Goal: Task Accomplishment & Management: Complete application form

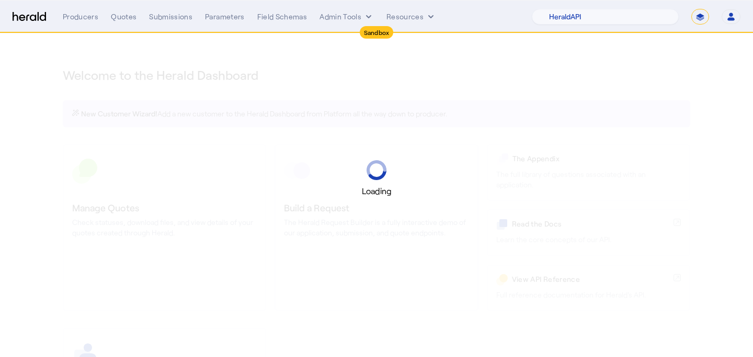
select select "pfm_2v8p_herald_api"
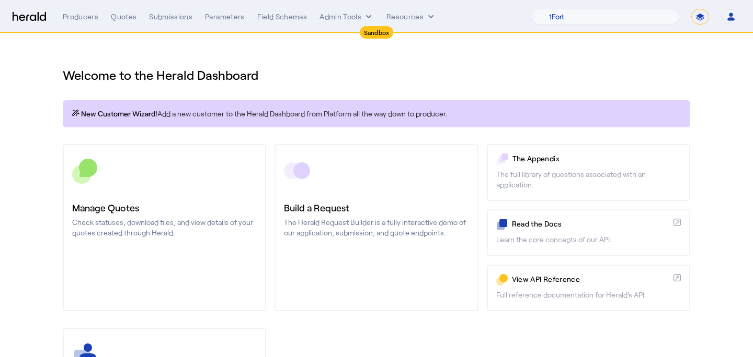
click at [700, 19] on select "**********" at bounding box center [700, 17] width 18 height 16
select select "**********"
click at [691, 9] on select "**********" at bounding box center [700, 17] width 18 height 16
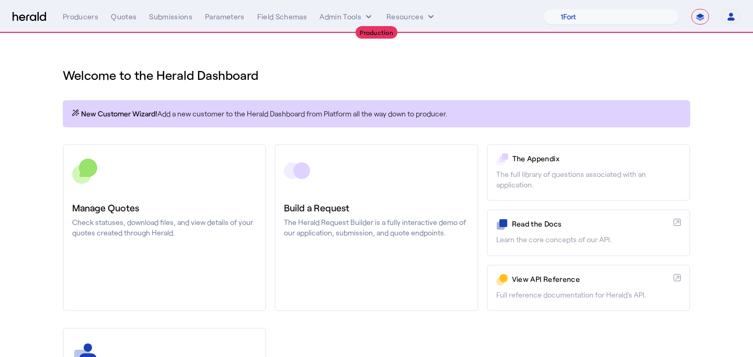
click at [628, 28] on nav "**********" at bounding box center [376, 17] width 753 height 32
click at [632, 16] on select "1Fort Affinity Risk Arlington Roe Billy BindHQ Bunker CRC Campus Coverage Citad…" at bounding box center [610, 17] width 135 height 16
select select "pfm_j8lw_citadel"
click at [543, 9] on select "1Fort Affinity Risk Arlington Roe Billy BindHQ Bunker CRC Campus Coverage Citad…" at bounding box center [610, 17] width 135 height 16
click at [356, 16] on button "Admin Tools" at bounding box center [346, 16] width 54 height 10
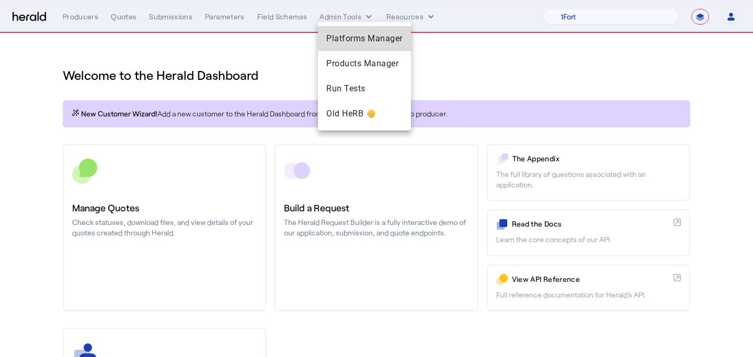
click at [350, 36] on span "Platforms Manager" at bounding box center [364, 38] width 76 height 13
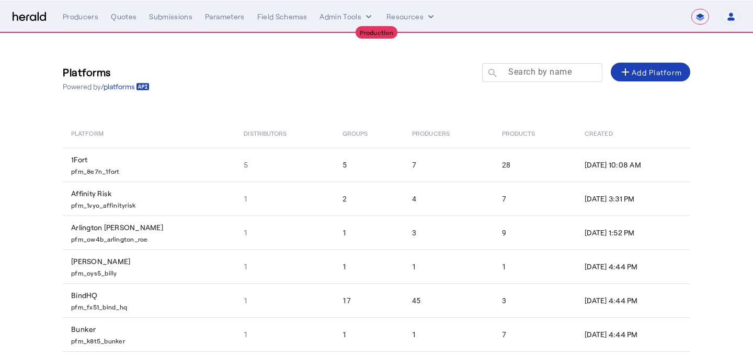
click at [536, 71] on mat-label "Search by name" at bounding box center [539, 72] width 63 height 10
click at [536, 71] on input "Search by name" at bounding box center [547, 72] width 94 height 13
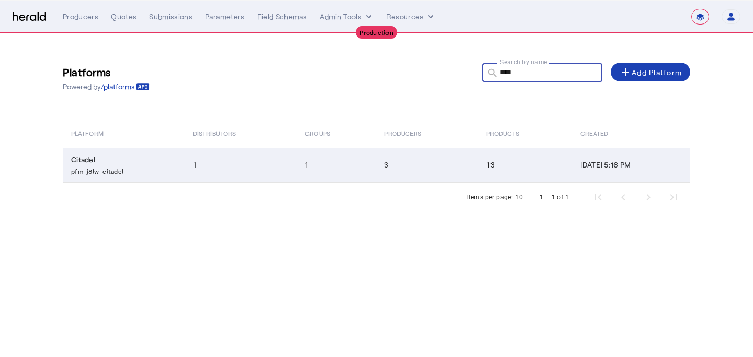
type input "****"
click at [420, 160] on td "3" at bounding box center [427, 165] width 102 height 34
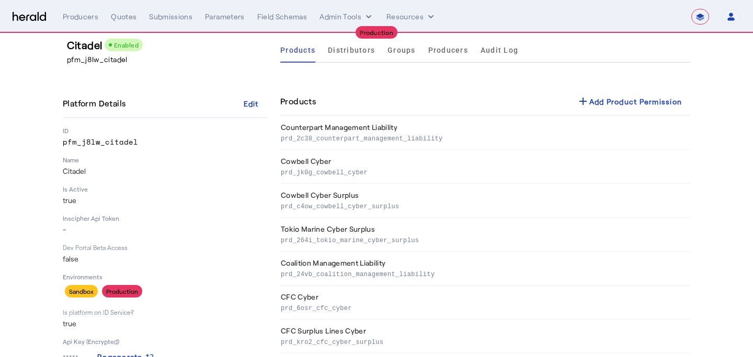
scroll to position [19, 0]
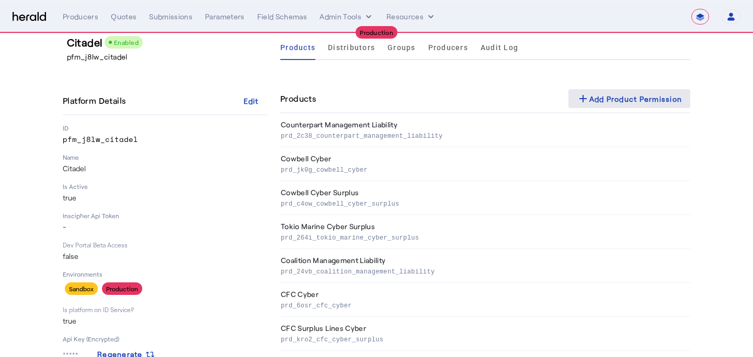
click at [628, 98] on div "add Add Product Permission" at bounding box center [629, 99] width 106 height 13
select select "pfm_j8lw_citadel"
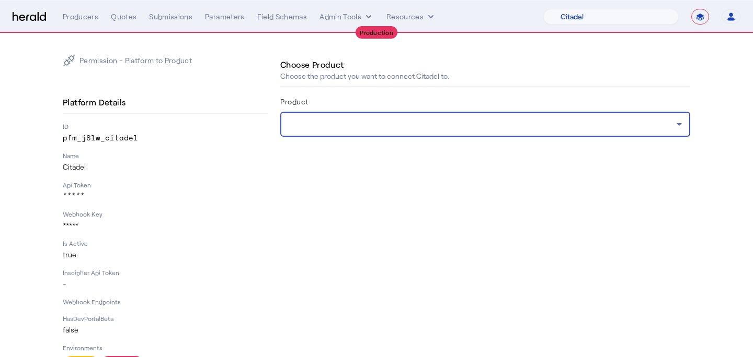
click at [435, 125] on div at bounding box center [482, 124] width 388 height 13
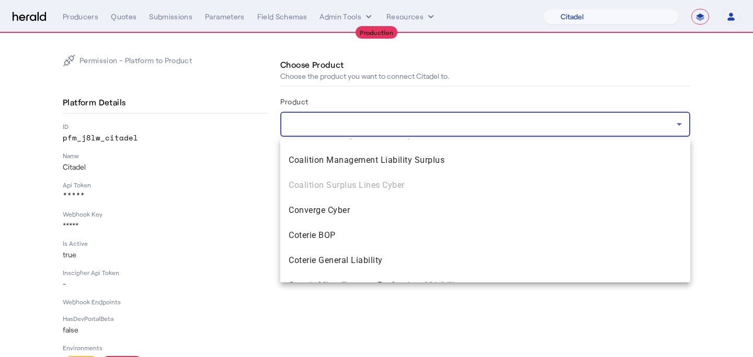
scroll to position [765, 0]
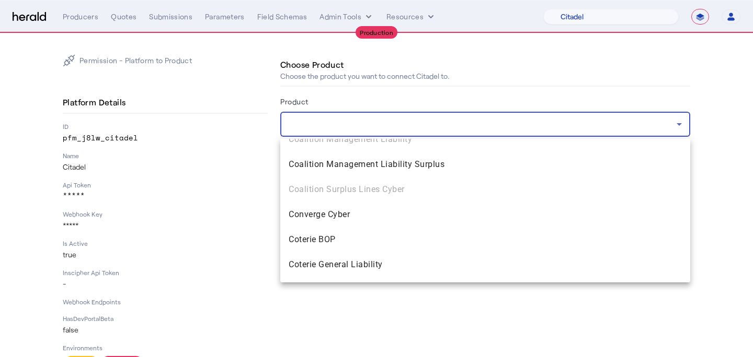
click at [478, 126] on div at bounding box center [376, 178] width 753 height 357
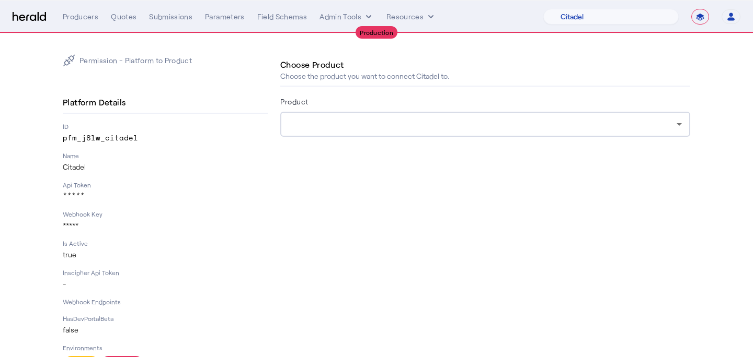
click at [200, 186] on p "Api Token" at bounding box center [165, 185] width 205 height 8
click at [68, 18] on div "Producers" at bounding box center [81, 16] width 36 height 10
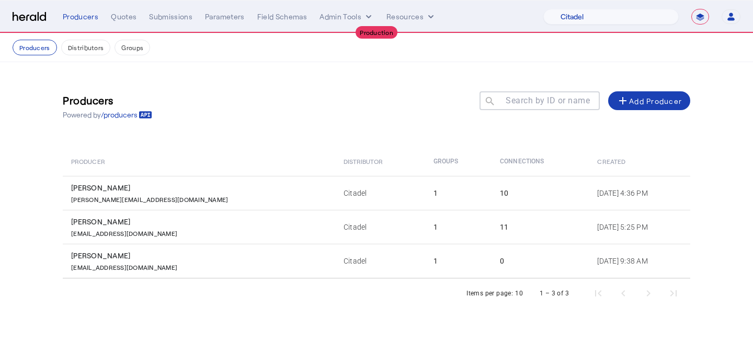
click at [340, 22] on div "**********" at bounding box center [401, 17] width 677 height 16
click at [343, 13] on button "Admin Tools" at bounding box center [346, 16] width 54 height 10
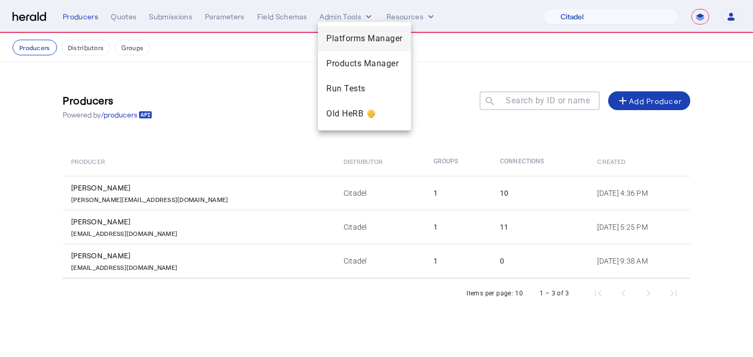
click at [354, 34] on span "Platforms Manager" at bounding box center [364, 38] width 76 height 13
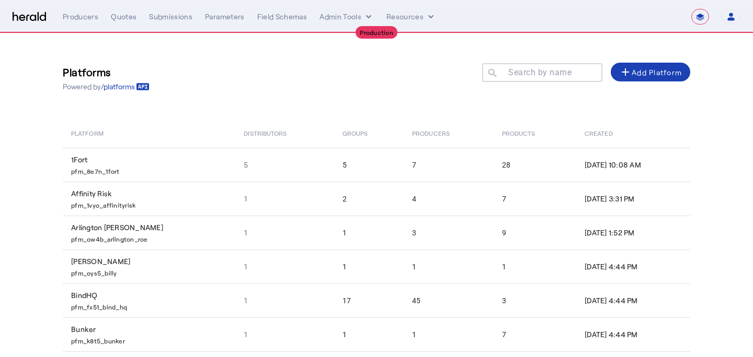
click at [541, 76] on mat-label "Search by name" at bounding box center [539, 72] width 63 height 10
click at [541, 76] on input "Search by name" at bounding box center [547, 72] width 94 height 13
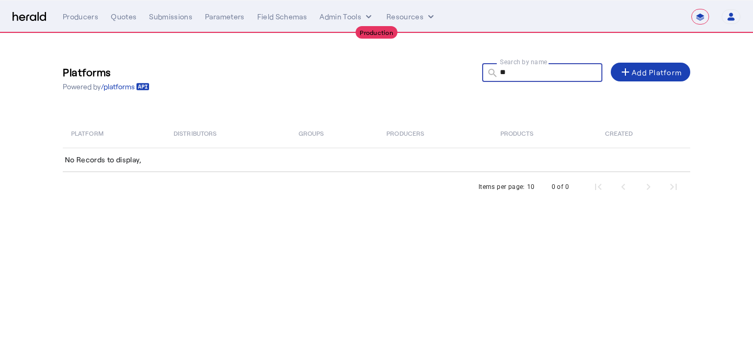
type input "*"
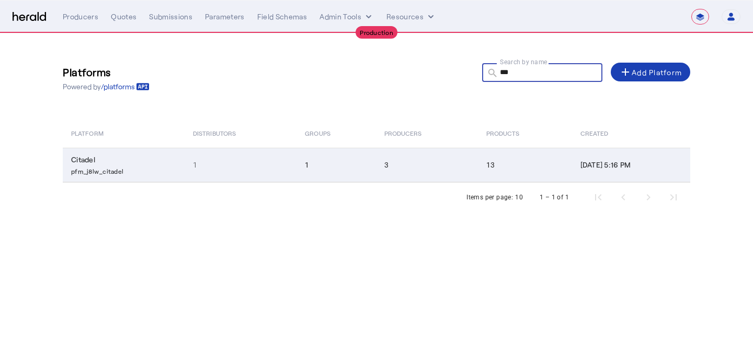
type input "***"
click at [382, 150] on td "3" at bounding box center [427, 165] width 102 height 34
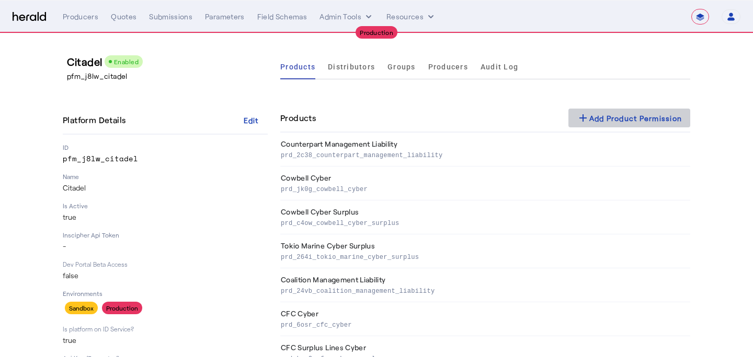
click at [599, 120] on div "add Add Product Permission" at bounding box center [629, 118] width 106 height 13
select select "pfm_j8lw_citadel"
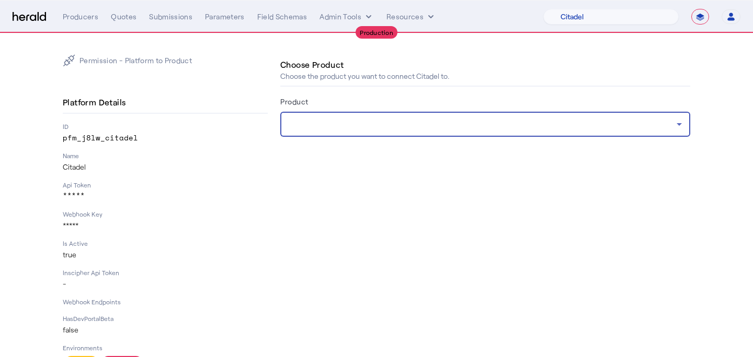
click at [395, 128] on div at bounding box center [482, 124] width 388 height 13
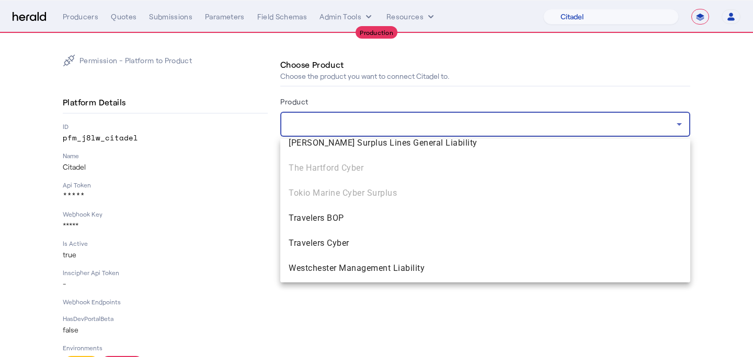
scroll to position [1387, 0]
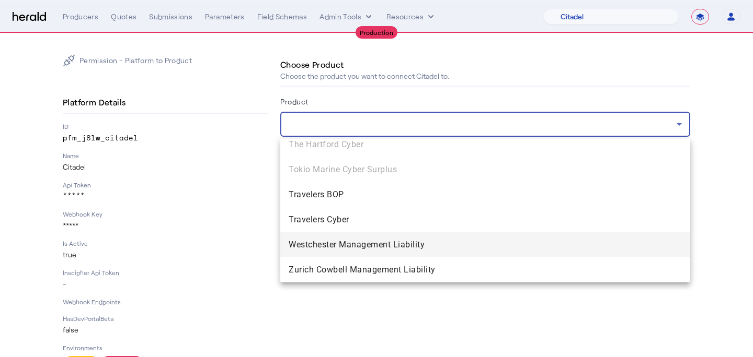
click at [363, 247] on span "Westchester Management Liability" at bounding box center [484, 245] width 393 height 13
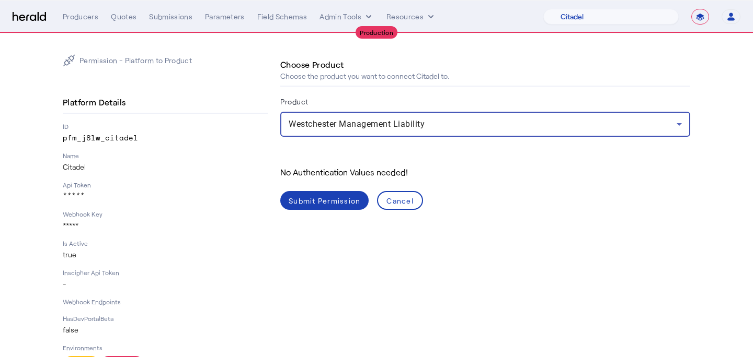
click at [337, 192] on span at bounding box center [324, 200] width 88 height 25
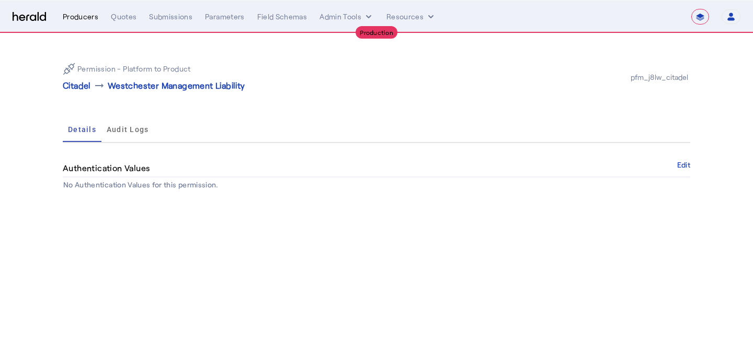
click at [96, 21] on div "Producers" at bounding box center [81, 16] width 36 height 10
select select "pfm_j8lw_citadel"
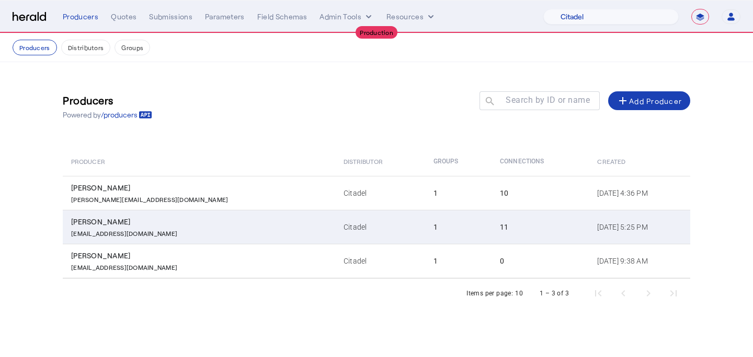
click at [425, 222] on td "1" at bounding box center [458, 227] width 67 height 34
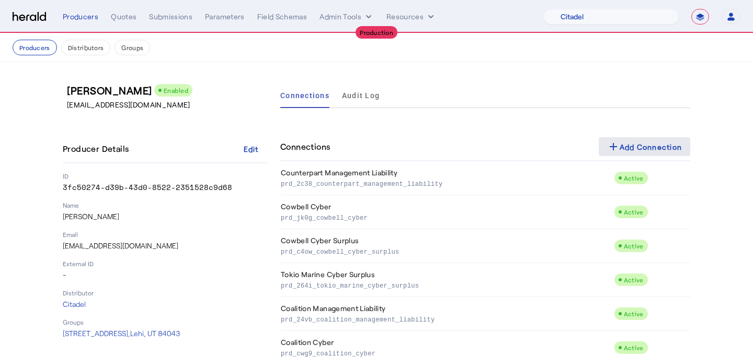
click at [634, 156] on span at bounding box center [644, 146] width 92 height 25
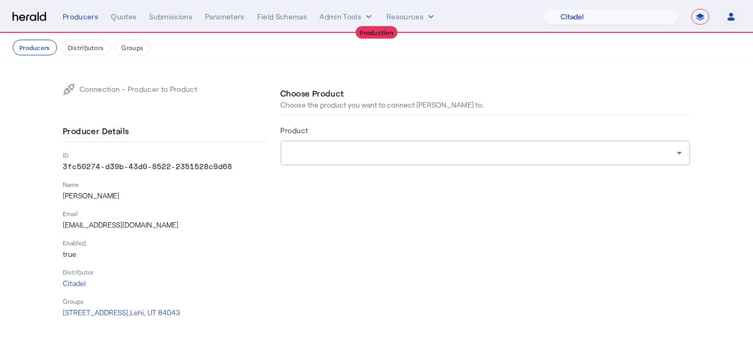
click at [455, 165] on div at bounding box center [484, 153] width 393 height 25
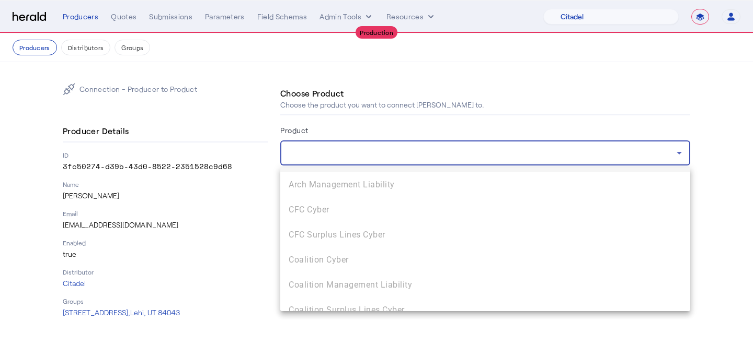
scroll to position [207, 0]
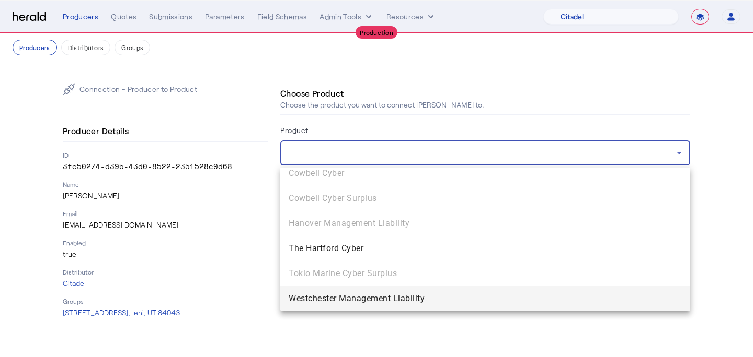
click at [406, 295] on span "Westchester Management Liability" at bounding box center [484, 299] width 393 height 13
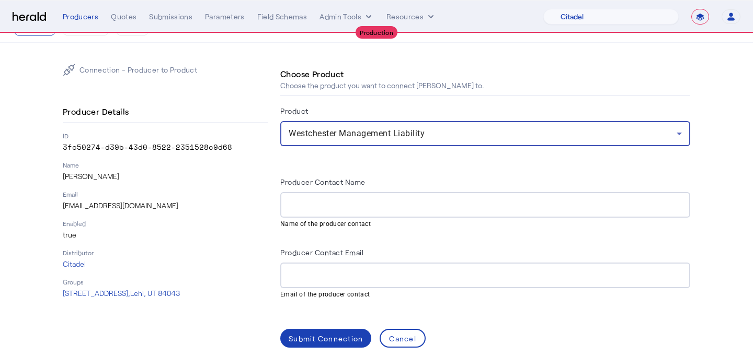
scroll to position [30, 0]
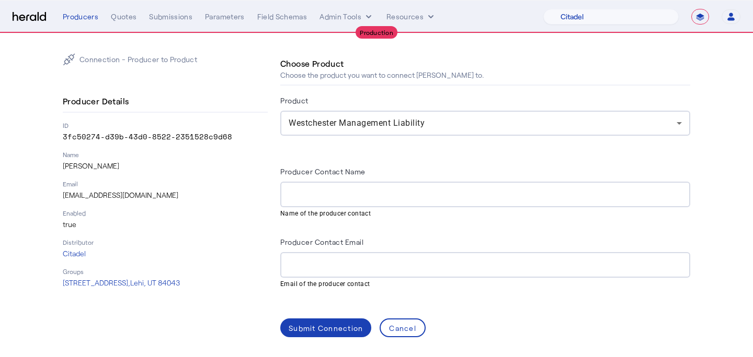
click at [370, 210] on mat-hint "Name of the producer contact" at bounding box center [481, 212] width 403 height 11
click at [361, 192] on input "Producer Contact Name" at bounding box center [484, 195] width 393 height 13
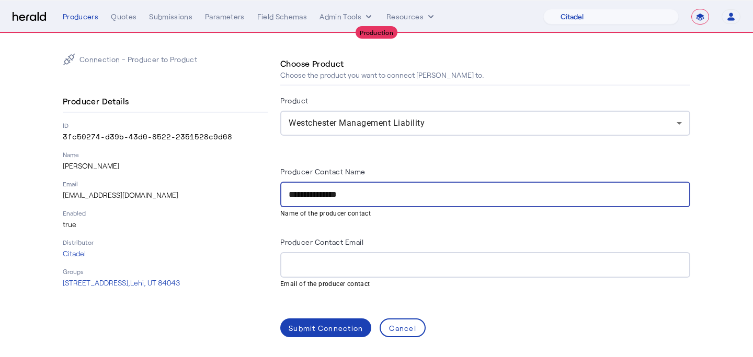
type input "**********"
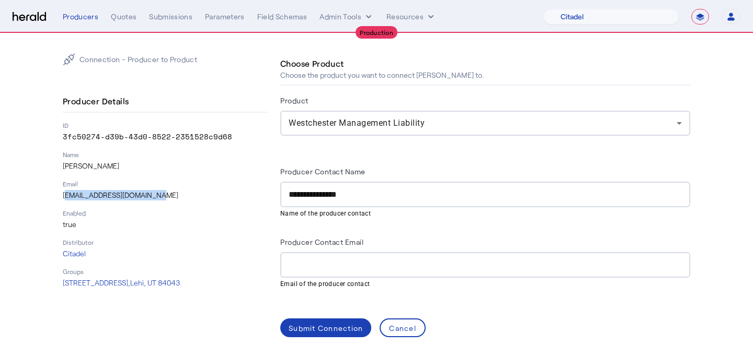
drag, startPoint x: 157, startPoint y: 196, endPoint x: 63, endPoint y: 196, distance: 93.6
click at [63, 196] on p "agreements@citadelus.com" at bounding box center [165, 195] width 205 height 10
copy p "agreements@citadelus.com"
click at [421, 257] on div at bounding box center [484, 265] width 393 height 26
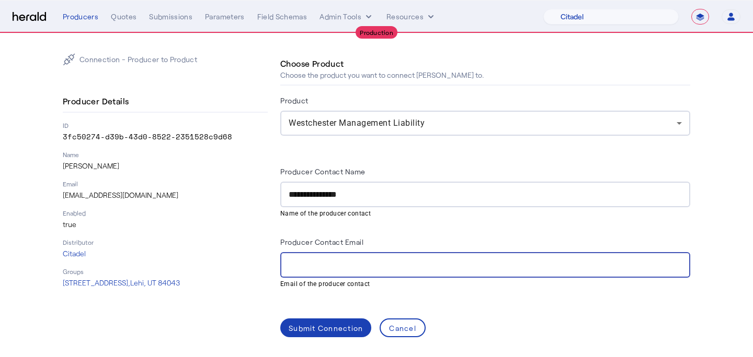
paste input "**********"
type input "**********"
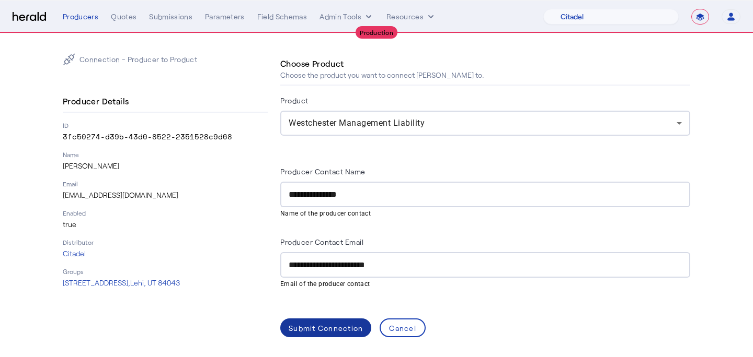
click at [336, 326] on div "Submit Connection" at bounding box center [325, 328] width 74 height 11
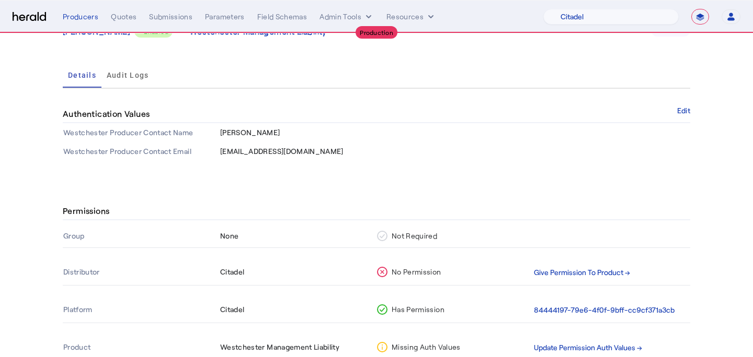
scroll to position [120, 0]
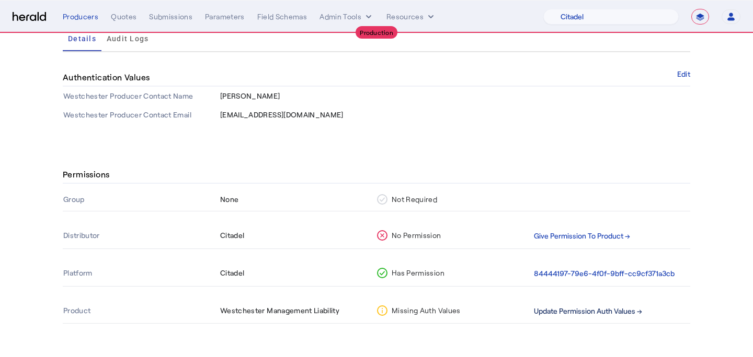
click at [565, 306] on button "Update Permission Auth Values →" at bounding box center [588, 312] width 108 height 12
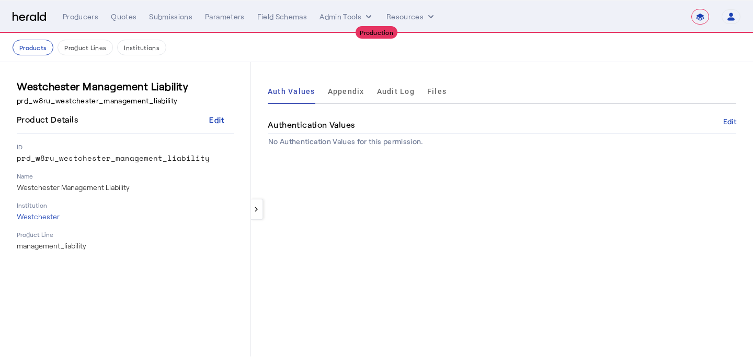
click at [717, 127] on div "Authentication Values Edit" at bounding box center [502, 126] width 468 height 18
click at [724, 124] on button "Edit" at bounding box center [729, 122] width 13 height 6
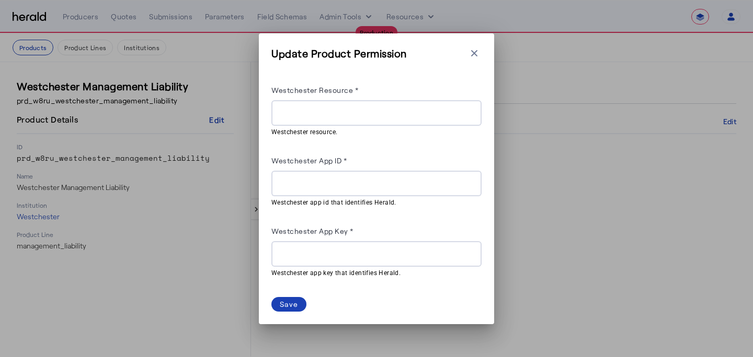
click at [379, 119] on input "Westchester Resource *" at bounding box center [376, 113] width 193 height 13
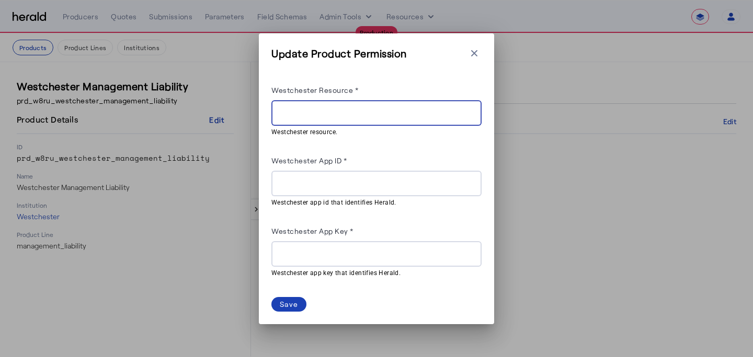
paste input "**********"
type input "**********"
click at [359, 180] on input "Westchester App ID *" at bounding box center [376, 184] width 193 height 13
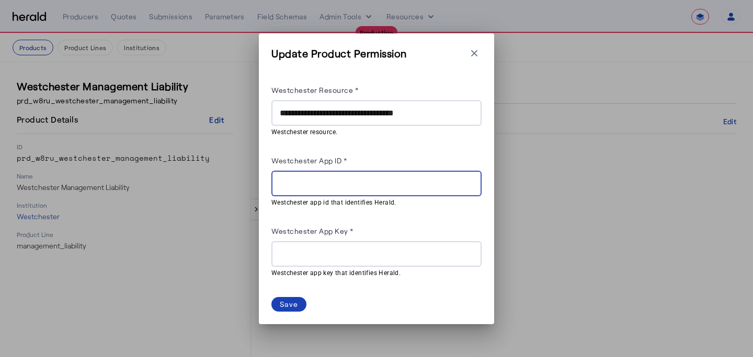
paste input "**********"
type input "**********"
click at [350, 256] on input "Westchester App Key *" at bounding box center [376, 254] width 193 height 13
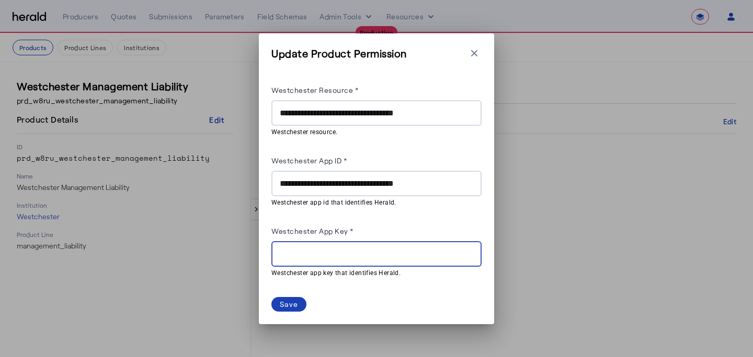
paste input "**********"
type input "**********"
click at [286, 300] on div "Save" at bounding box center [289, 304] width 18 height 11
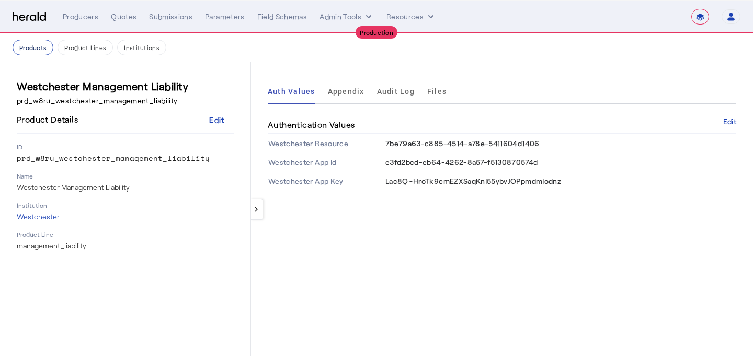
click at [39, 49] on button "Products" at bounding box center [33, 48] width 41 height 16
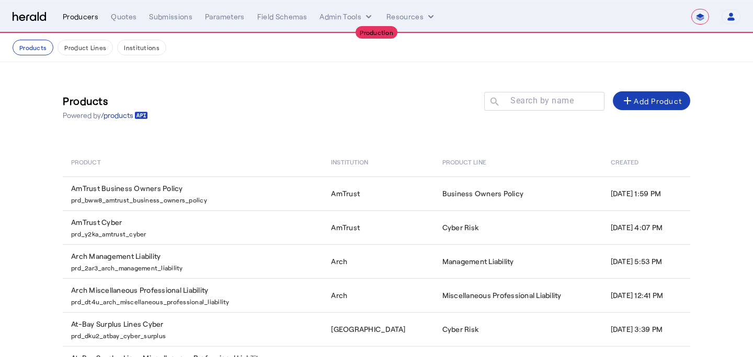
click at [82, 18] on div "Producers" at bounding box center [81, 16] width 36 height 10
select select "pfm_j8lw_citadel"
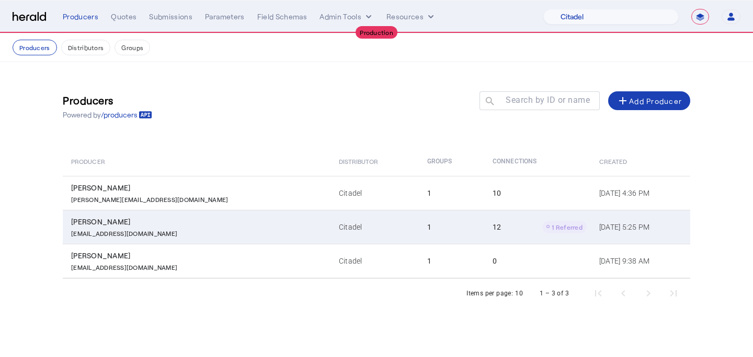
click at [419, 232] on td "1" at bounding box center [452, 227] width 66 height 34
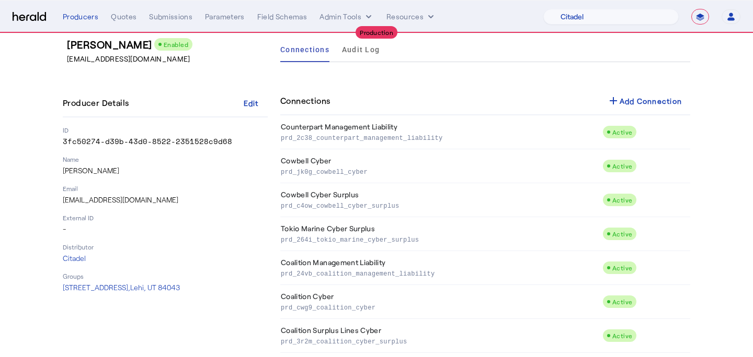
scroll to position [233, 0]
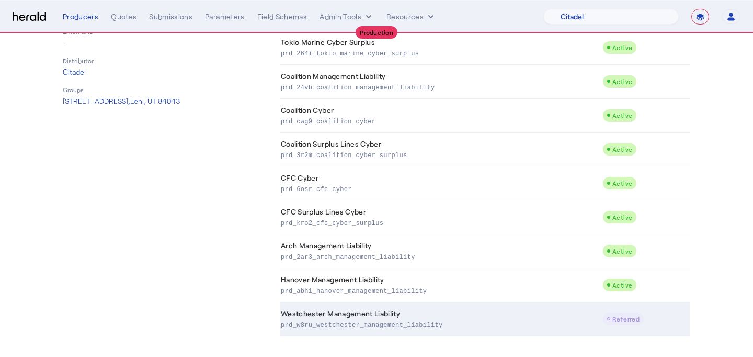
click at [409, 308] on td "Westchester Management Liability prd_w8ru_westchester_management_liability" at bounding box center [441, 320] width 322 height 34
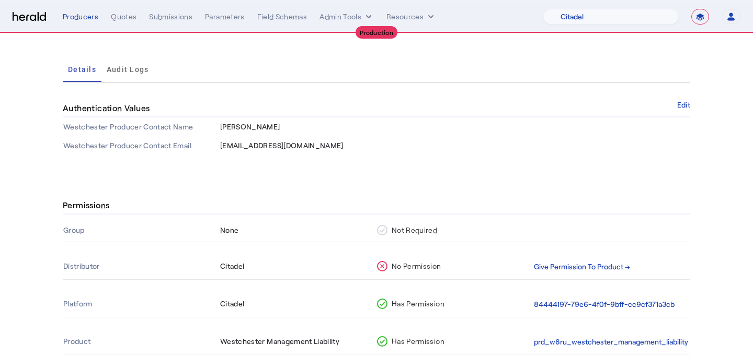
scroll to position [120, 0]
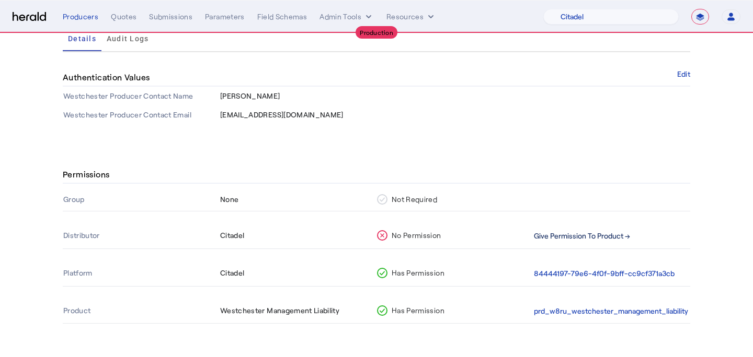
click at [548, 239] on button "Give Permission To Product →" at bounding box center [582, 236] width 96 height 12
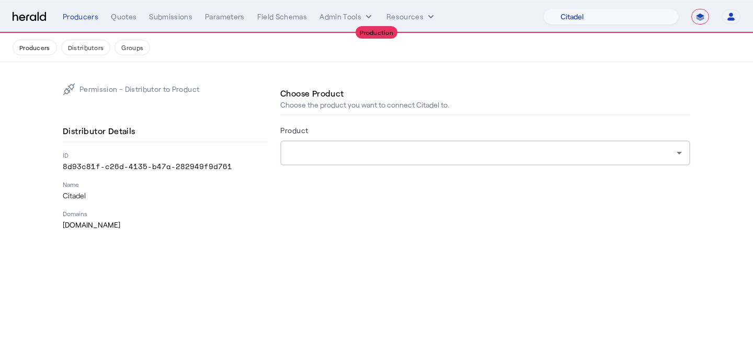
click at [514, 170] on form "Product" at bounding box center [485, 159] width 410 height 71
click at [508, 152] on div at bounding box center [482, 153] width 388 height 13
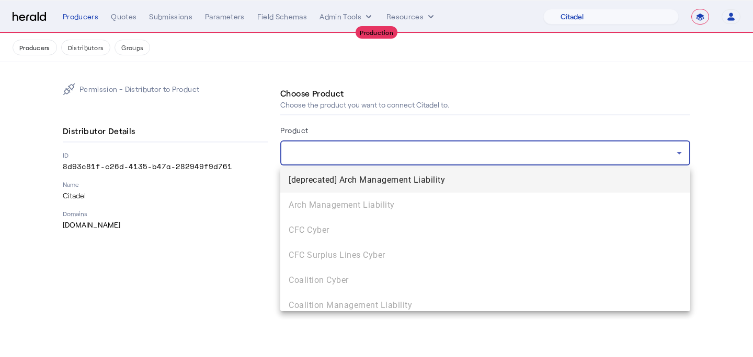
scroll to position [207, 0]
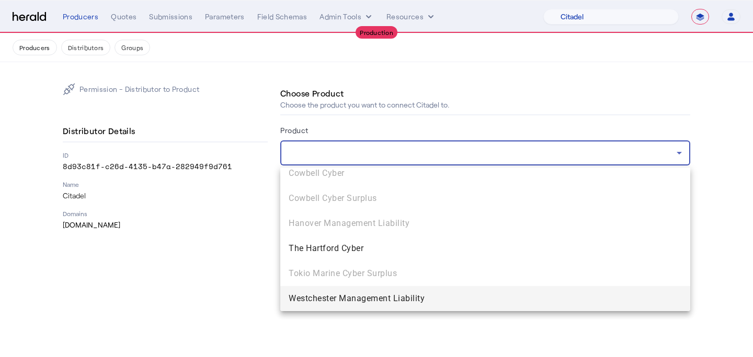
click at [478, 294] on span "Westchester Management Liability" at bounding box center [484, 299] width 393 height 13
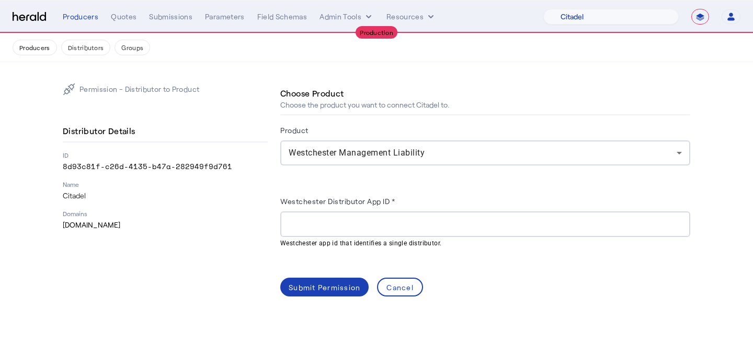
click at [313, 196] on herald-label "Westchester Distributor App ID *" at bounding box center [337, 203] width 114 height 17
click at [308, 224] on input "Westchester Distributor App ID *" at bounding box center [484, 224] width 393 height 13
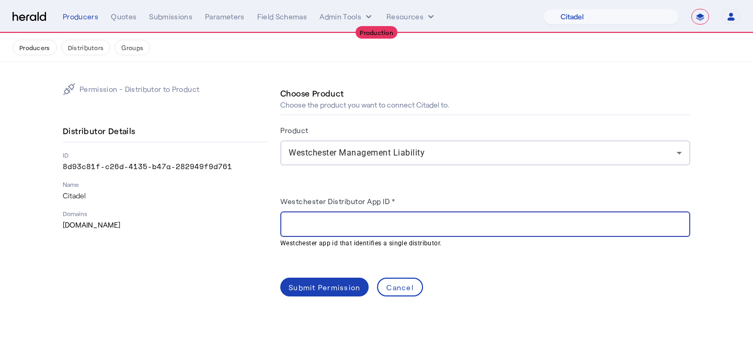
paste input "**********"
type input "**********"
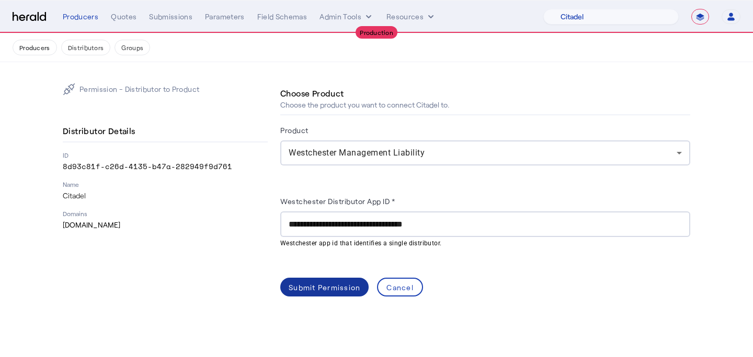
click at [311, 276] on span at bounding box center [324, 287] width 88 height 25
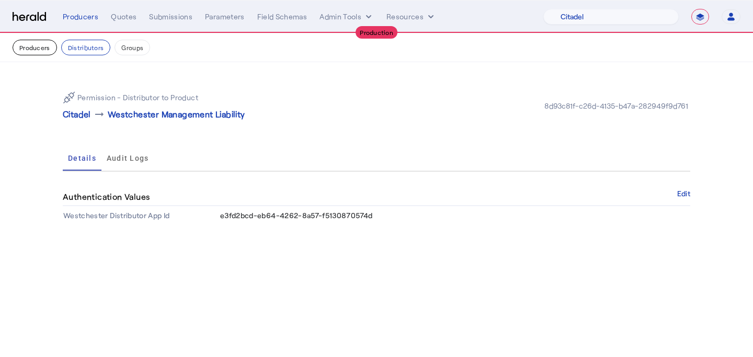
click at [28, 48] on button "Producers" at bounding box center [35, 48] width 44 height 16
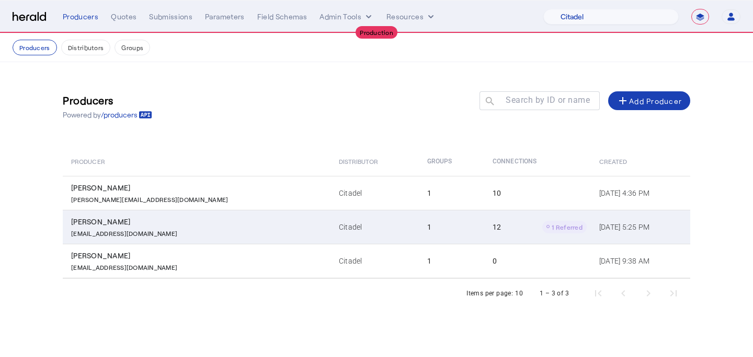
click at [419, 216] on td "1" at bounding box center [452, 227] width 66 height 34
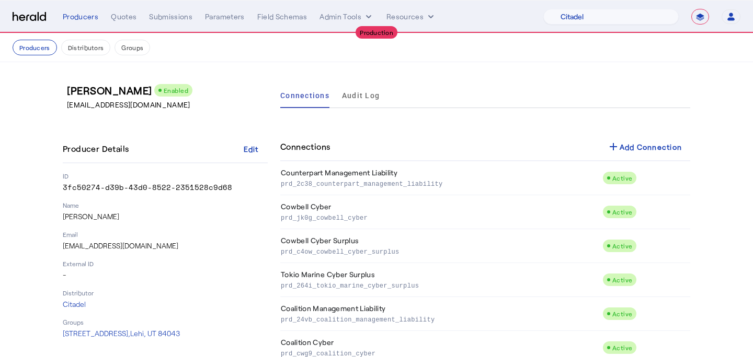
scroll to position [233, 0]
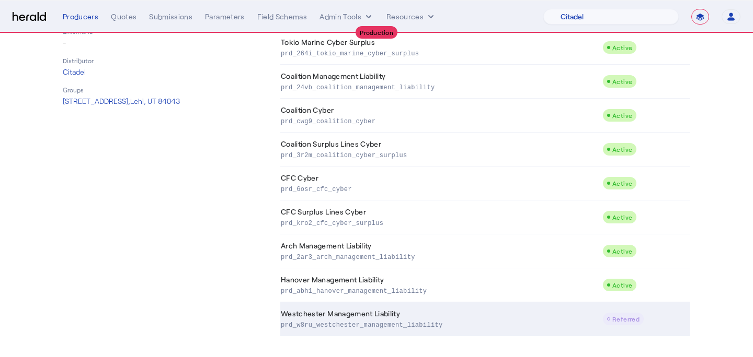
click at [432, 322] on p "prd_w8ru_westchester_management_liability" at bounding box center [439, 324] width 317 height 10
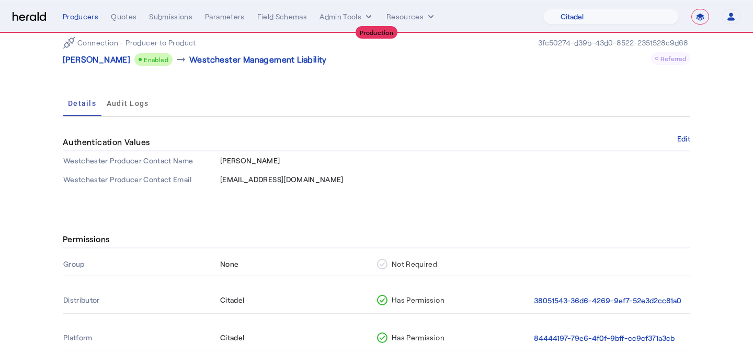
scroll to position [120, 0]
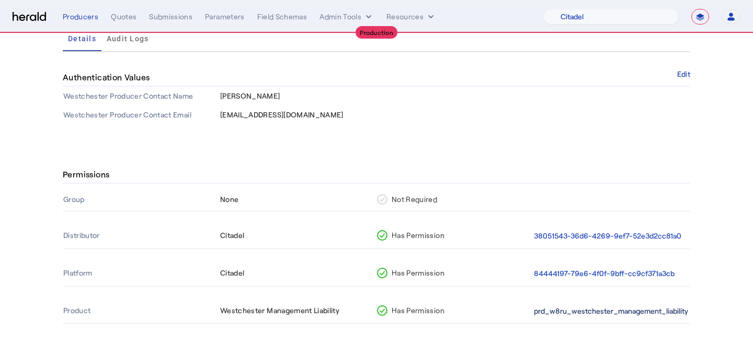
click at [561, 307] on button "prd_w8ru_westchester_management_liability" at bounding box center [611, 312] width 154 height 12
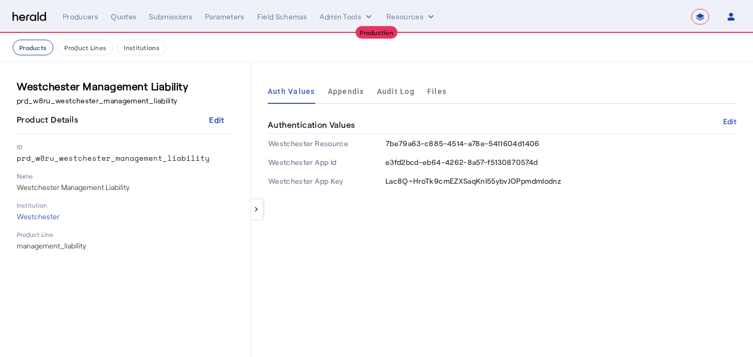
click at [36, 52] on button "Products" at bounding box center [33, 48] width 41 height 16
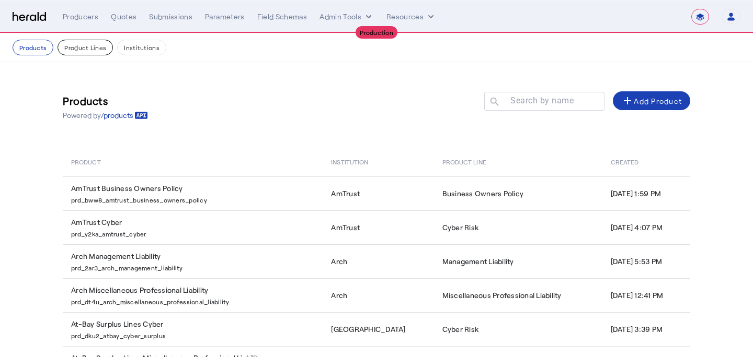
click at [63, 50] on button "Product Lines" at bounding box center [84, 48] width 55 height 16
select select "pfm_j8lw_citadel"
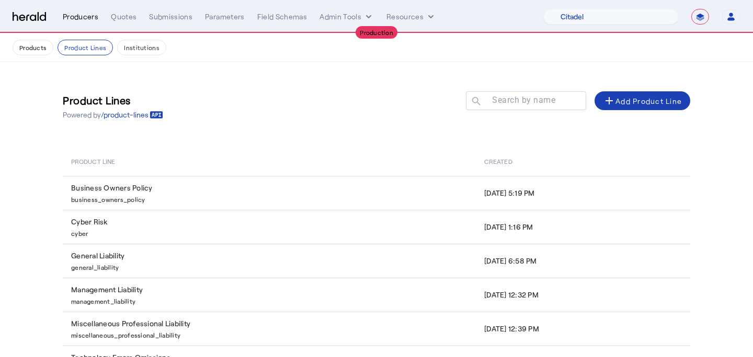
click at [76, 13] on div "Producers" at bounding box center [81, 16] width 36 height 10
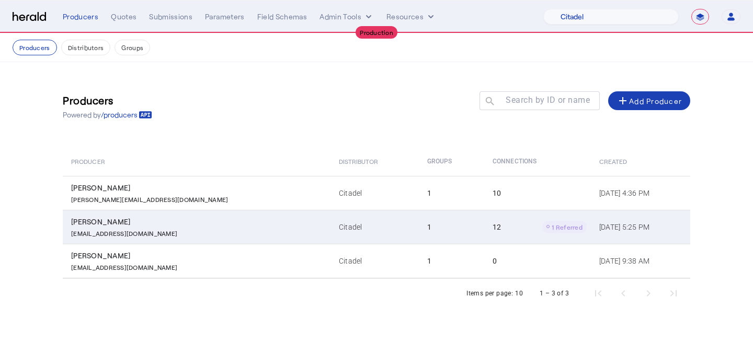
click at [419, 228] on td "1" at bounding box center [452, 227] width 66 height 34
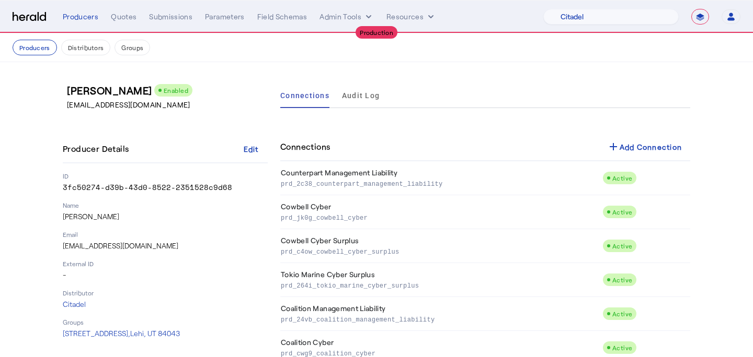
scroll to position [233, 0]
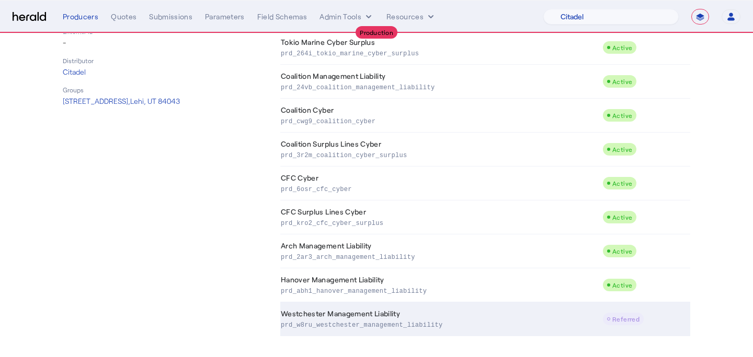
click at [392, 303] on td "Westchester Management Liability prd_w8ru_westchester_management_liability" at bounding box center [441, 320] width 322 height 34
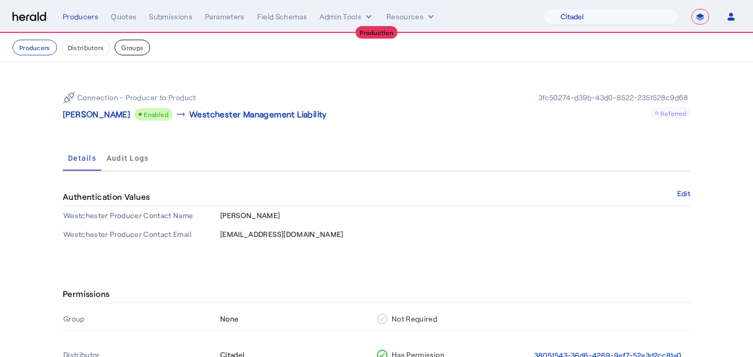
click at [136, 51] on button "Groups" at bounding box center [132, 48] width 36 height 16
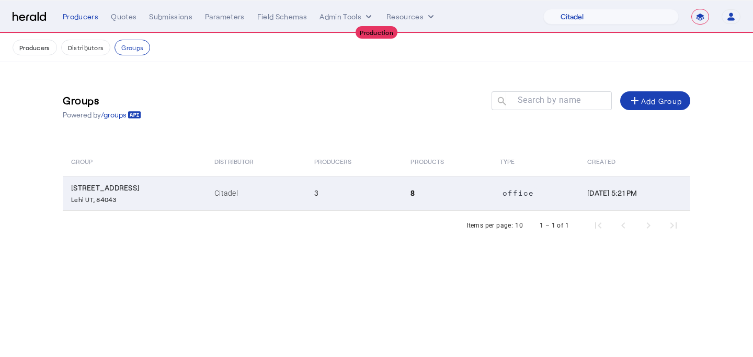
click at [420, 192] on td "8" at bounding box center [446, 193] width 89 height 34
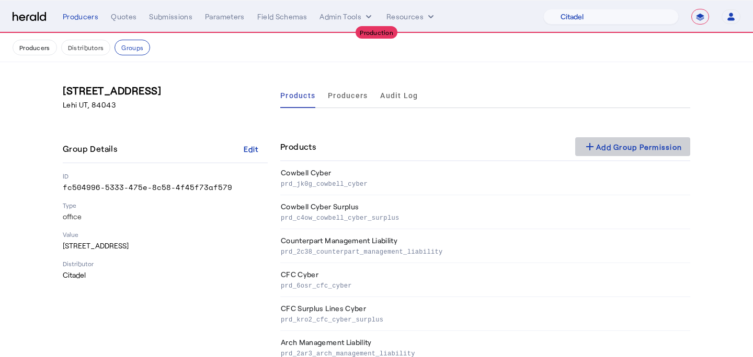
click at [650, 138] on span at bounding box center [632, 146] width 115 height 25
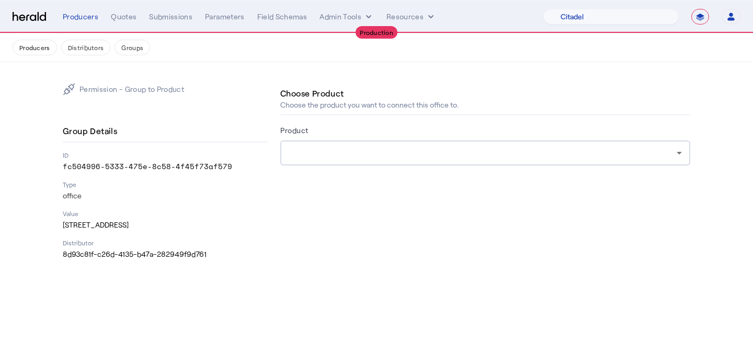
click at [396, 154] on div at bounding box center [482, 153] width 388 height 13
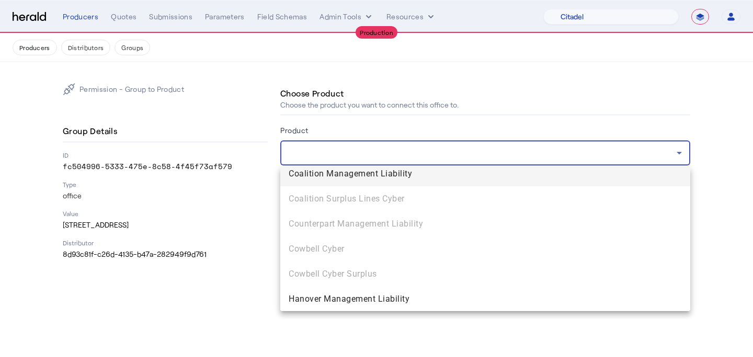
scroll to position [207, 0]
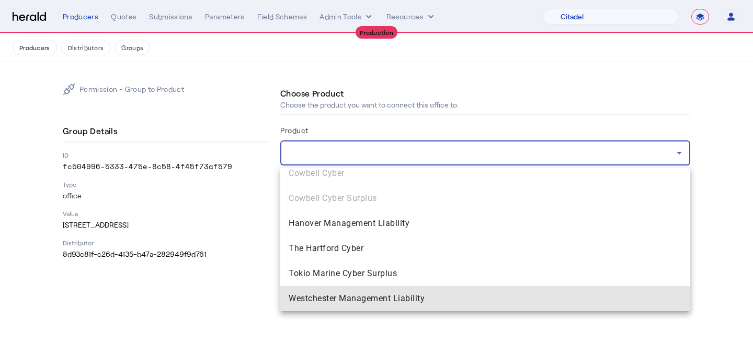
click at [363, 295] on span "Westchester Management Liability" at bounding box center [484, 299] width 393 height 13
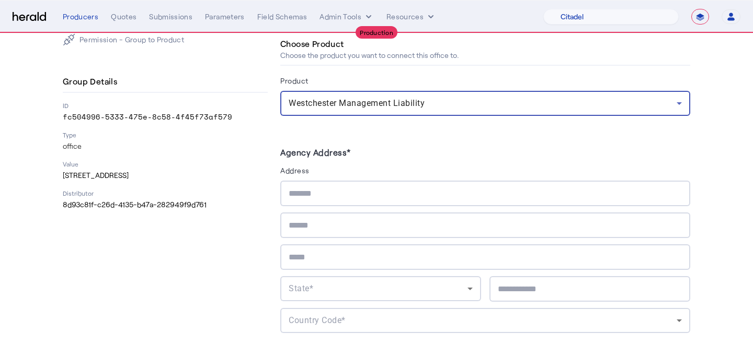
scroll to position [53, 0]
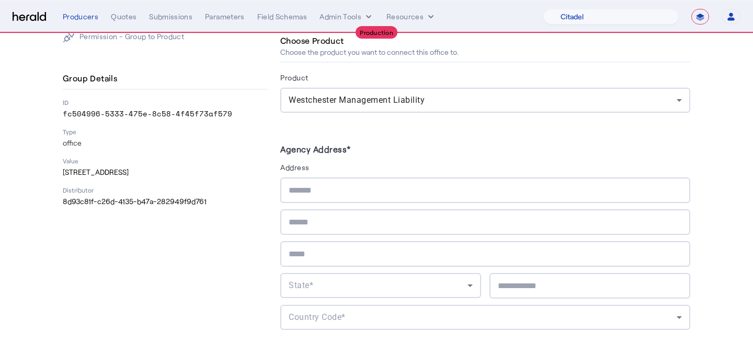
drag, startPoint x: 140, startPoint y: 175, endPoint x: 63, endPoint y: 174, distance: 76.8
click at [63, 174] on p "2600 W Executive Pkwy Suite 500, Lehi UT, 84043" at bounding box center [165, 172] width 205 height 10
copy p "2600 W Executive Pkwy"
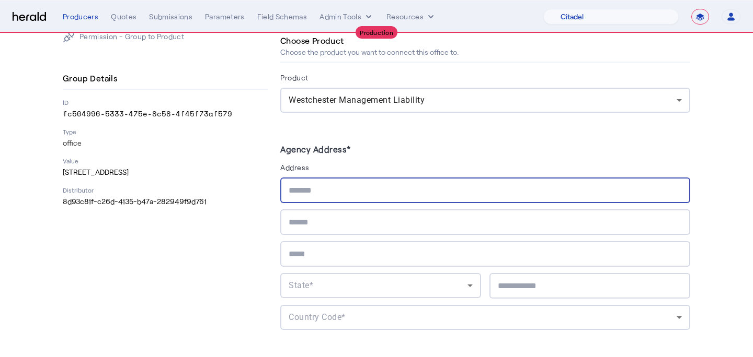
click at [319, 186] on input "text" at bounding box center [484, 190] width 393 height 13
paste input "**********"
type input "**********"
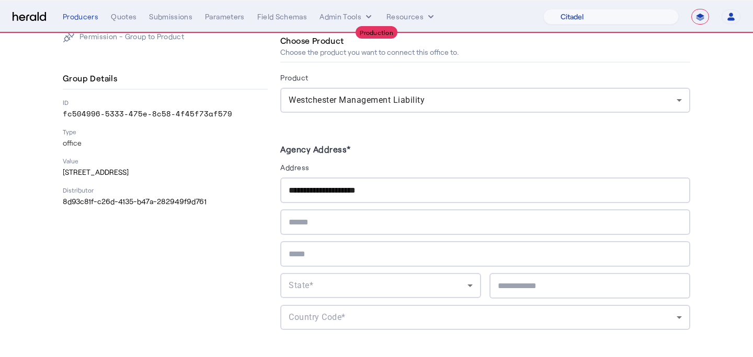
drag, startPoint x: 174, startPoint y: 171, endPoint x: 143, endPoint y: 169, distance: 30.9
click at [143, 169] on p "2600 W Executive Pkwy Suite 500, Lehi UT, 84043" at bounding box center [165, 172] width 205 height 10
copy p "Suite 500"
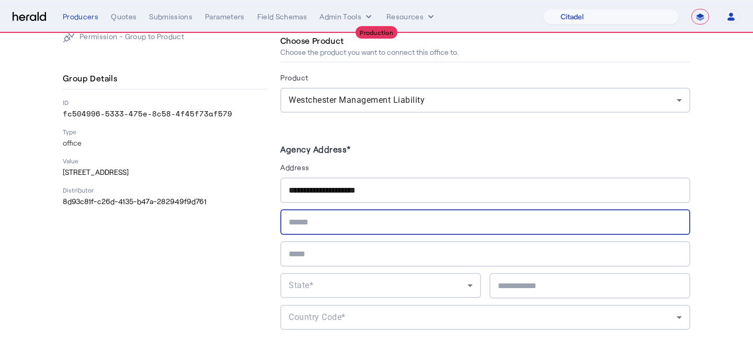
click at [325, 224] on input "text" at bounding box center [484, 222] width 393 height 13
paste input "*********"
type input "*********"
click at [182, 176] on p "2600 W Executive Pkwy Suite 500, Lehi UT, 84043" at bounding box center [165, 172] width 205 height 10
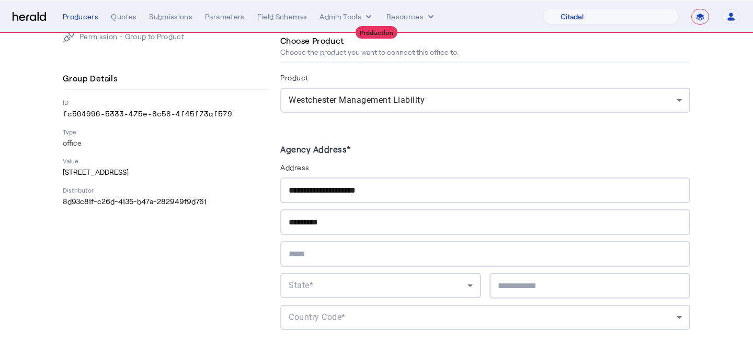
click at [182, 176] on p "2600 W Executive Pkwy Suite 500, Lehi UT, 84043" at bounding box center [165, 172] width 205 height 10
copy p "Lehi"
click at [337, 253] on input "text" at bounding box center [484, 254] width 393 height 13
paste input "****"
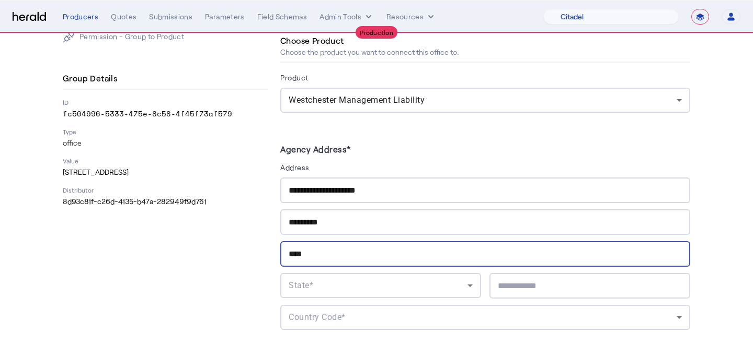
type input "****"
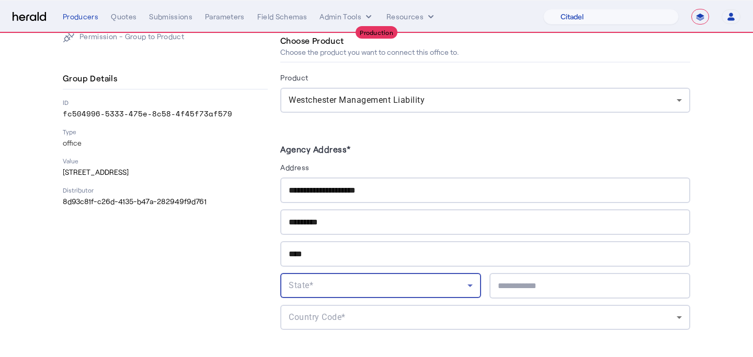
click at [320, 283] on div "State*" at bounding box center [377, 286] width 179 height 13
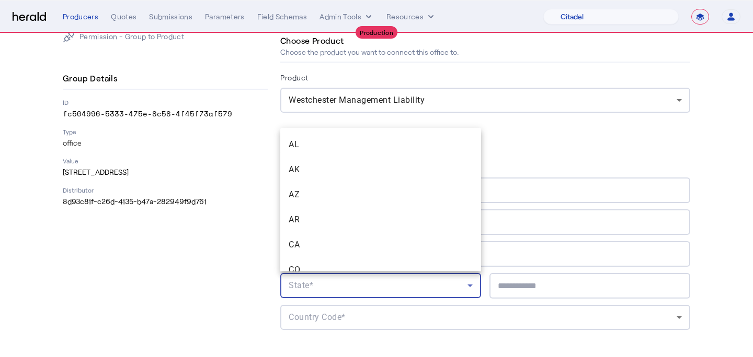
scroll to position [989, 0]
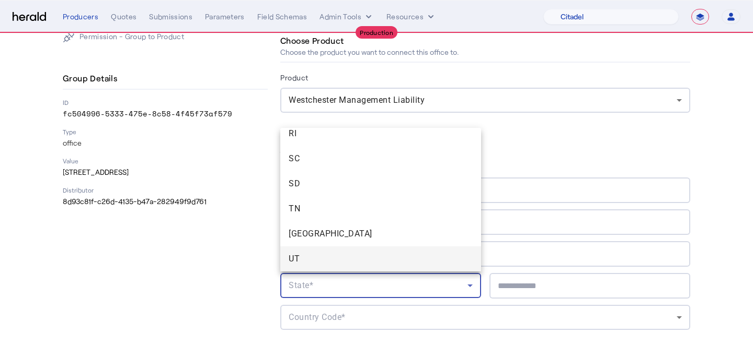
click at [330, 257] on span "UT" at bounding box center [380, 259] width 184 height 13
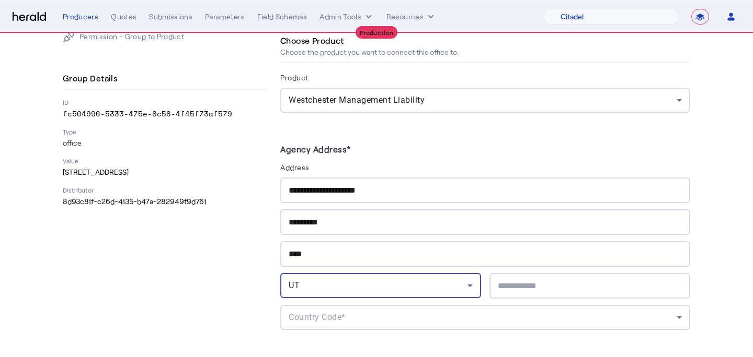
click at [209, 169] on p "2600 W Executive Pkwy Suite 500, Lehi UT, 84043" at bounding box center [165, 172] width 205 height 10
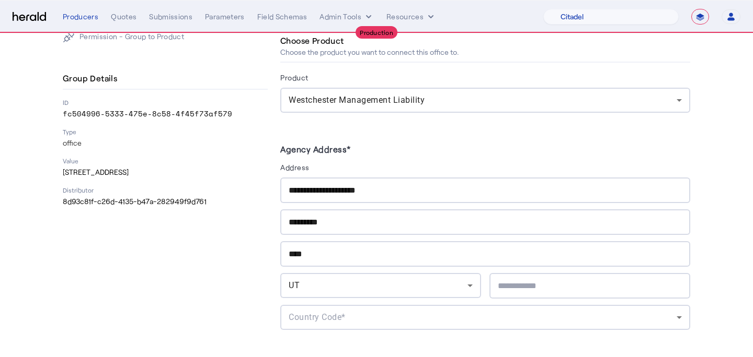
click at [209, 169] on p "2600 W Executive Pkwy Suite 500, Lehi UT, 84043" at bounding box center [165, 172] width 205 height 10
copy p "84043"
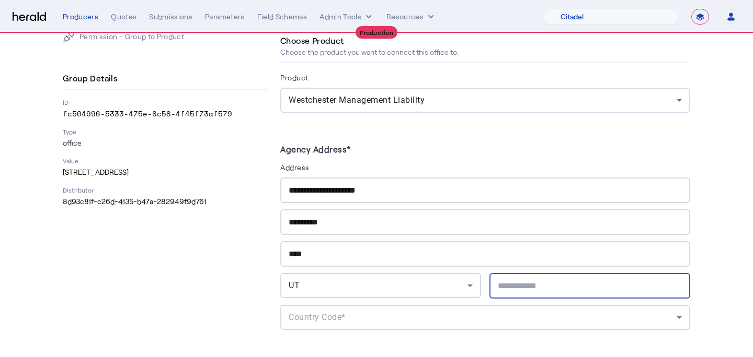
click at [553, 280] on input "text" at bounding box center [590, 286] width 184 height 13
paste input "*****"
type input "*****"
click at [478, 321] on div "Country Code*" at bounding box center [482, 317] width 388 height 13
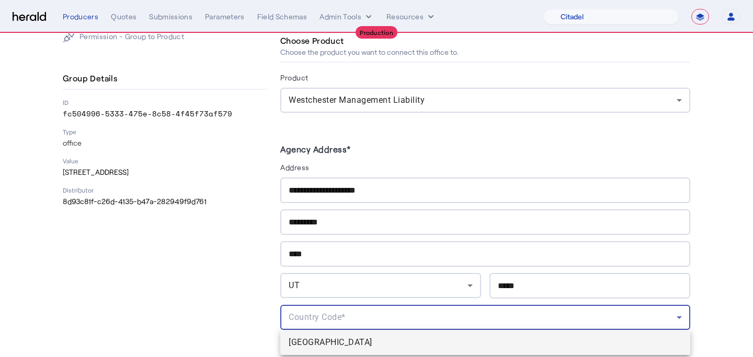
click at [476, 339] on span "USA" at bounding box center [484, 343] width 393 height 13
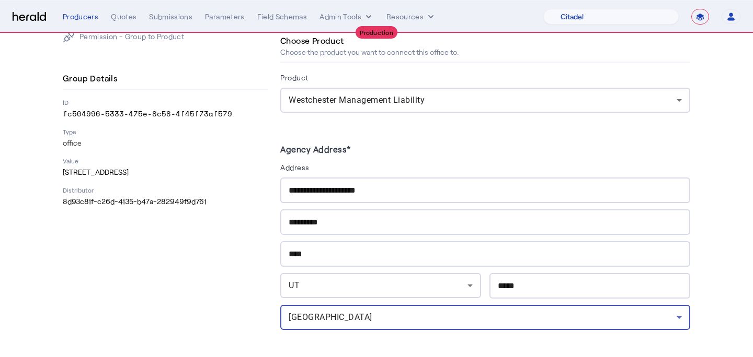
click at [248, 263] on div "Permission - Group to Product Group Details ID fc504996-5333-475e-8c58-4f45f73a…" at bounding box center [165, 204] width 205 height 348
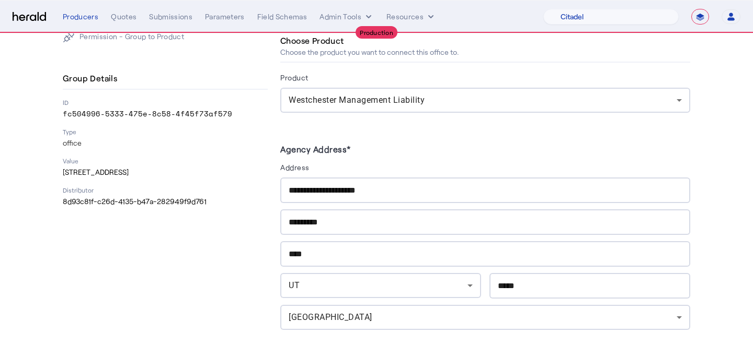
scroll to position [93, 0]
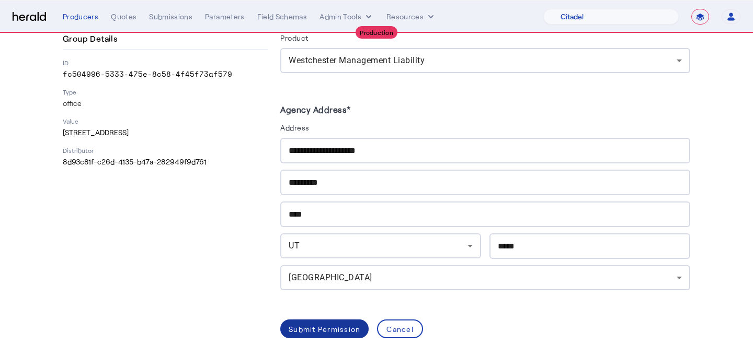
click at [322, 338] on span at bounding box center [324, 329] width 88 height 25
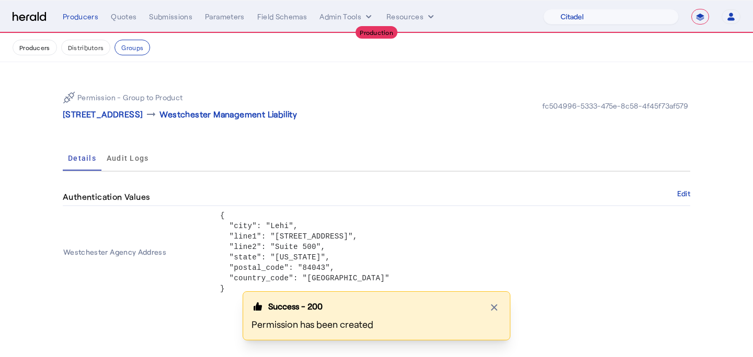
click at [43, 50] on button "Producers" at bounding box center [35, 48] width 44 height 16
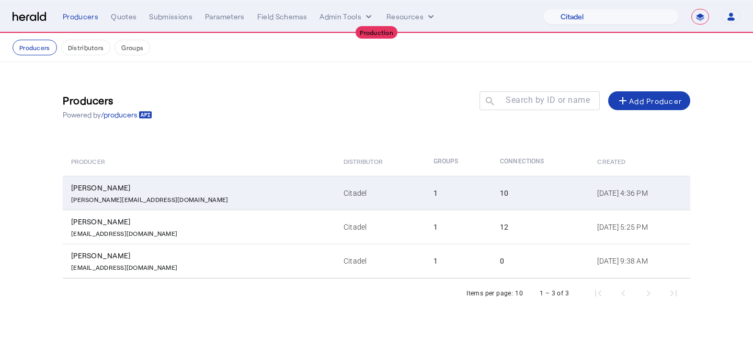
click at [335, 209] on td "Citadel" at bounding box center [380, 193] width 90 height 34
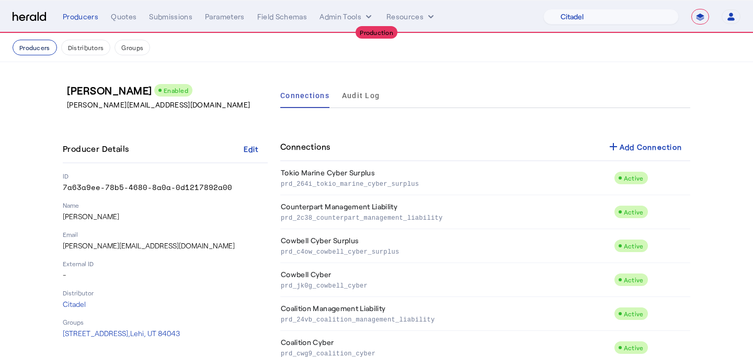
click at [28, 47] on button "Producers" at bounding box center [35, 48] width 44 height 16
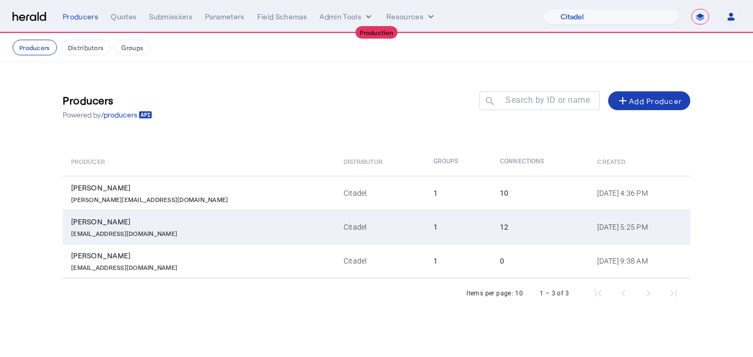
click at [338, 240] on td "Citadel" at bounding box center [380, 227] width 90 height 34
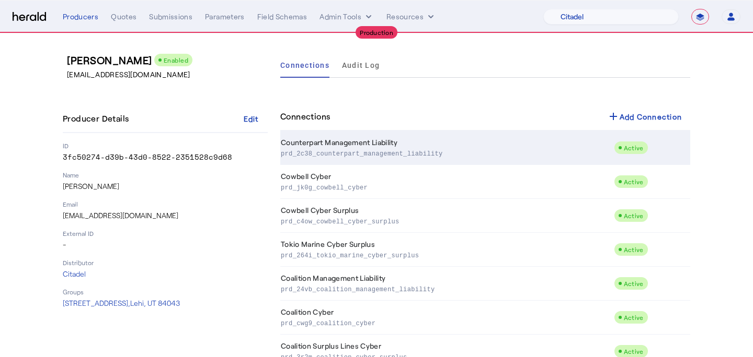
scroll to position [19, 0]
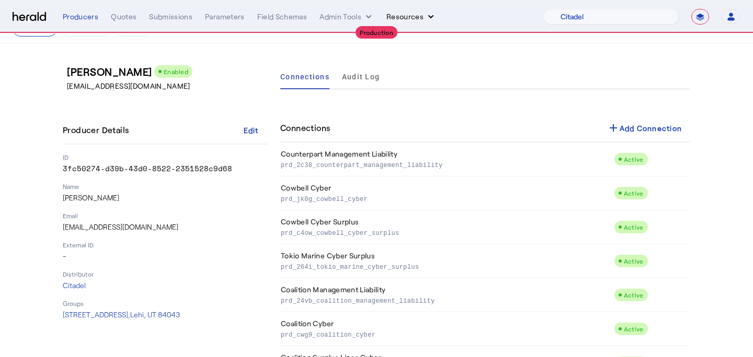
click at [411, 20] on button "Resources" at bounding box center [411, 16] width 50 height 10
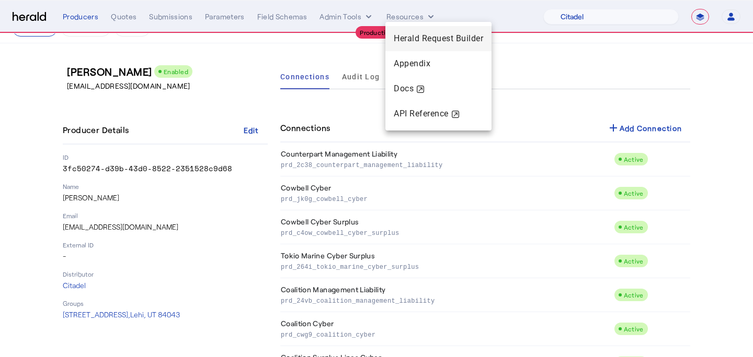
click at [413, 34] on span "Herald Request Builder" at bounding box center [438, 38] width 89 height 10
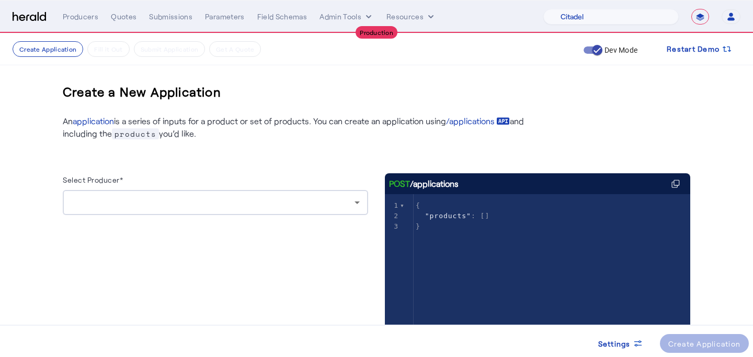
click at [290, 209] on div at bounding box center [215, 202] width 288 height 25
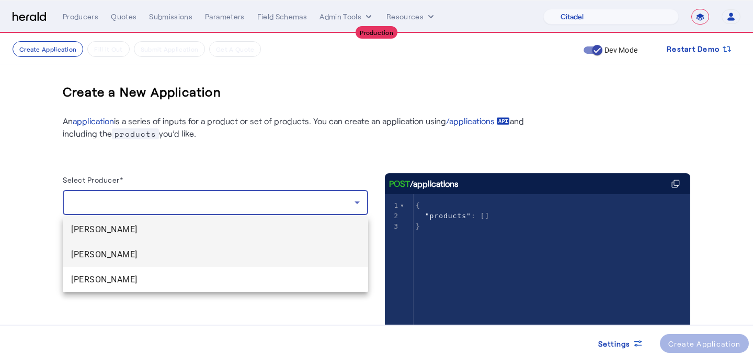
click at [268, 249] on span "Anthony Eardley" at bounding box center [215, 255] width 288 height 13
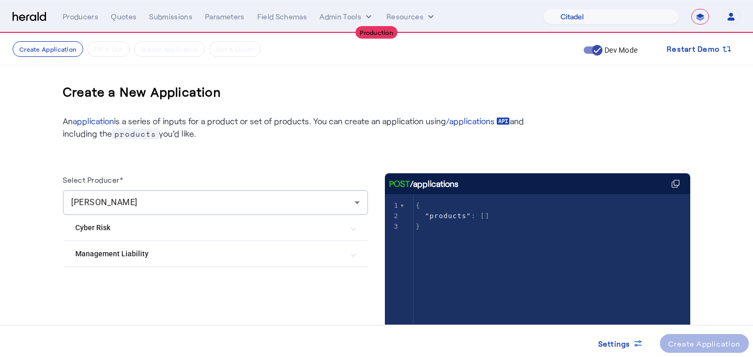
click at [268, 249] on Liability "Management Liability" at bounding box center [209, 254] width 268 height 11
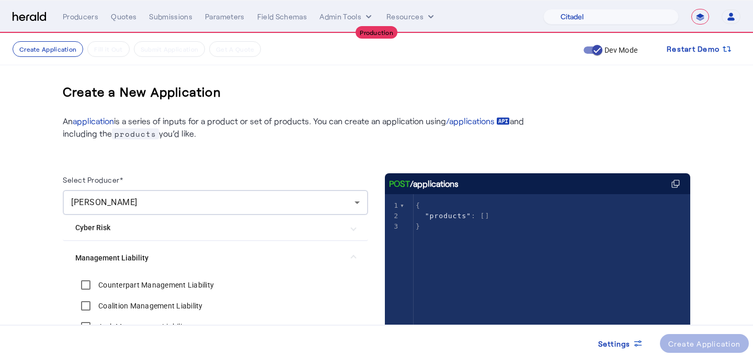
scroll to position [111, 0]
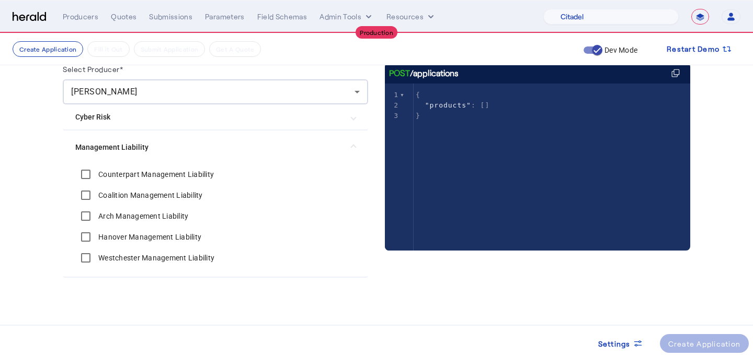
click at [185, 258] on label "Westchester Management Liability" at bounding box center [155, 258] width 118 height 10
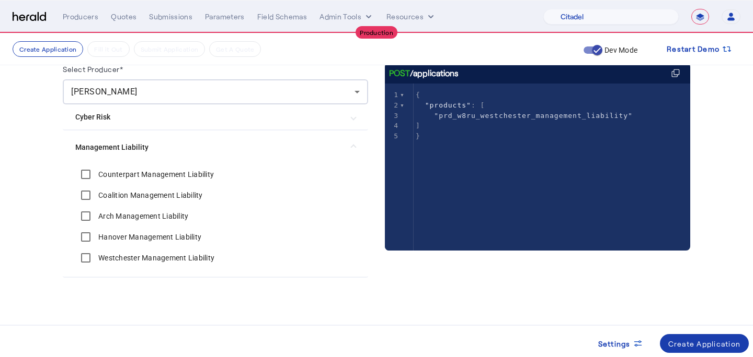
click at [722, 343] on div "Create Application" at bounding box center [704, 344] width 73 height 11
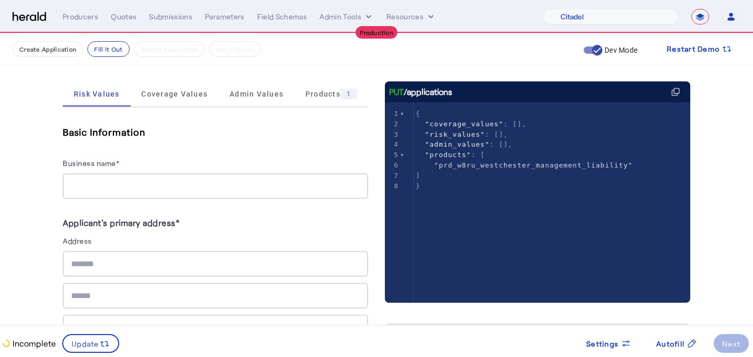
scroll to position [145, 0]
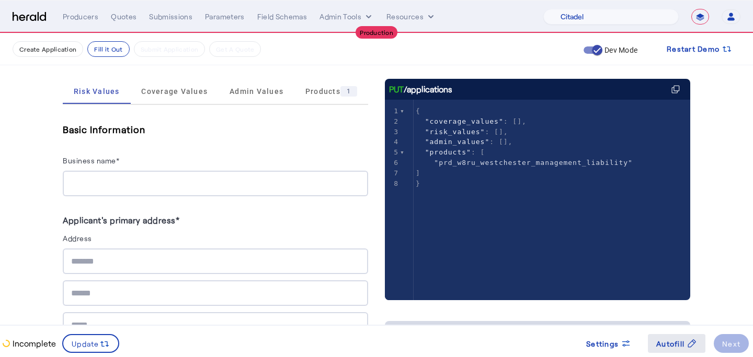
click at [676, 343] on span "Autofill" at bounding box center [670, 344] width 28 height 11
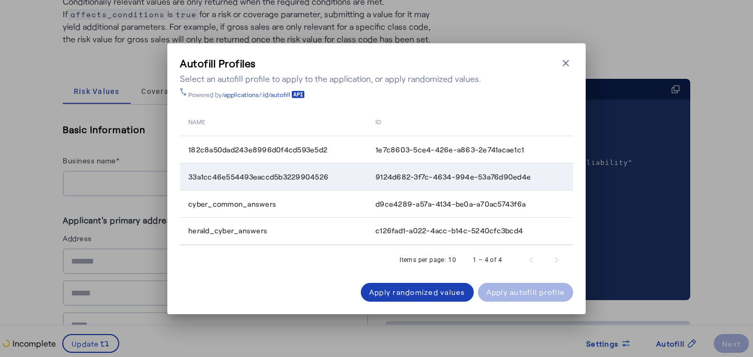
click at [363, 171] on td "33a1cc46e554493eaccd5b3229904526" at bounding box center [273, 177] width 187 height 27
click at [523, 290] on div "Apply autofill profile" at bounding box center [525, 292] width 79 height 11
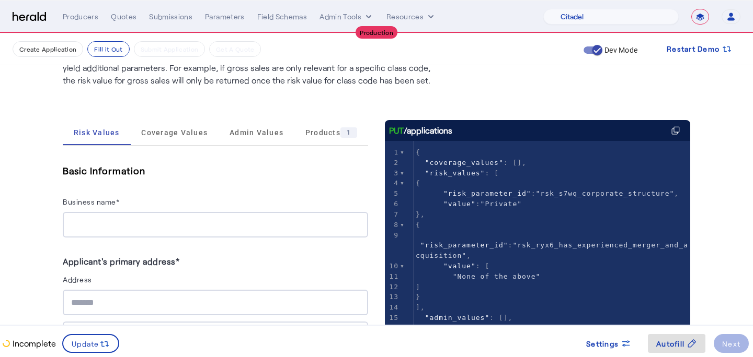
scroll to position [116, 0]
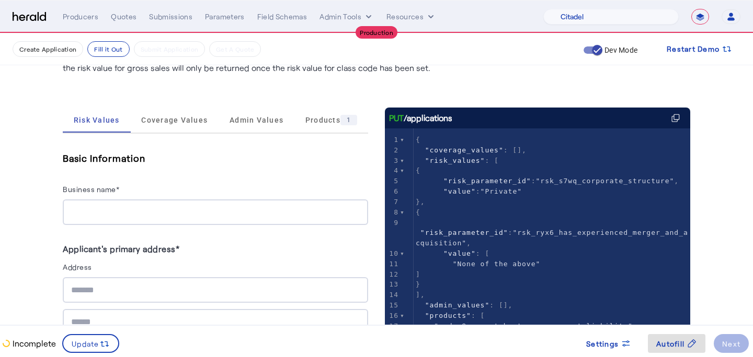
click at [199, 201] on div at bounding box center [215, 213] width 288 height 26
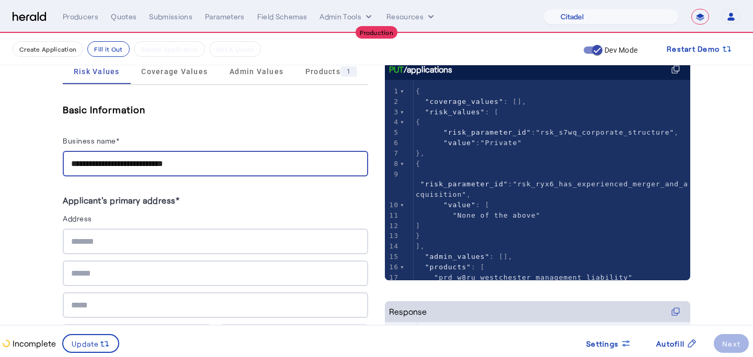
scroll to position [229, 0]
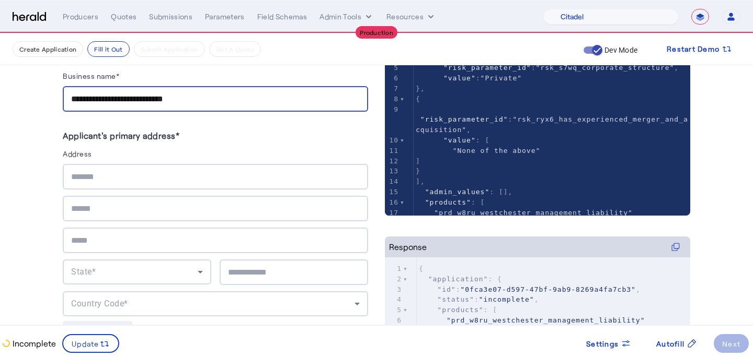
type input "**********"
click at [128, 184] on div at bounding box center [215, 177] width 288 height 26
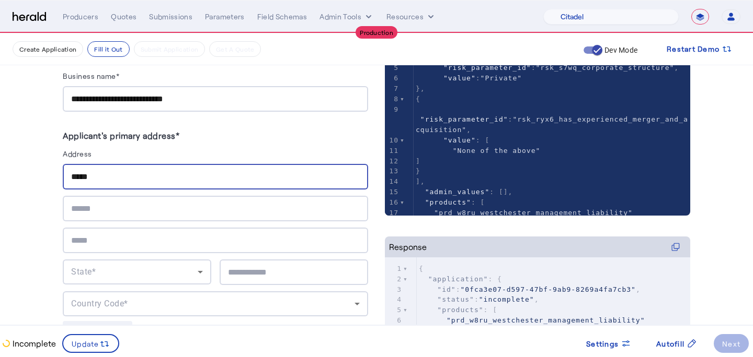
type input "**********"
type input "****"
type input "********"
type input "*****"
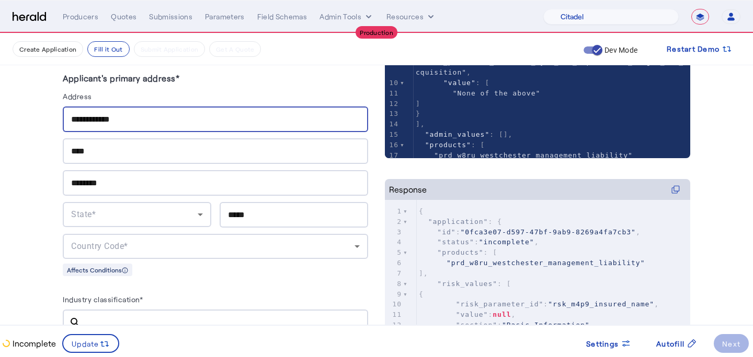
click at [153, 214] on div "State*" at bounding box center [134, 215] width 126 height 13
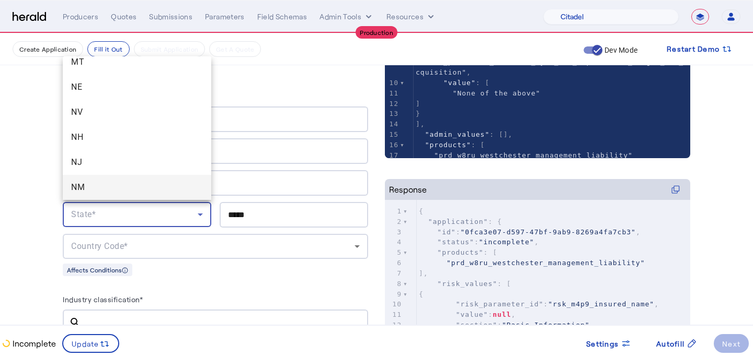
scroll to position [688, 0]
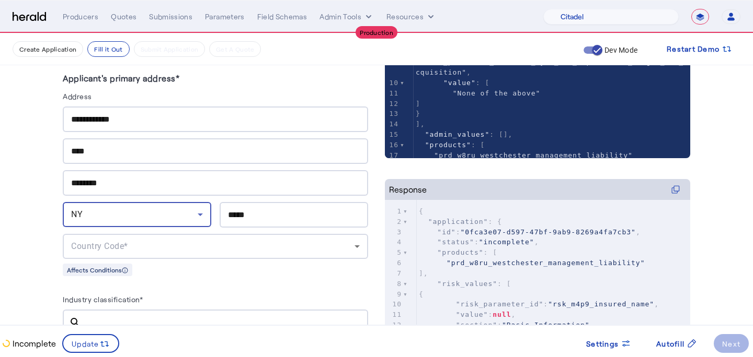
click at [153, 257] on herald-address "**********" at bounding box center [215, 173] width 305 height 205
click at [167, 245] on div "Country Code*" at bounding box center [212, 246] width 283 height 13
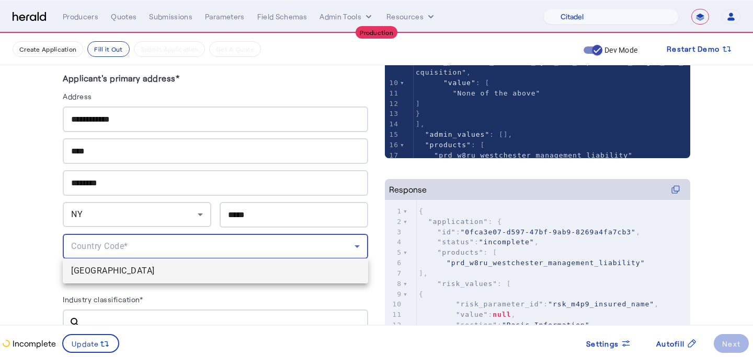
click at [169, 270] on span "USA" at bounding box center [215, 271] width 288 height 13
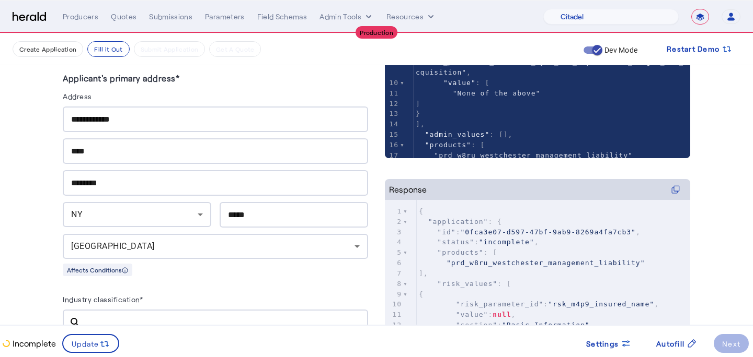
click at [169, 270] on div "Affects Conditions" at bounding box center [215, 269] width 305 height 13
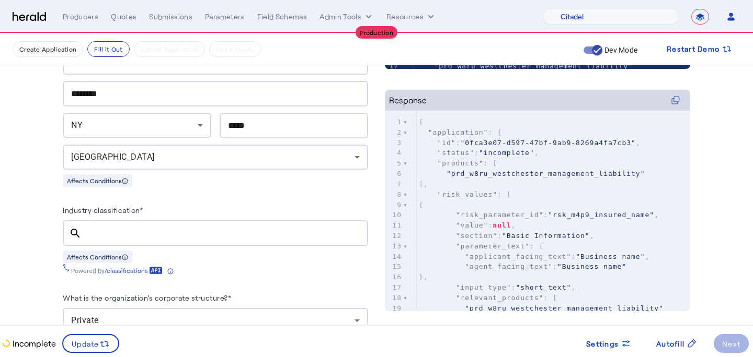
scroll to position [377, 0]
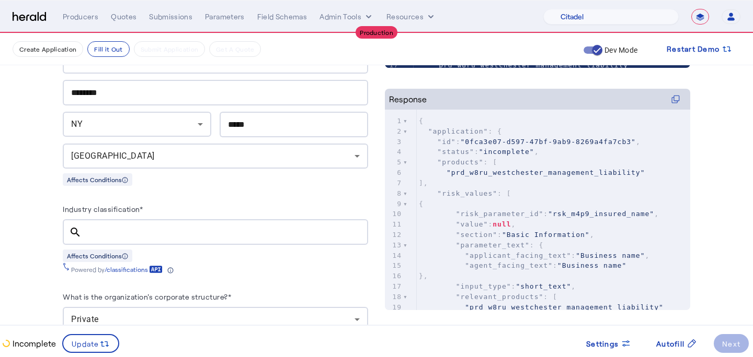
click at [183, 230] on input "Industry classification*" at bounding box center [225, 232] width 270 height 13
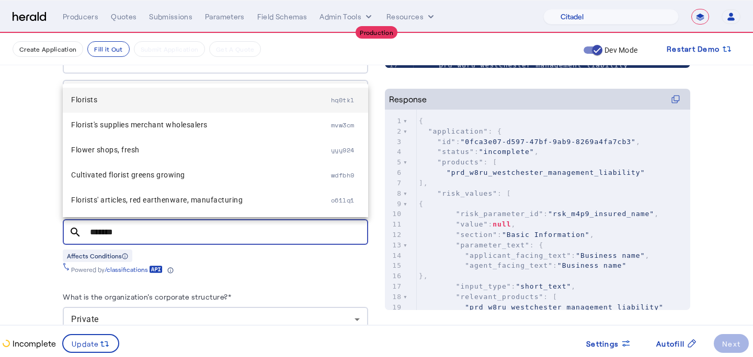
type input "*******"
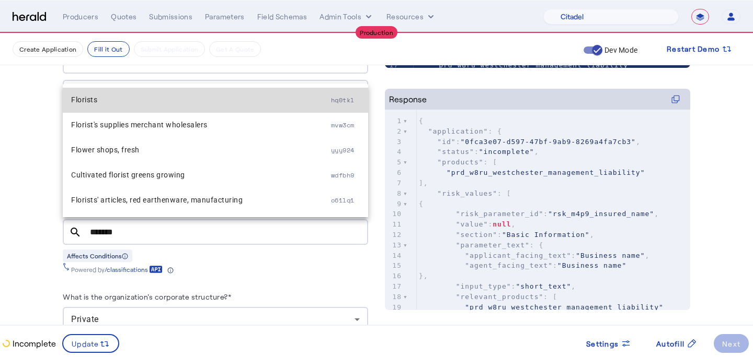
click at [177, 98] on span "Florists" at bounding box center [201, 100] width 260 height 13
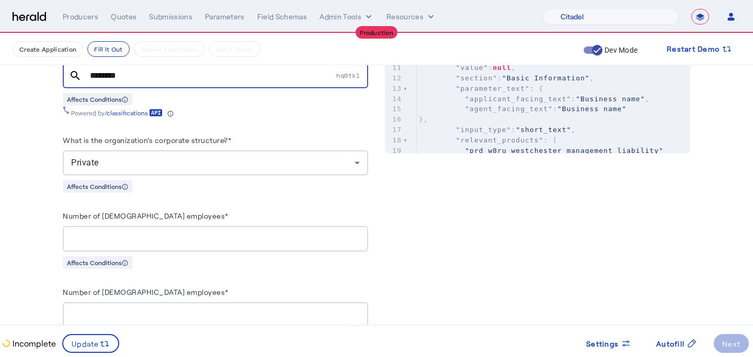
scroll to position [553, 0]
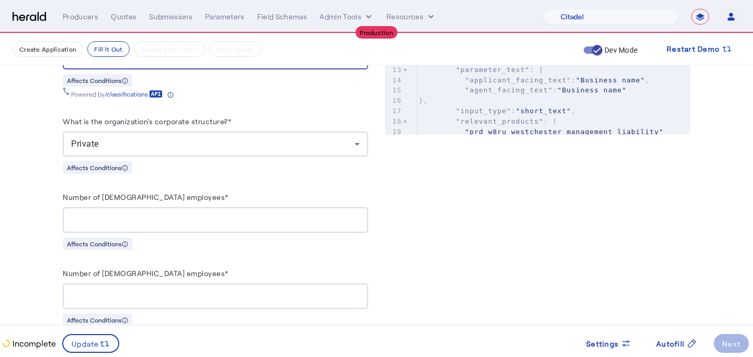
click at [167, 140] on div "Private" at bounding box center [212, 144] width 283 height 13
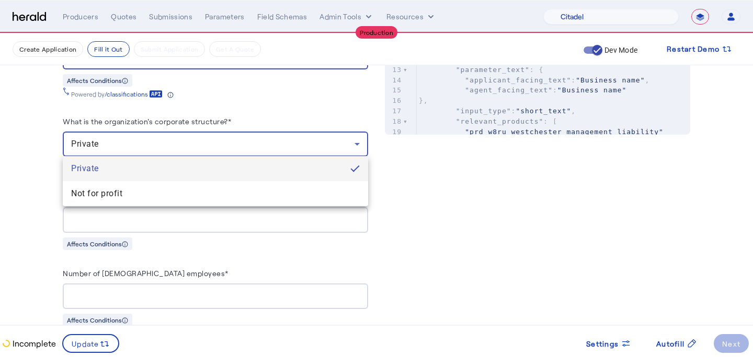
click at [167, 140] on div at bounding box center [376, 178] width 753 height 357
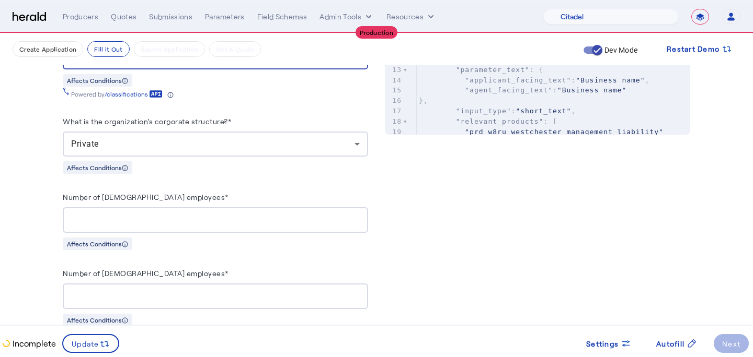
click at [170, 207] on div at bounding box center [215, 220] width 288 height 26
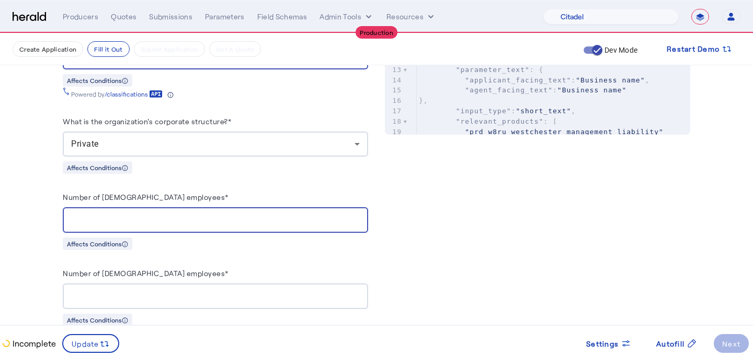
type input "**"
click at [232, 300] on div at bounding box center [215, 297] width 288 height 26
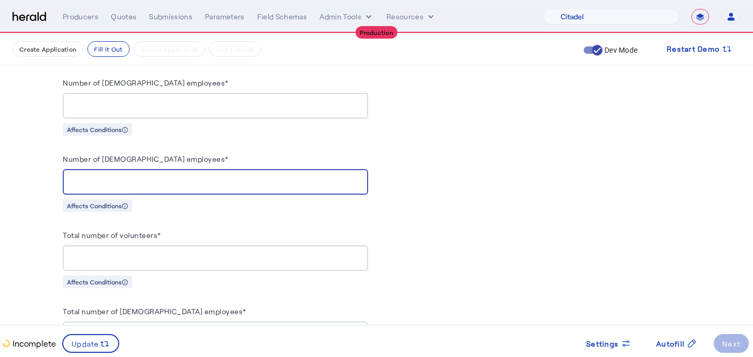
scroll to position [707, 0]
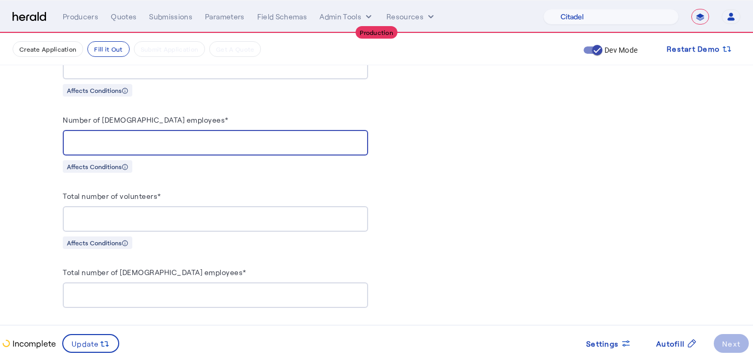
type input "*"
click at [241, 218] on input "Total number of volunteers*" at bounding box center [215, 219] width 288 height 13
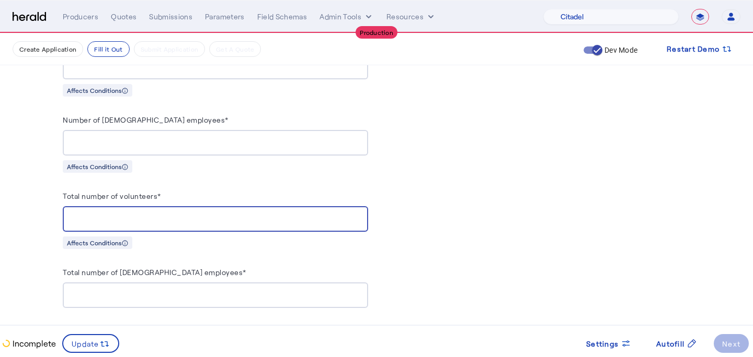
type input "*"
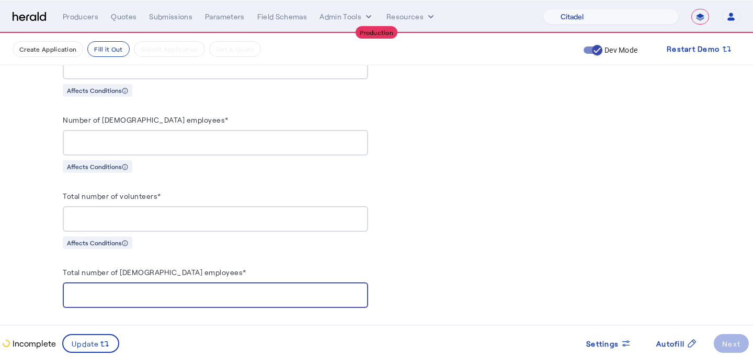
type input "*"
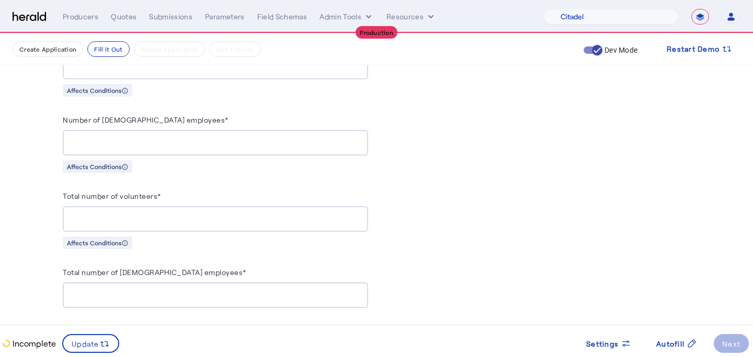
click at [487, 212] on div "PUT /applications xxxxxxxxxx 8 19 1 { 2 "coverage_values" : [], 3 "risk_values"…" at bounding box center [537, 134] width 305 height 1234
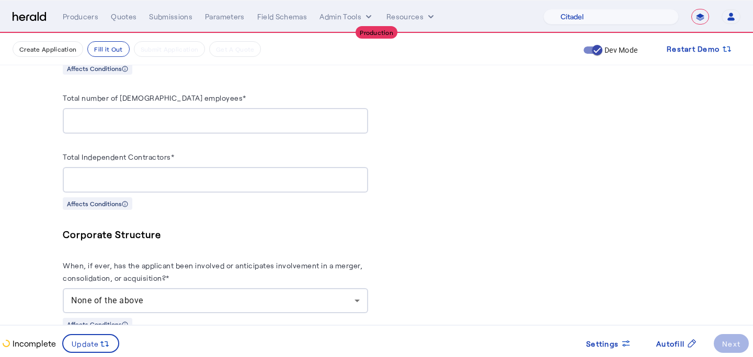
scroll to position [897, 0]
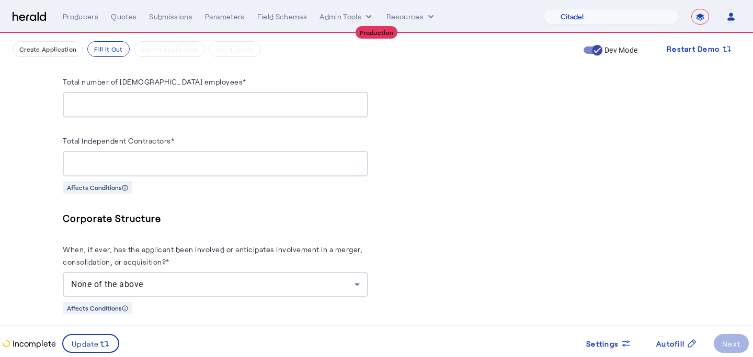
click at [313, 161] on input "Total Independent Contractors*" at bounding box center [215, 164] width 288 height 13
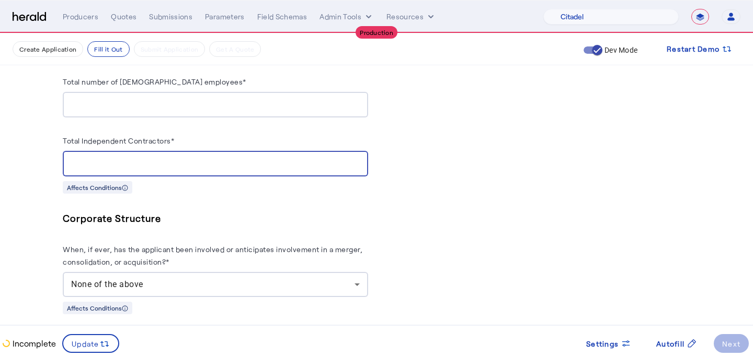
type input "*"
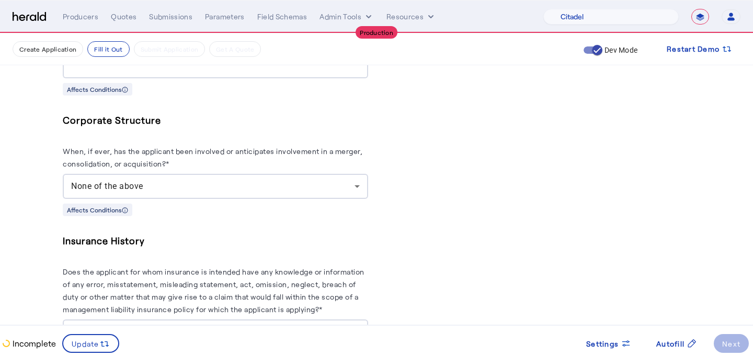
scroll to position [1139, 0]
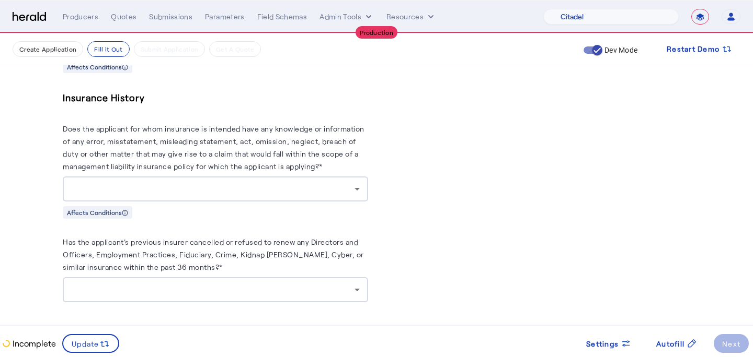
click at [227, 177] on div at bounding box center [215, 189] width 288 height 25
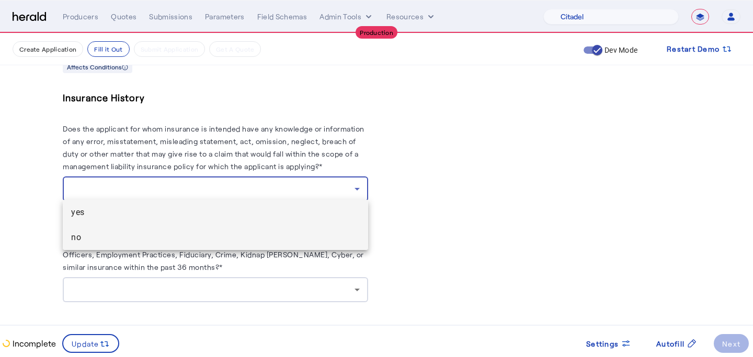
click at [225, 238] on span "no" at bounding box center [215, 238] width 288 height 13
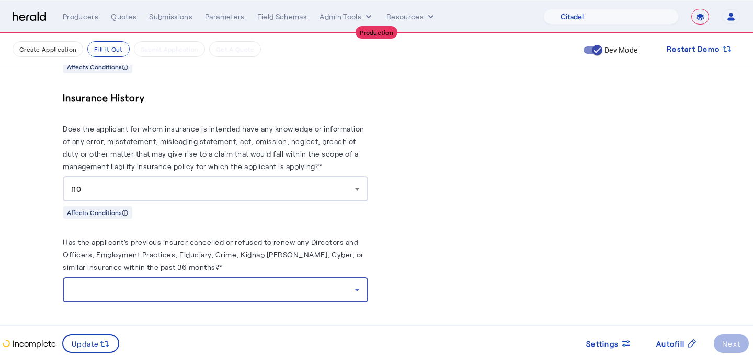
click at [216, 288] on div at bounding box center [212, 290] width 283 height 13
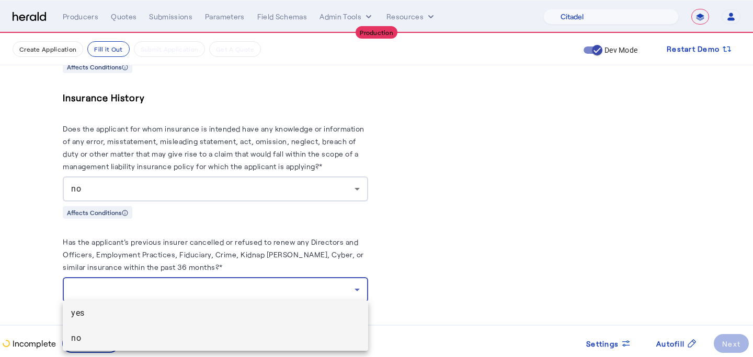
click at [209, 329] on mat-option "no" at bounding box center [215, 338] width 305 height 25
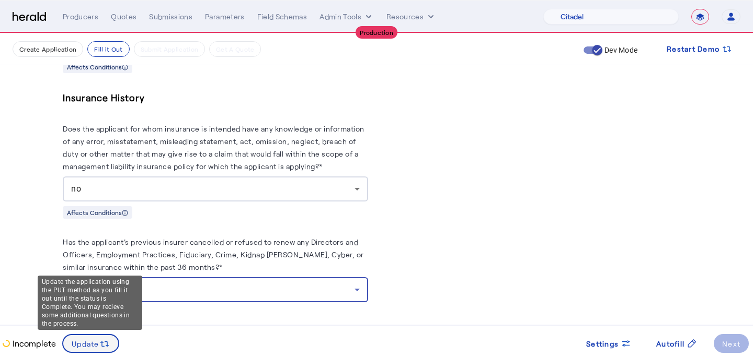
click at [90, 347] on span "Update" at bounding box center [86, 344] width 28 height 11
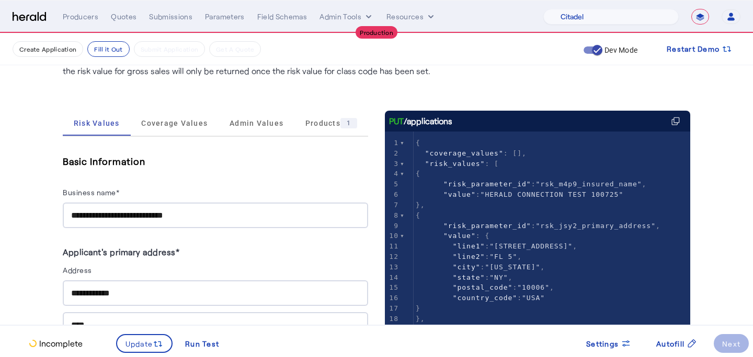
scroll to position [0, 0]
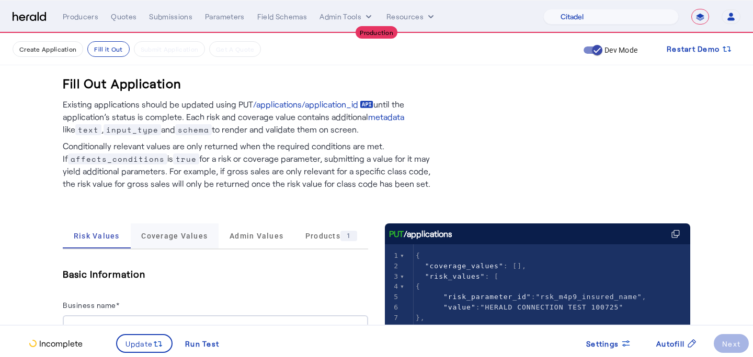
click at [183, 237] on span "Coverage Values" at bounding box center [174, 236] width 66 height 7
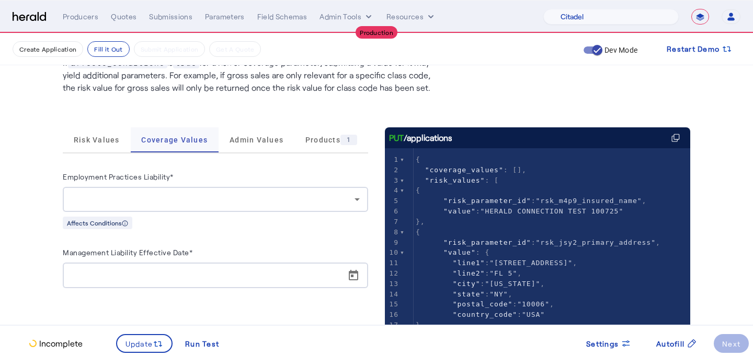
scroll to position [97, 0]
click at [200, 206] on div at bounding box center [215, 199] width 288 height 25
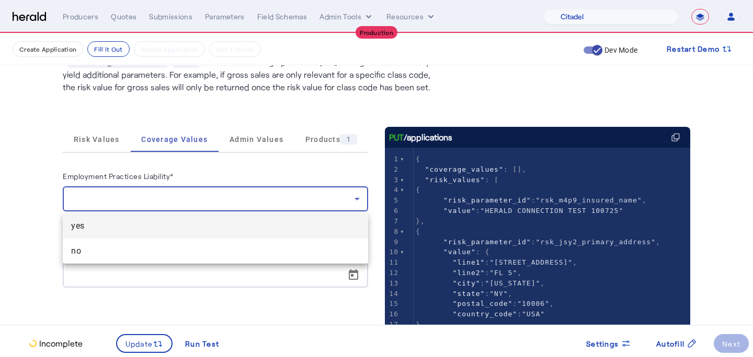
click at [198, 222] on span "yes" at bounding box center [215, 226] width 288 height 13
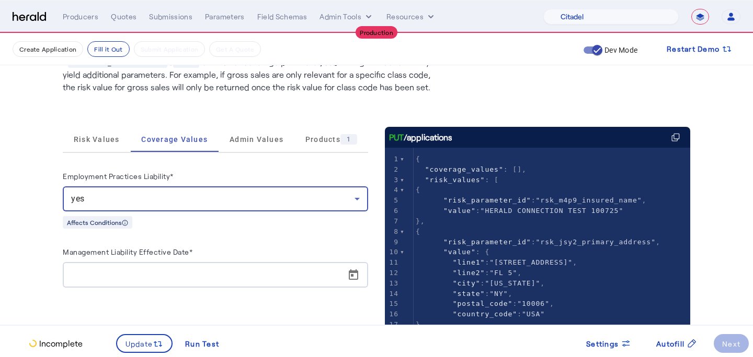
click at [198, 226] on div "Affects Conditions" at bounding box center [215, 222] width 305 height 13
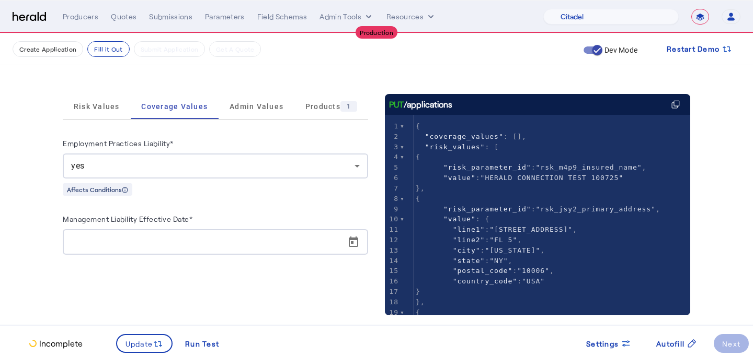
scroll to position [143, 0]
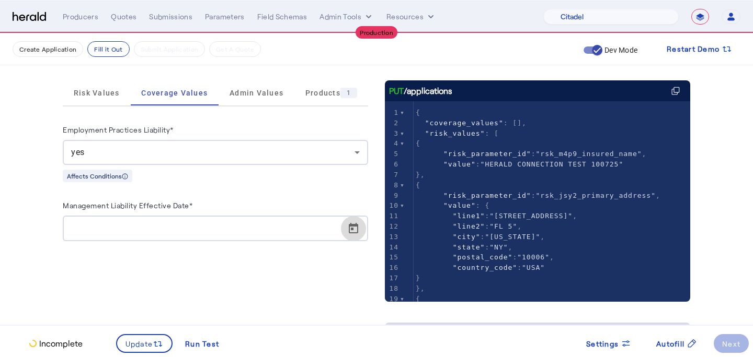
click at [343, 224] on span "Open calendar" at bounding box center [353, 228] width 25 height 25
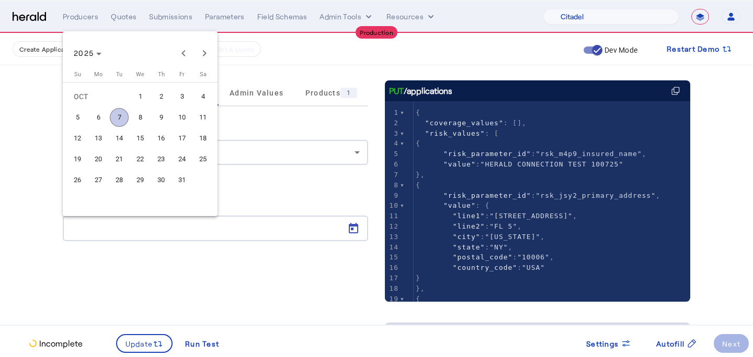
click at [119, 110] on span "7" at bounding box center [119, 117] width 19 height 19
type input "**********"
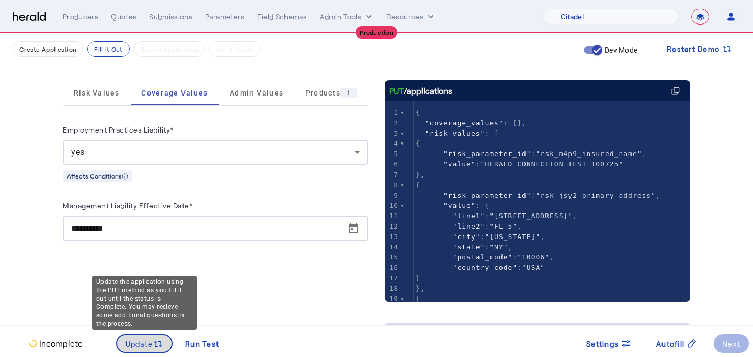
click at [148, 337] on span at bounding box center [144, 343] width 55 height 25
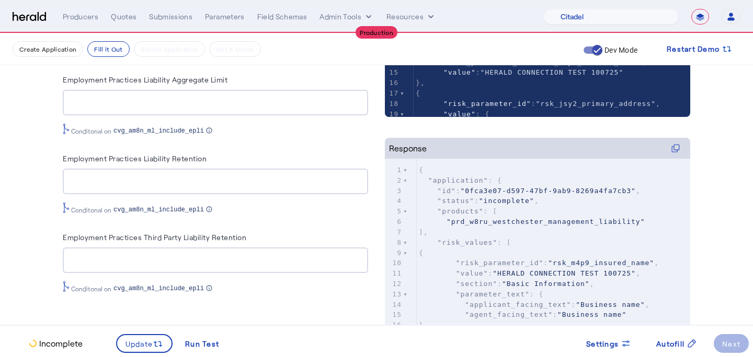
scroll to position [0, 0]
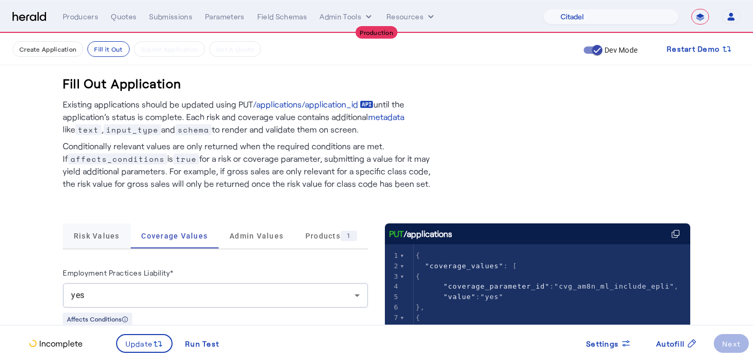
click at [108, 247] on span "Risk Values" at bounding box center [97, 236] width 46 height 25
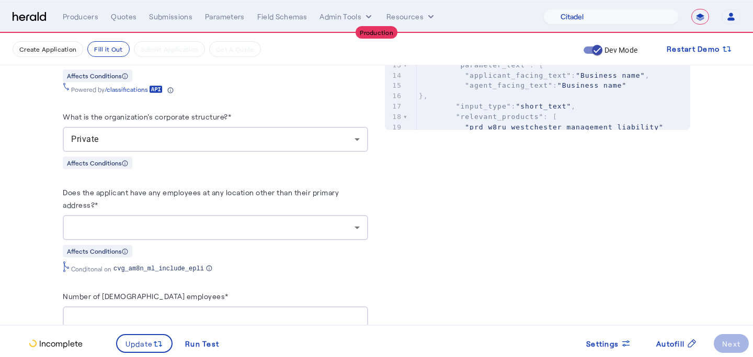
scroll to position [561, 0]
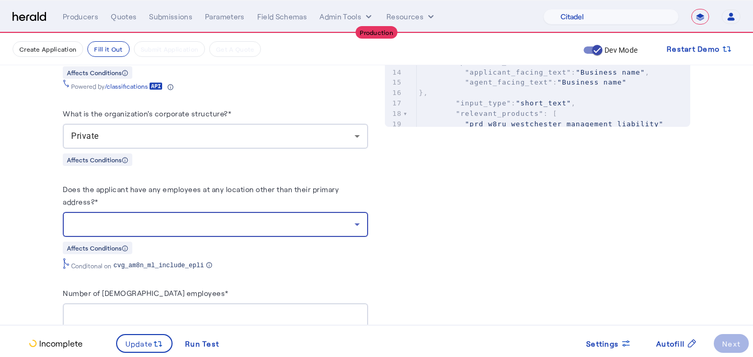
click at [152, 228] on div at bounding box center [212, 224] width 283 height 13
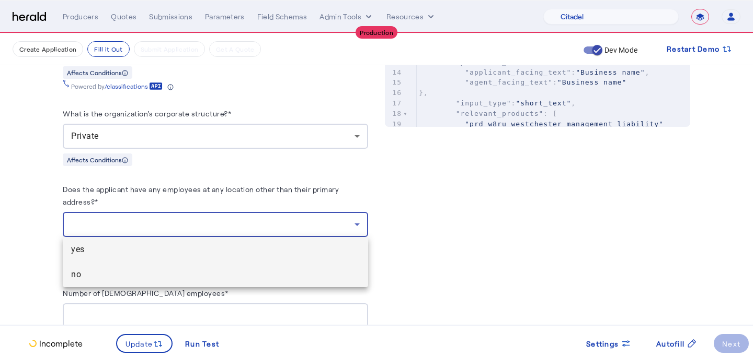
click at [154, 283] on mat-option "no" at bounding box center [215, 274] width 305 height 25
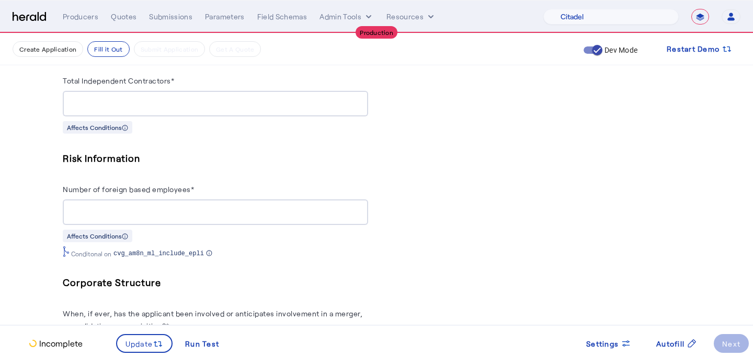
scroll to position [1063, 0]
click at [123, 223] on div "Risk Information Number of foreign based employees* Affects Conditions Conditon…" at bounding box center [215, 203] width 305 height 108
click at [133, 212] on input "Number of foreign based employees*" at bounding box center [215, 211] width 288 height 13
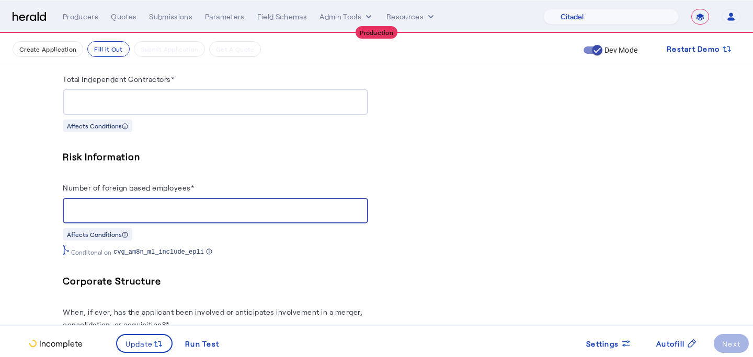
type input "*"
click at [356, 236] on div "Affects Conditions" at bounding box center [215, 234] width 305 height 13
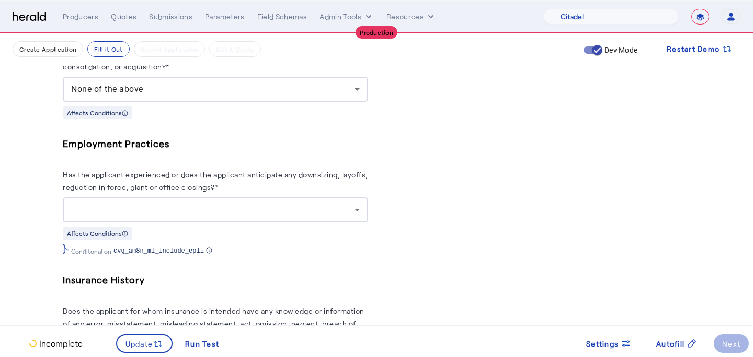
scroll to position [1286, 0]
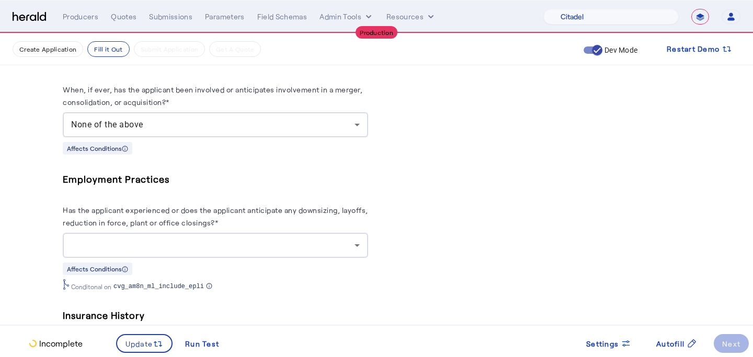
click at [356, 239] on icon at bounding box center [357, 245] width 13 height 13
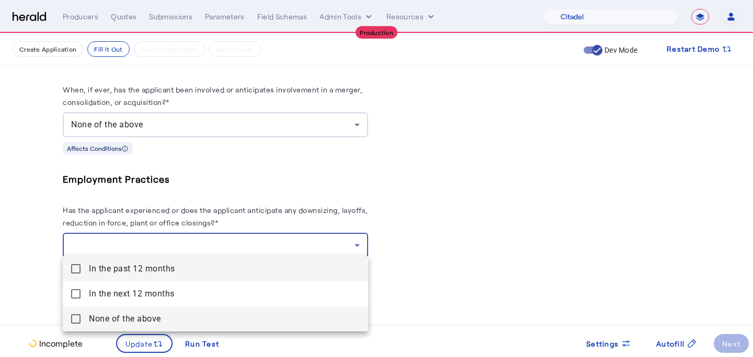
click at [197, 325] on span "None of the above" at bounding box center [224, 319] width 271 height 13
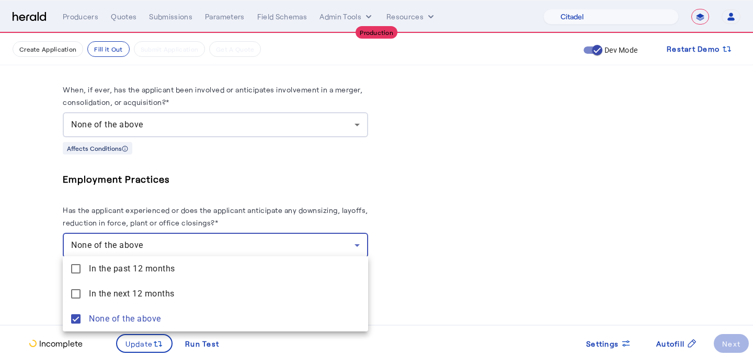
click at [518, 239] on div at bounding box center [376, 178] width 753 height 357
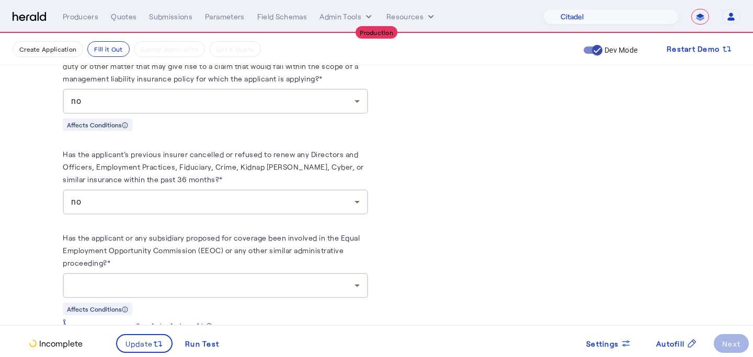
scroll to position [1621, 0]
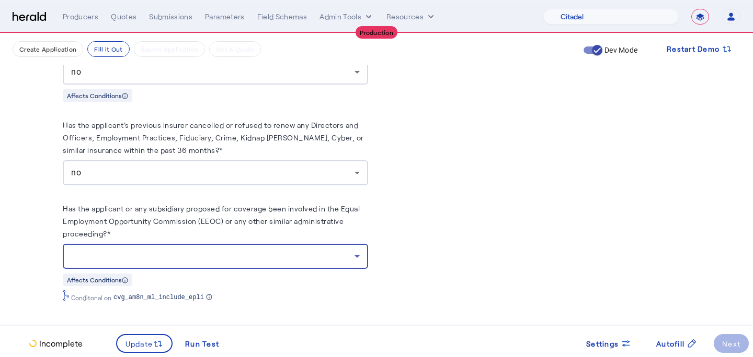
click at [155, 255] on div at bounding box center [212, 256] width 283 height 13
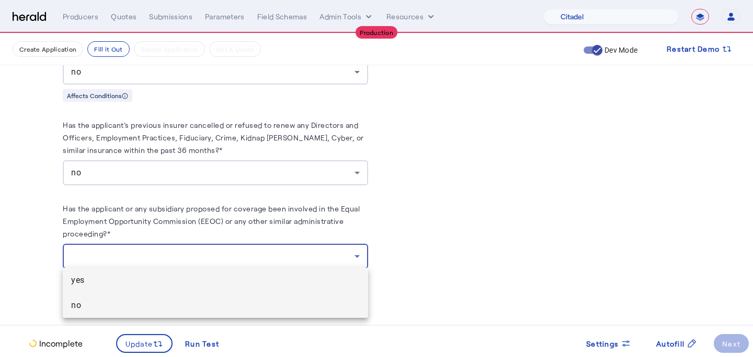
click at [146, 314] on mat-option "no" at bounding box center [215, 305] width 305 height 25
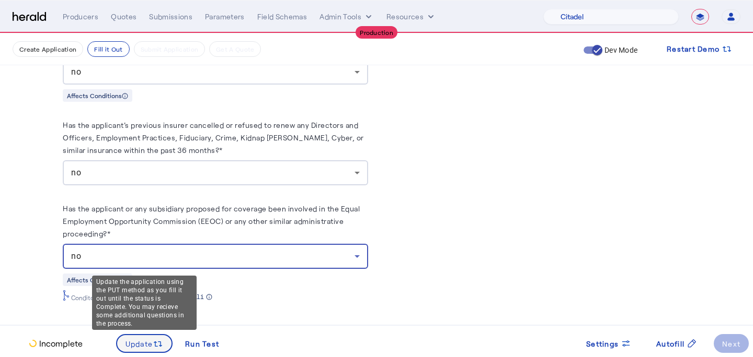
click at [158, 345] on icon at bounding box center [158, 344] width 10 height 10
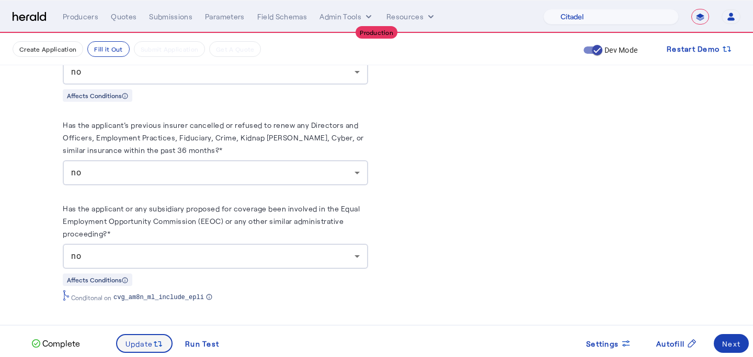
scroll to position [0, 0]
click at [725, 334] on span at bounding box center [730, 343] width 35 height 25
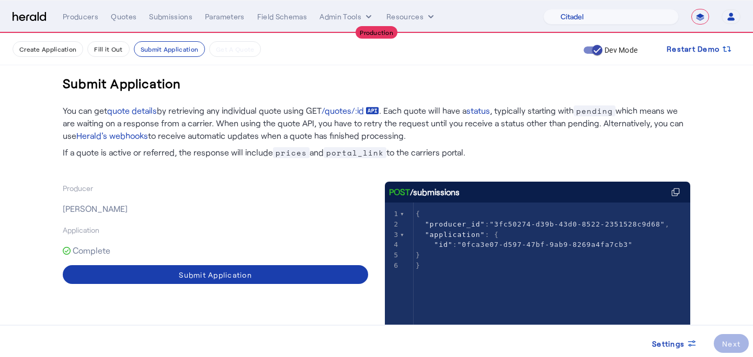
click at [344, 269] on span at bounding box center [215, 274] width 305 height 25
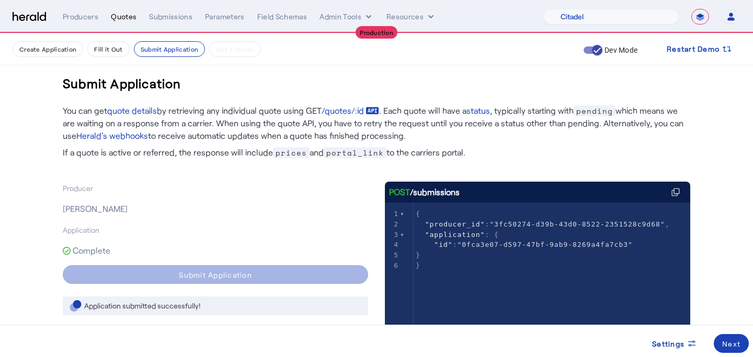
click at [128, 15] on div "Quotes" at bounding box center [124, 16] width 26 height 10
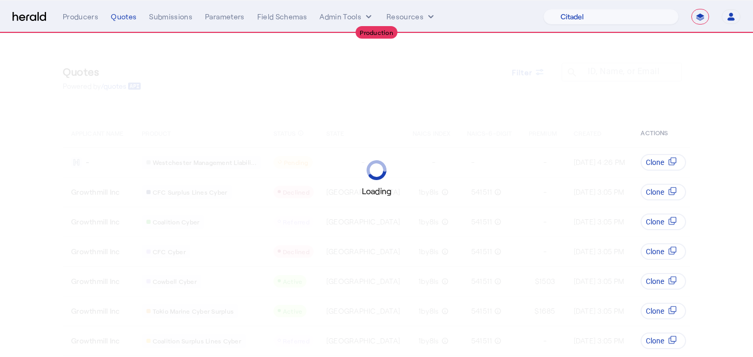
select select "pfm_j8lw_citadel"
select select "**********"
select select "pfm_j8lw_citadel"
select select "**********"
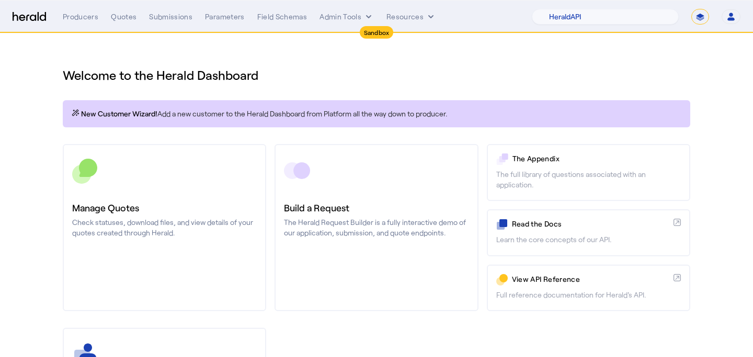
select select "pfm_2v8p_herald_api"
select select "**********"
click at [691, 9] on select "**********" at bounding box center [700, 17] width 18 height 16
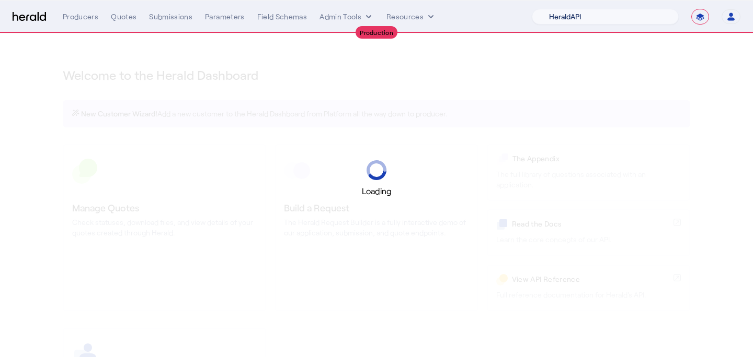
click at [616, 19] on select "1Fort Acrisure Acturis Affinity Advisors Affinity Risk Agentero AmWins Anzen Ao…" at bounding box center [605, 17] width 147 height 16
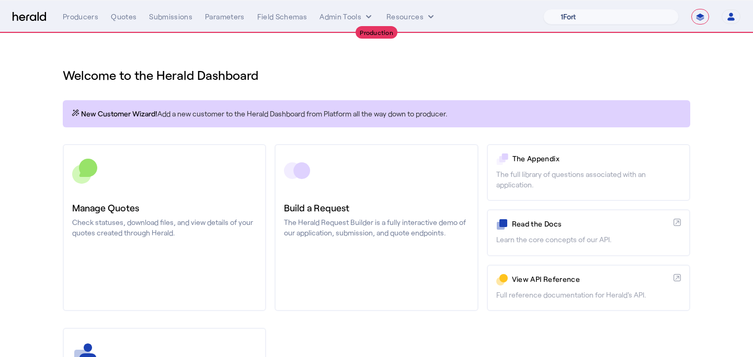
select select "pfm_a9p2_hib_marketplace"
click at [543, 9] on select "1Fort Affinity Risk Arlington [PERSON_NAME] BindHQ Bunker CRC Campus Coverage C…" at bounding box center [610, 17] width 135 height 16
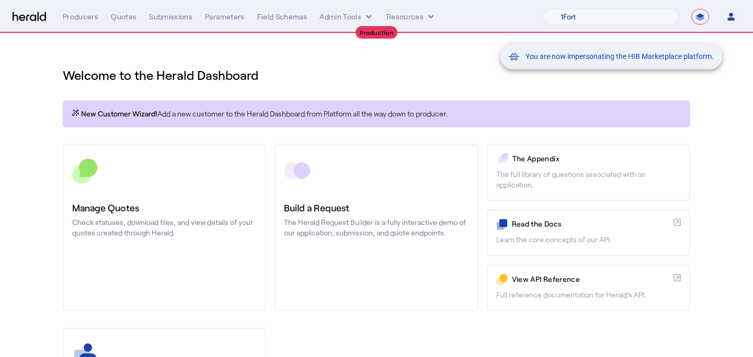
click at [84, 200] on div "You are now impersonating the HIB Marketplace platform." at bounding box center [376, 178] width 753 height 357
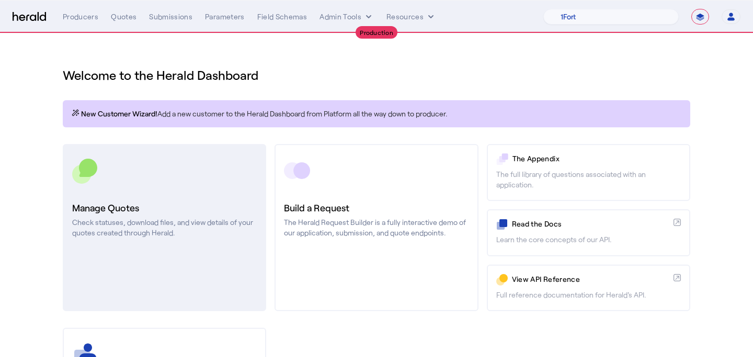
click at [137, 230] on p "Check statuses, download files, and view details of your quotes created through…" at bounding box center [164, 227] width 184 height 21
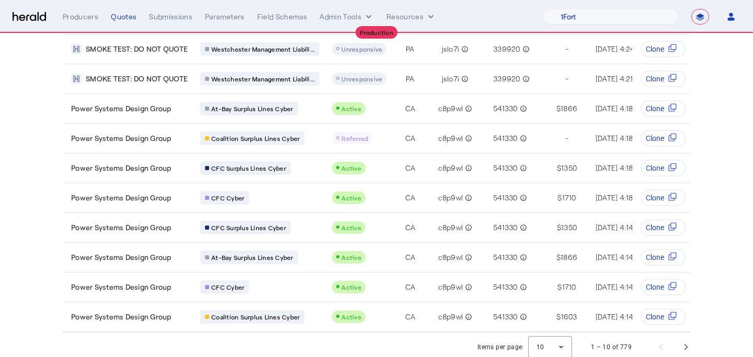
scroll to position [118, 0]
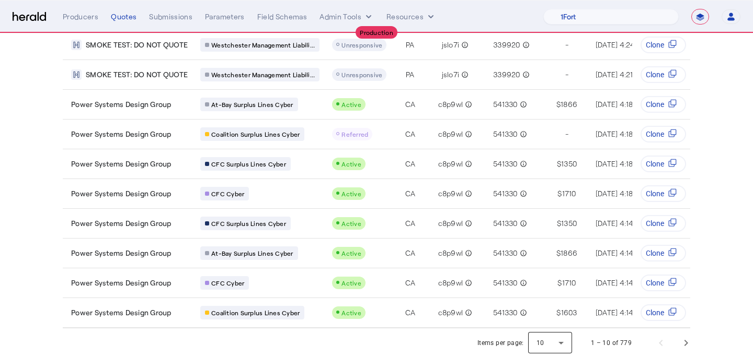
click at [537, 344] on div at bounding box center [550, 343] width 44 height 25
click at [552, 292] on span "25" at bounding box center [550, 290] width 27 height 13
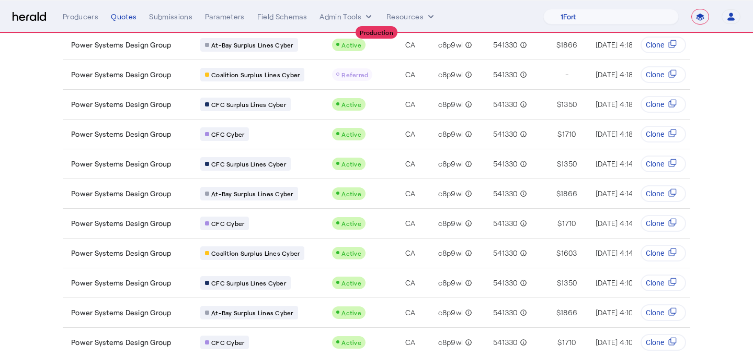
scroll to position [0, 0]
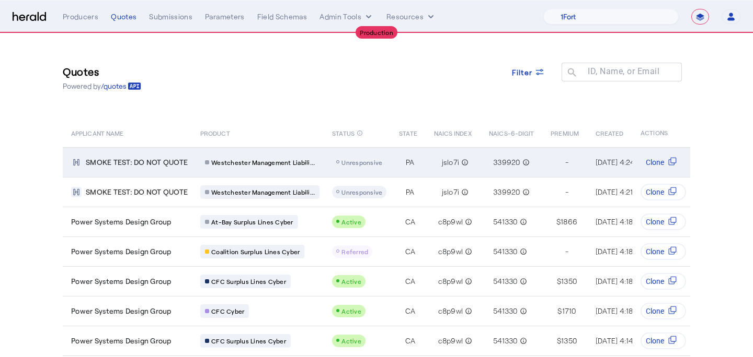
click at [364, 164] on span "Unresponsive" at bounding box center [361, 162] width 41 height 7
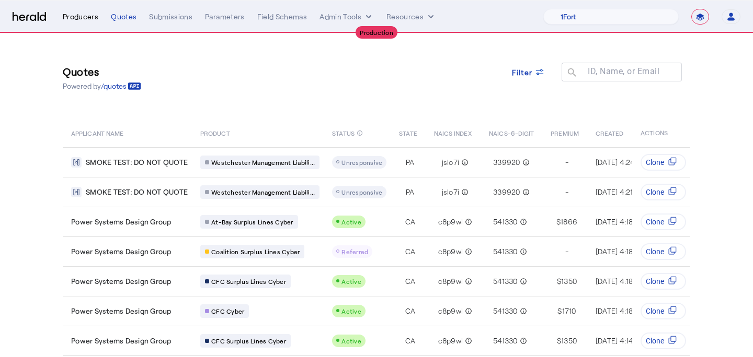
click at [89, 17] on div "Producers" at bounding box center [81, 16] width 36 height 10
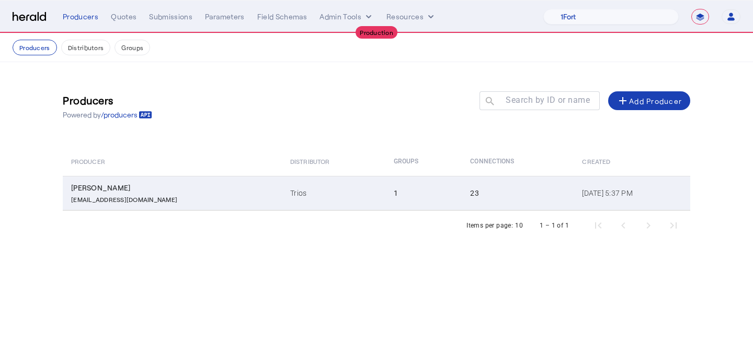
click at [282, 184] on td "Trios" at bounding box center [333, 193] width 103 height 34
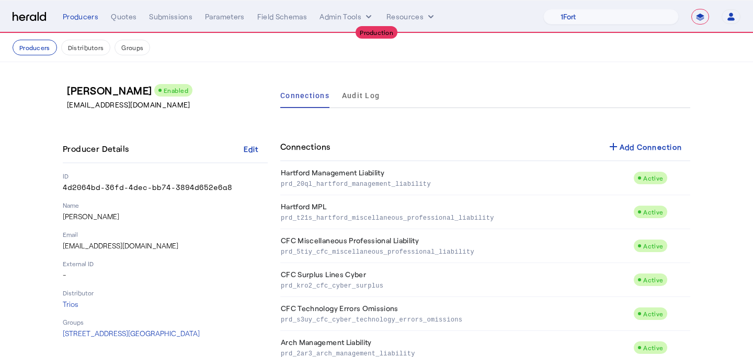
scroll to position [606, 0]
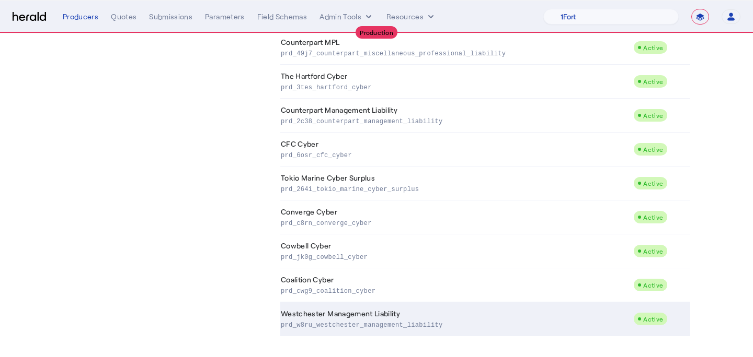
click at [327, 304] on td "Westchester Management Liability prd_w8ru_westchester_management_liability" at bounding box center [456, 320] width 353 height 34
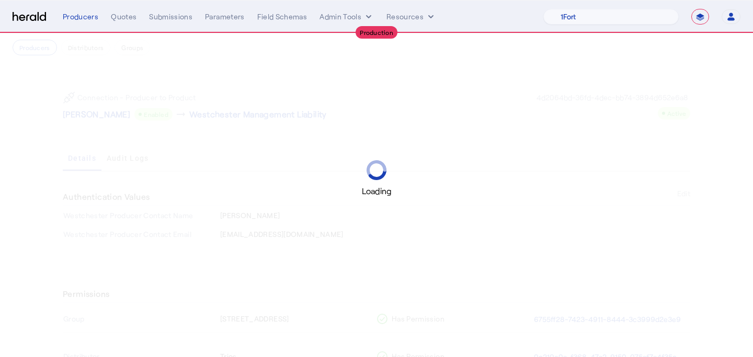
scroll to position [121, 0]
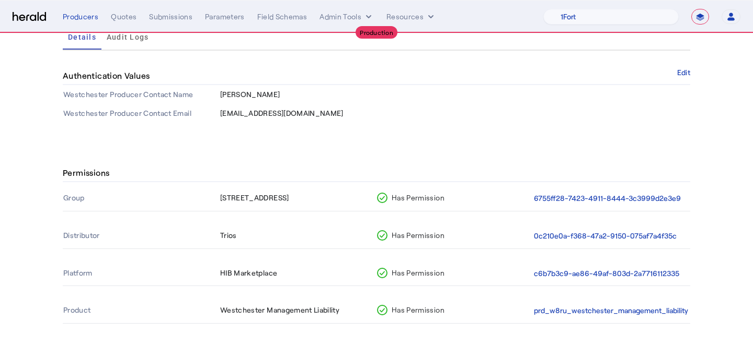
click at [620, 265] on th "c6b7b3c9-ae86-49af-803d-2a7716112335" at bounding box center [611, 274] width 157 height 25
click at [618, 273] on button "c6b7b3c9-ae86-49af-803d-2a7716112335" at bounding box center [606, 274] width 145 height 12
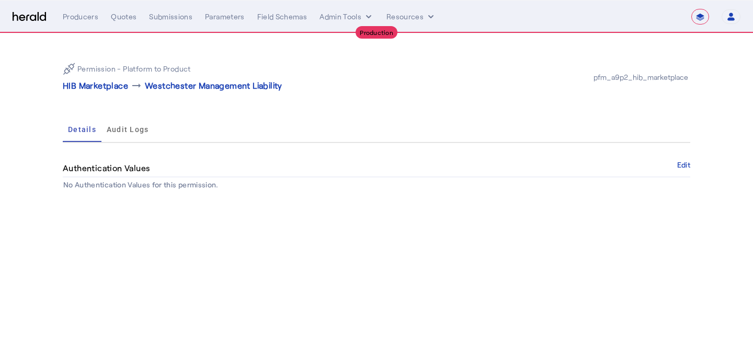
select select "pfm_a9p2_hib_marketplace"
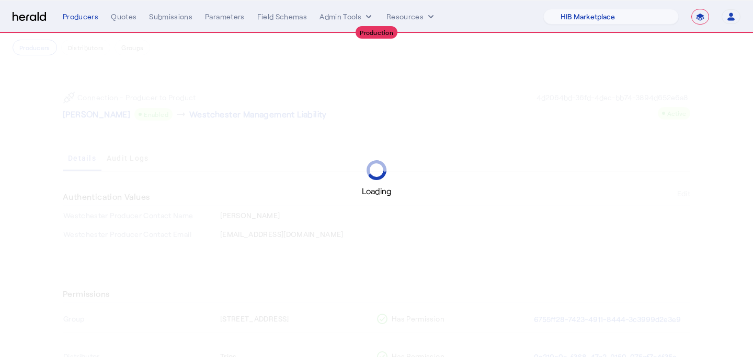
scroll to position [121, 0]
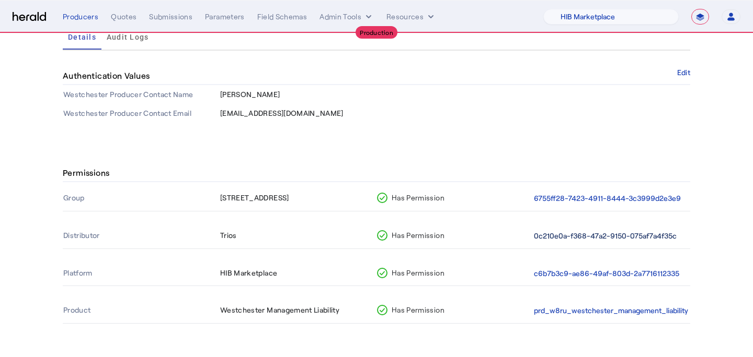
click at [588, 238] on button "0c210e0a-f368-47a2-9150-075af7a4f35c" at bounding box center [605, 236] width 143 height 12
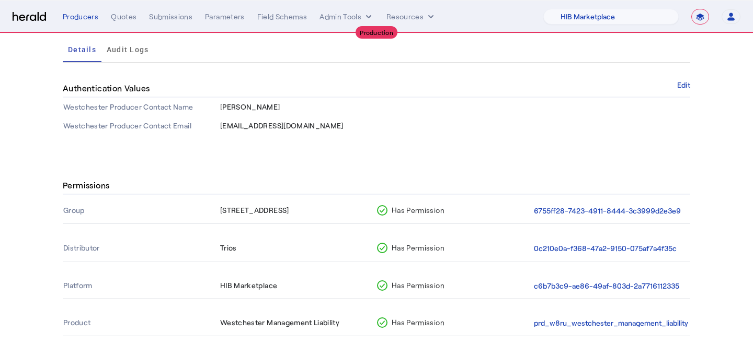
scroll to position [121, 0]
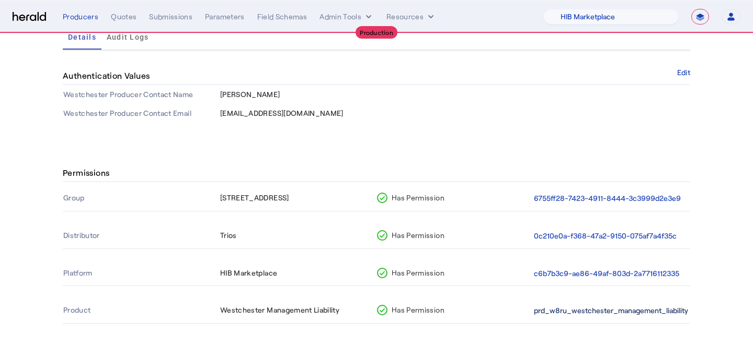
click at [561, 310] on button "prd_w8ru_westchester_management_liability" at bounding box center [611, 311] width 154 height 12
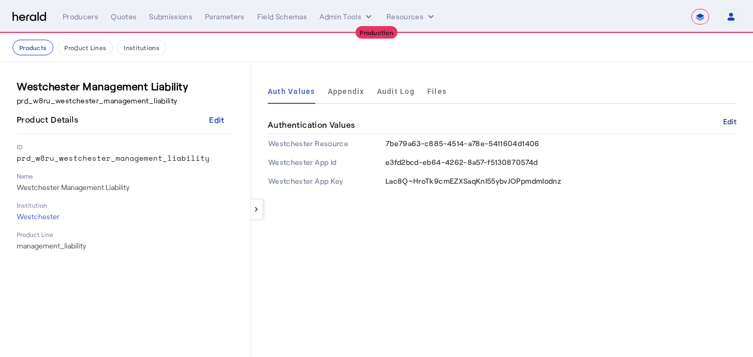
click at [730, 120] on button "Edit" at bounding box center [729, 122] width 13 height 6
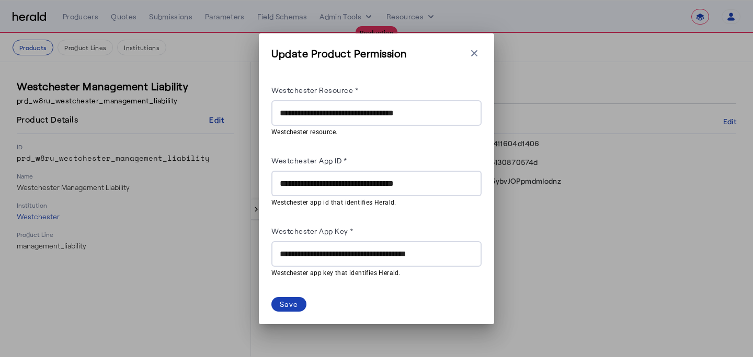
click at [390, 116] on input "**********" at bounding box center [376, 113] width 193 height 13
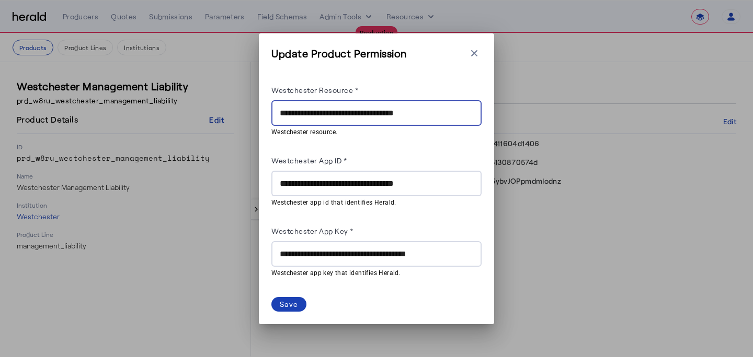
click at [390, 116] on input "**********" at bounding box center [376, 113] width 193 height 13
paste input "text"
type input "**********"
click at [286, 302] on div "Save" at bounding box center [289, 304] width 18 height 11
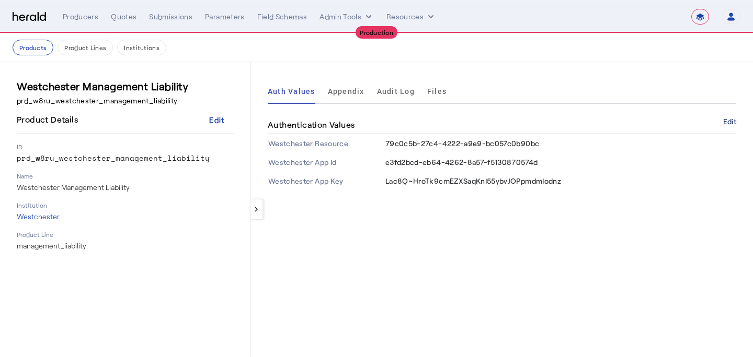
click at [734, 123] on button "Edit" at bounding box center [729, 122] width 13 height 6
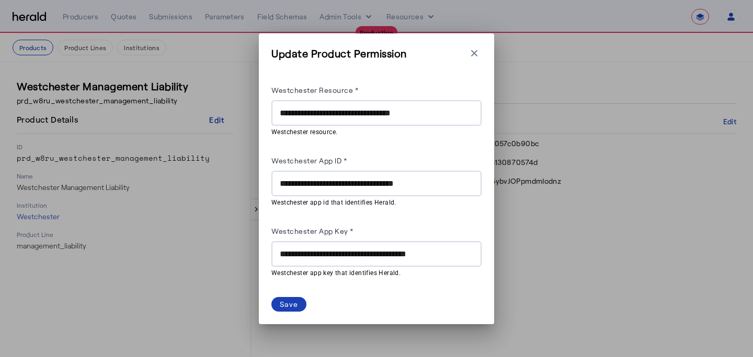
click at [280, 113] on input "**********" at bounding box center [376, 113] width 193 height 13
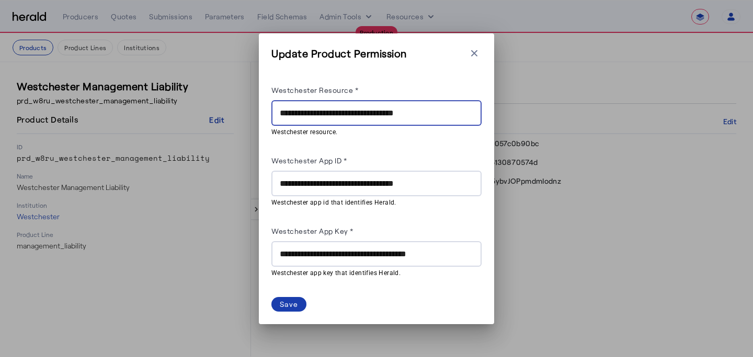
type input "**********"
click at [280, 306] on div "Save" at bounding box center [289, 304] width 18 height 11
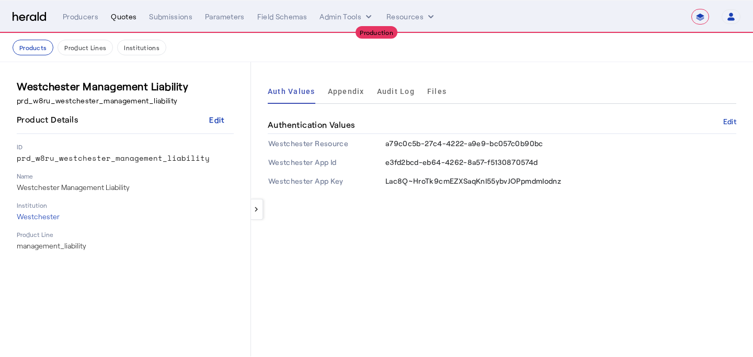
click at [114, 13] on div "Quotes" at bounding box center [124, 16] width 26 height 10
select select "pfm_a9p2_hib_marketplace"
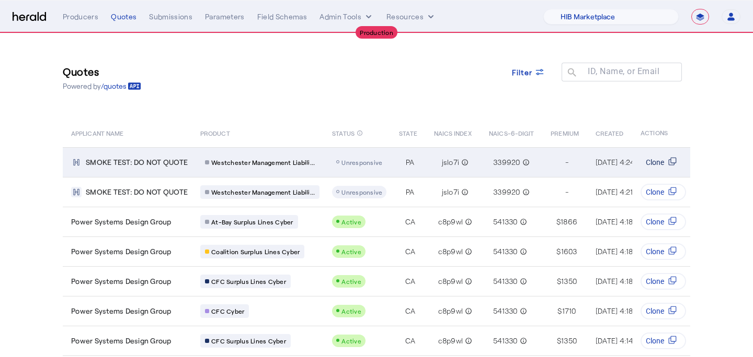
click at [650, 163] on span "Clone" at bounding box center [654, 162] width 18 height 10
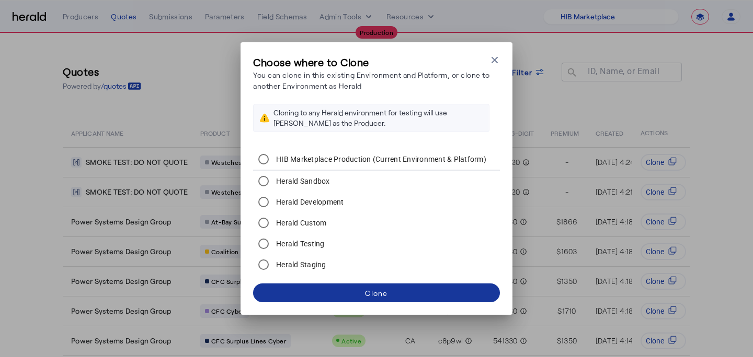
click at [349, 286] on span at bounding box center [376, 293] width 247 height 25
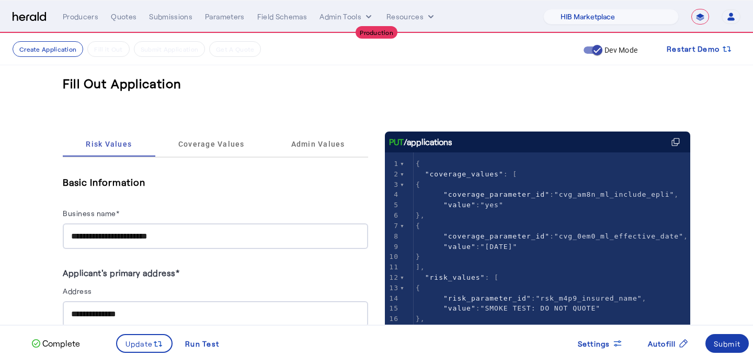
click at [732, 344] on div "Submit" at bounding box center [726, 344] width 27 height 11
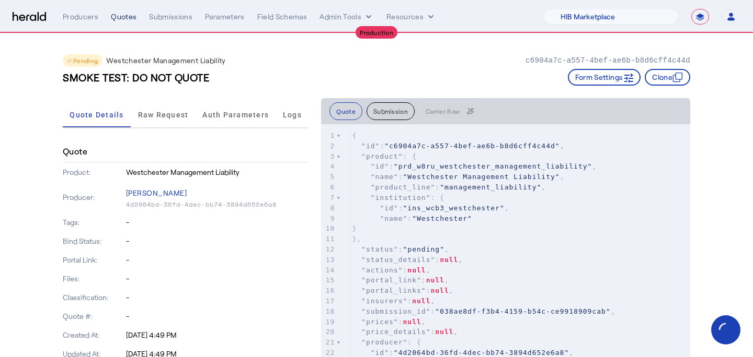
click at [121, 21] on div "Quotes" at bounding box center [124, 16] width 26 height 10
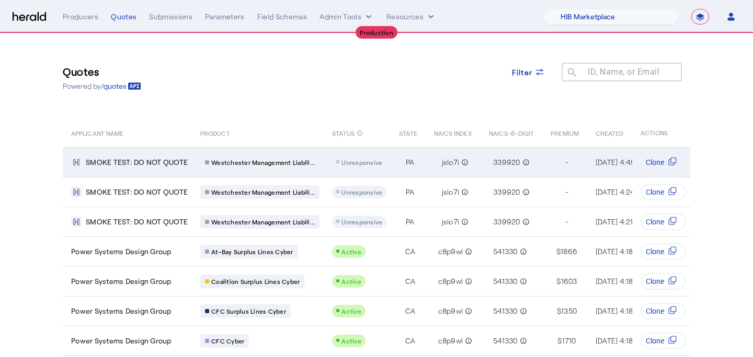
click at [367, 161] on span "Unresponsive" at bounding box center [361, 162] width 41 height 7
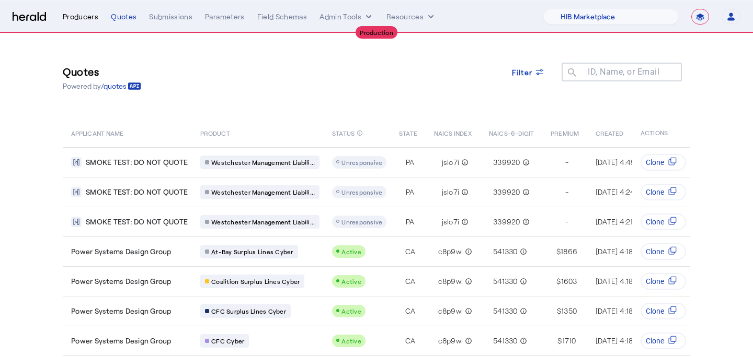
click at [93, 16] on div "Producers" at bounding box center [81, 16] width 36 height 10
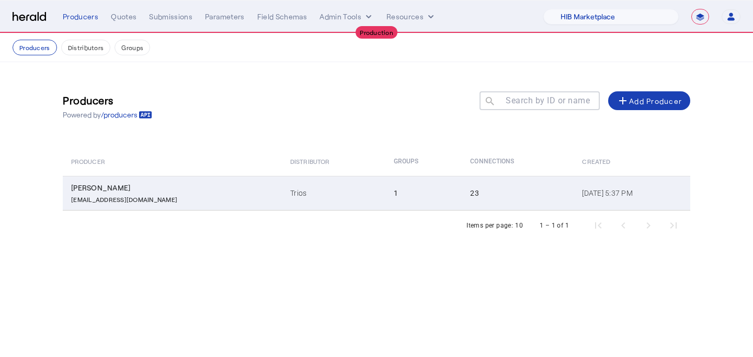
click at [318, 203] on td "Trios" at bounding box center [333, 193] width 103 height 34
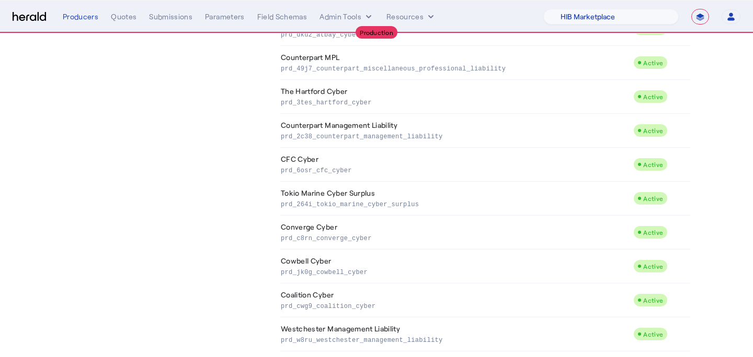
scroll to position [606, 0]
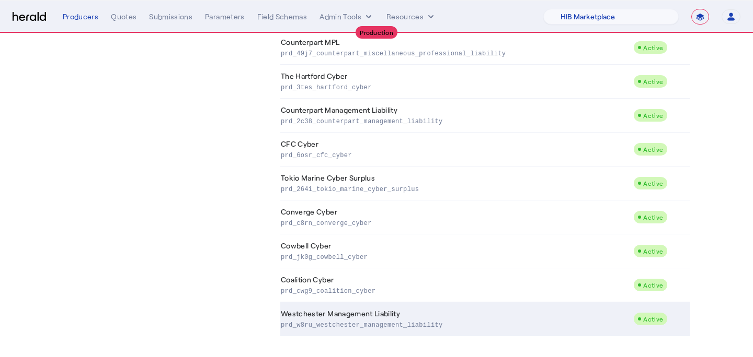
click at [365, 319] on p "prd_w8ru_westchester_management_liability" at bounding box center [455, 324] width 348 height 10
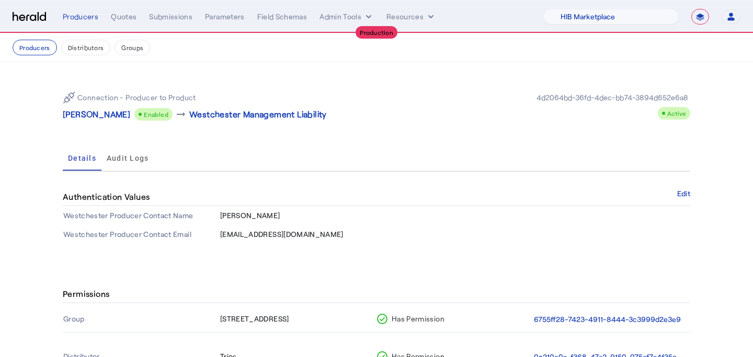
click at [121, 48] on button "Groups" at bounding box center [132, 48] width 36 height 16
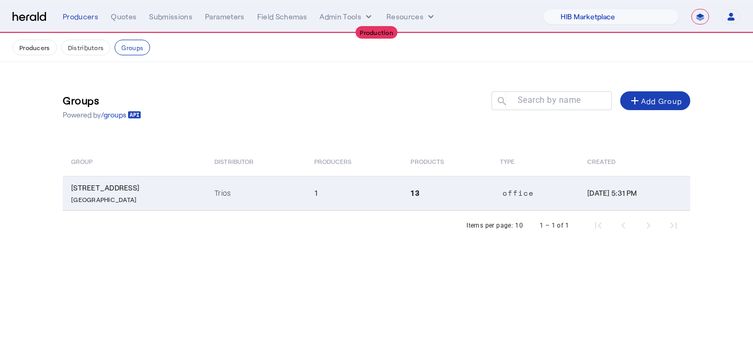
click at [306, 178] on td "1" at bounding box center [354, 193] width 97 height 34
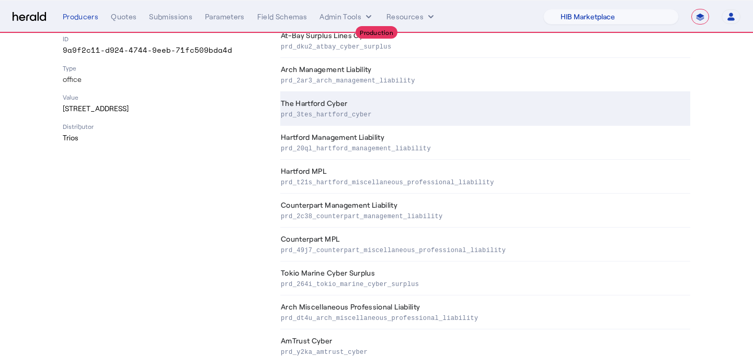
scroll to position [267, 0]
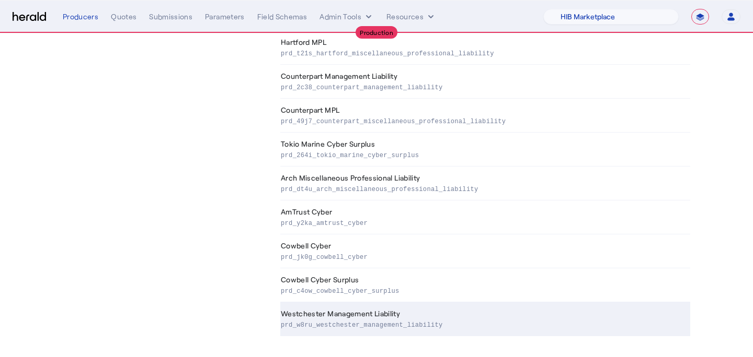
click at [395, 322] on p "prd_w8ru_westchester_management_liability" at bounding box center [483, 324] width 405 height 10
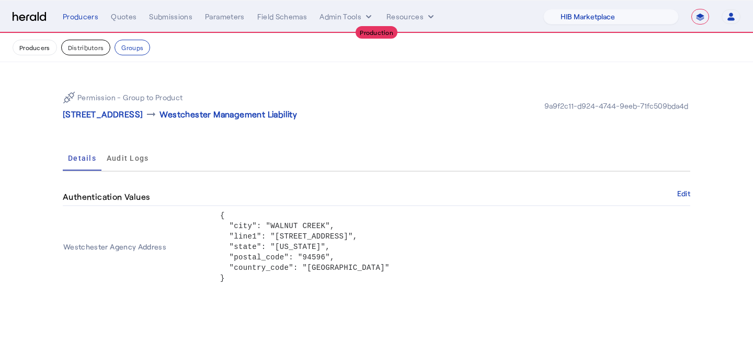
click at [84, 50] on button "Distributors" at bounding box center [86, 48] width 50 height 16
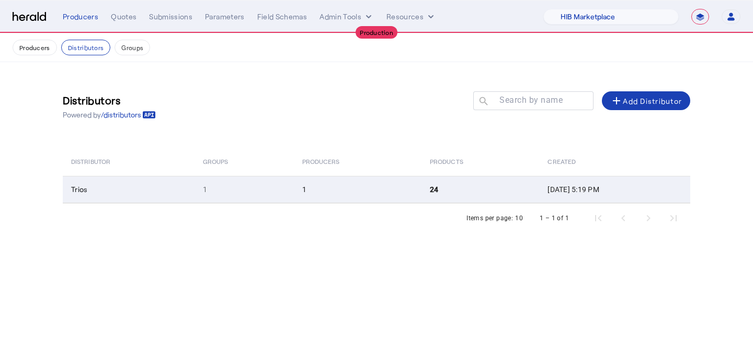
click at [390, 187] on td "1" at bounding box center [358, 189] width 128 height 27
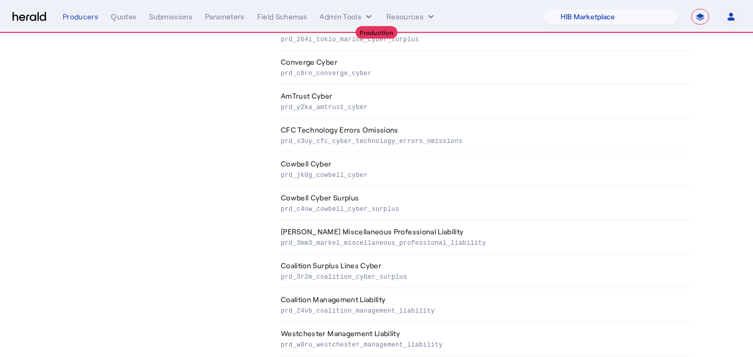
scroll to position [640, 0]
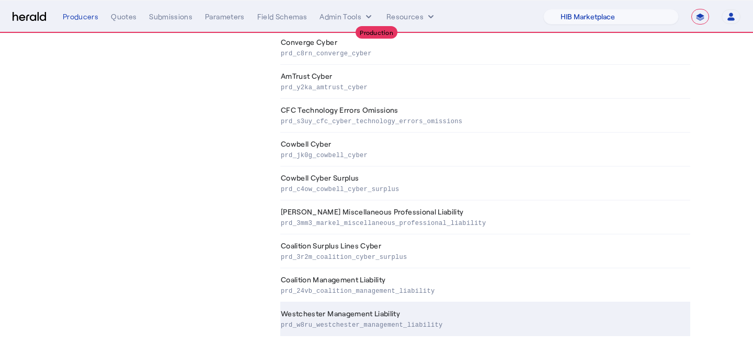
click at [321, 322] on p "prd_w8ru_westchester_management_liability" at bounding box center [483, 324] width 405 height 10
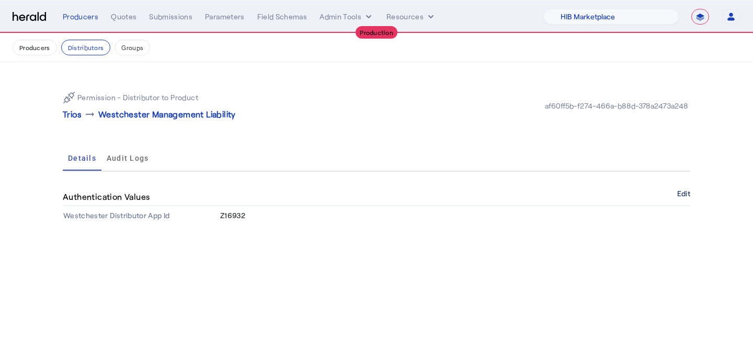
click at [680, 197] on button "Edit" at bounding box center [683, 194] width 13 height 6
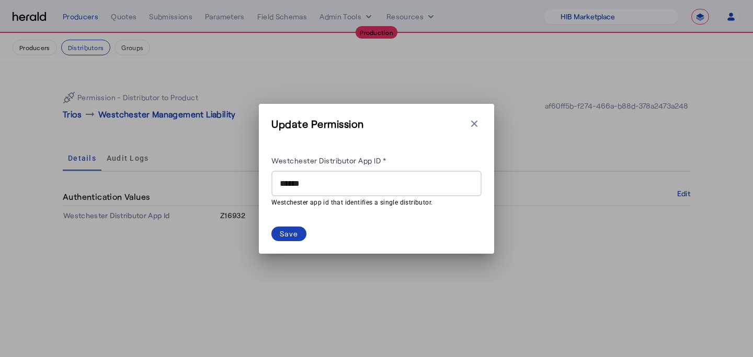
click at [366, 187] on input "******" at bounding box center [376, 184] width 193 height 13
paste input "**********"
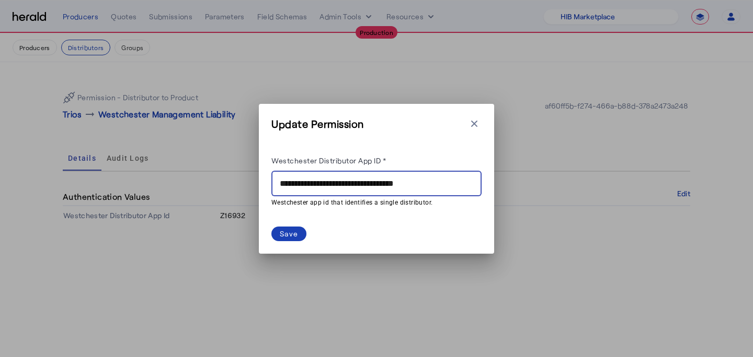
type input "**********"
click at [290, 237] on div "Save" at bounding box center [289, 233] width 18 height 11
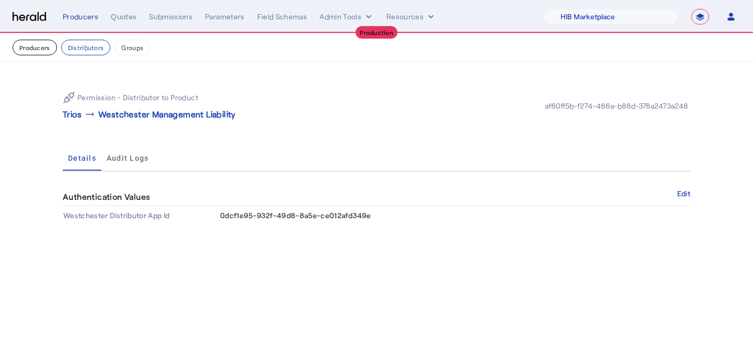
click at [37, 44] on button "Producers" at bounding box center [35, 48] width 44 height 16
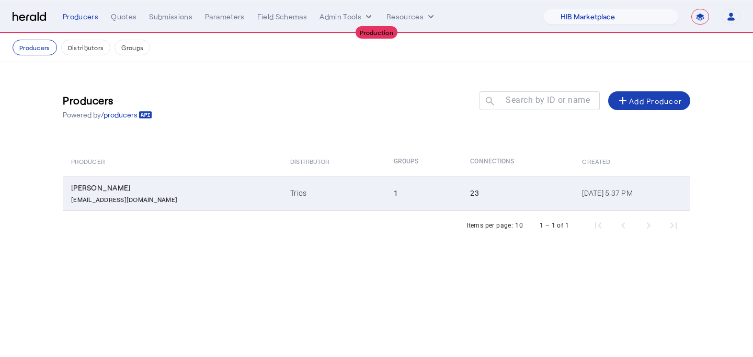
click at [282, 177] on td "Trios" at bounding box center [333, 193] width 103 height 34
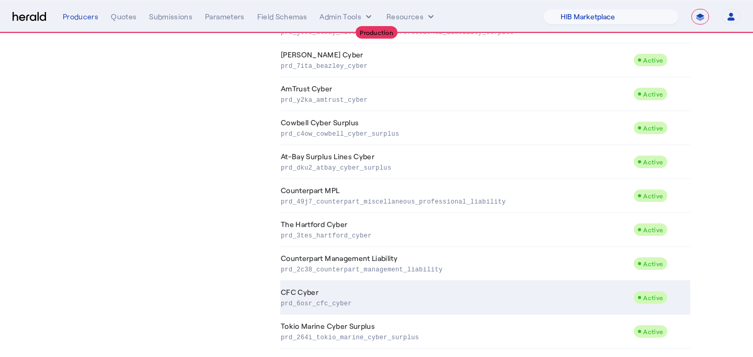
scroll to position [606, 0]
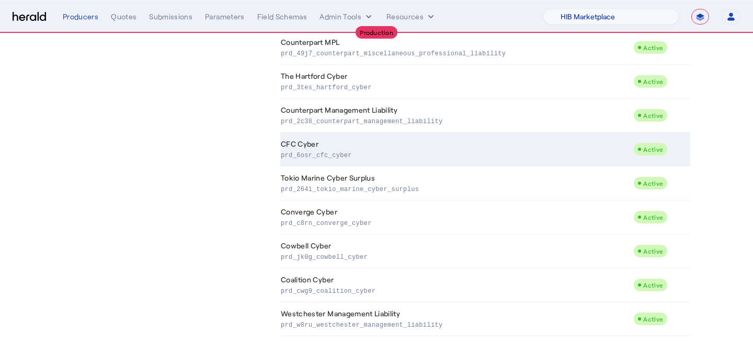
click at [368, 309] on td "Westchester Management Liability prd_w8ru_westchester_management_liability" at bounding box center [456, 320] width 353 height 34
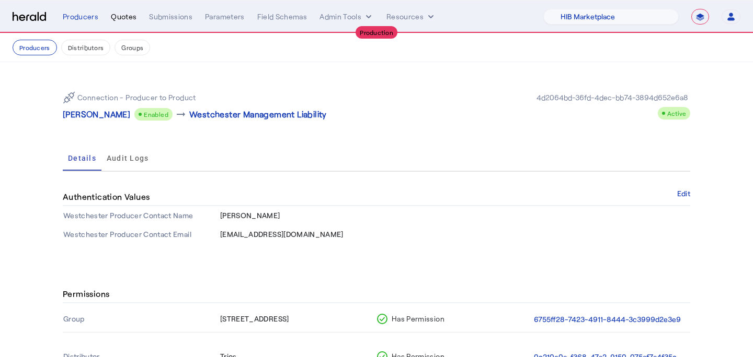
click at [128, 16] on div "Quotes" at bounding box center [124, 16] width 26 height 10
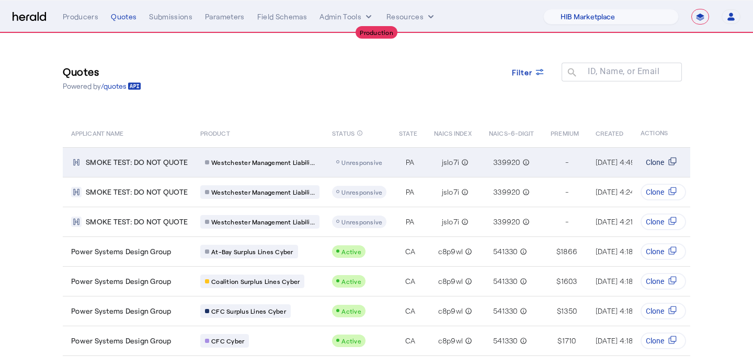
click at [670, 164] on icon "Table view of all quotes submitted by your platform" at bounding box center [672, 161] width 8 height 8
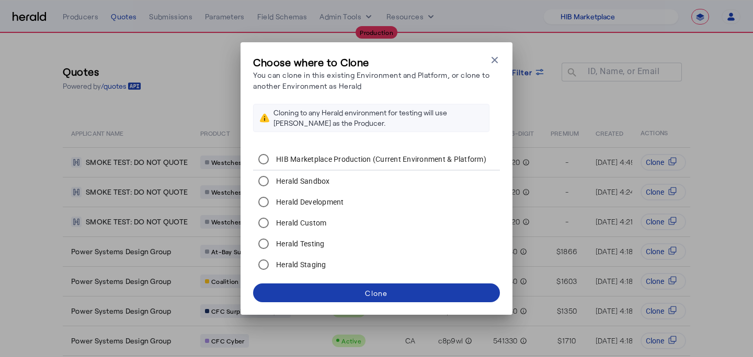
click at [380, 292] on div "Clone" at bounding box center [376, 293] width 22 height 11
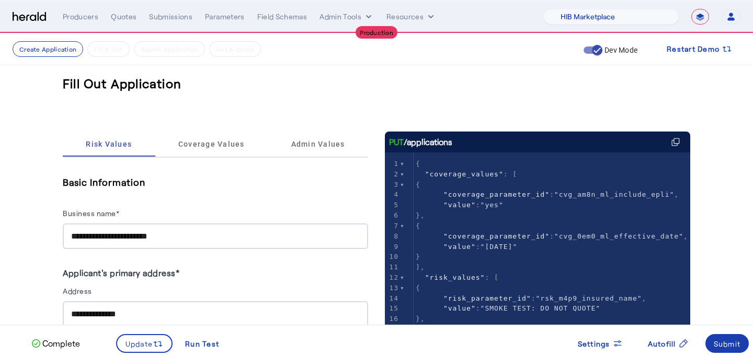
click at [732, 350] on span at bounding box center [727, 343] width 44 height 25
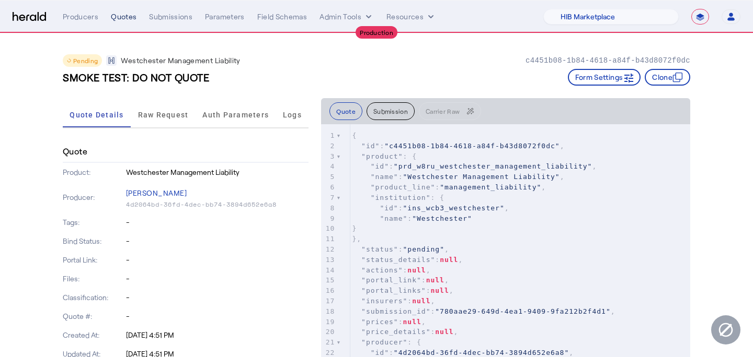
click at [116, 15] on div "Quotes" at bounding box center [124, 16] width 26 height 10
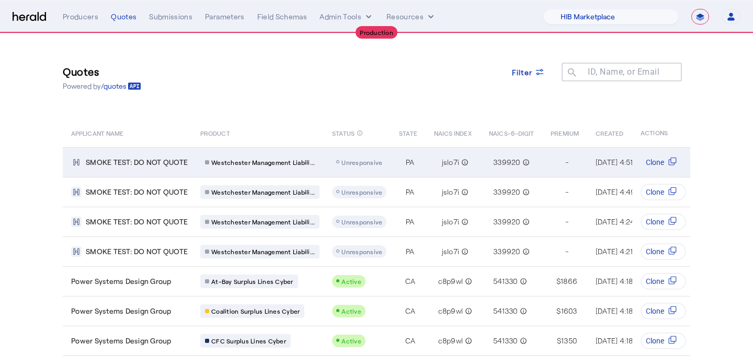
click at [350, 164] on span "Unresponsive" at bounding box center [361, 162] width 41 height 7
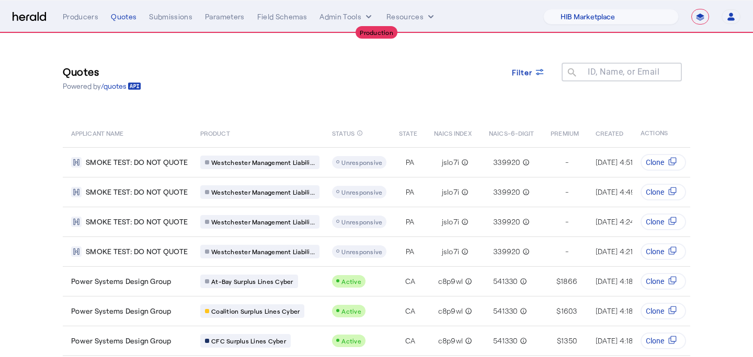
click at [74, 10] on div "**********" at bounding box center [401, 17] width 677 height 16
click at [75, 19] on div "Producers" at bounding box center [81, 16] width 36 height 10
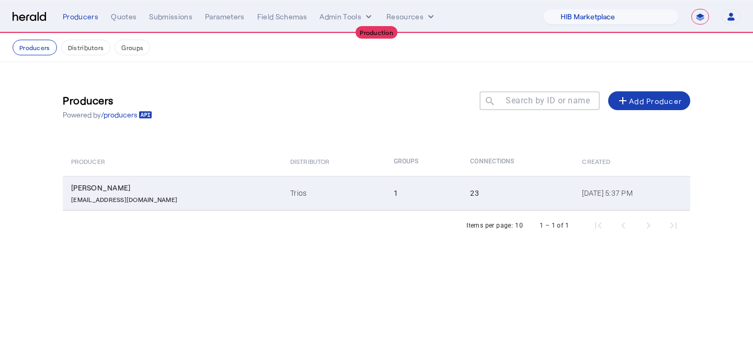
click at [385, 200] on td "1" at bounding box center [423, 193] width 77 height 34
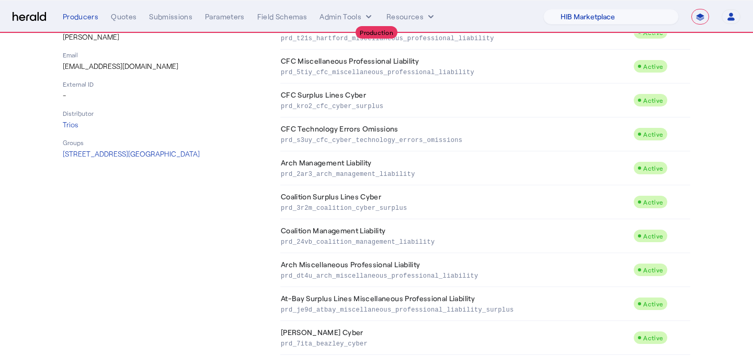
scroll to position [606, 0]
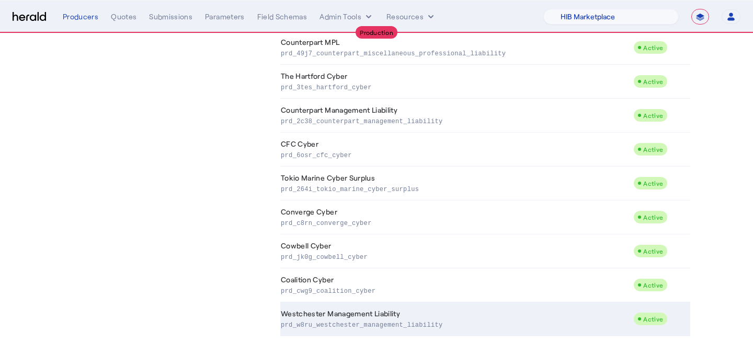
click at [418, 325] on p "prd_w8ru_westchester_management_liability" at bounding box center [455, 324] width 348 height 10
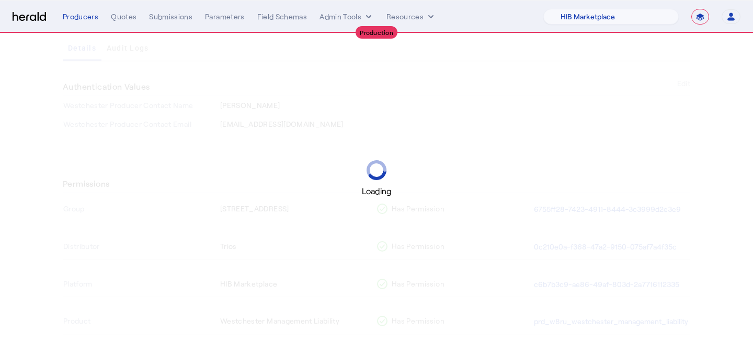
scroll to position [121, 0]
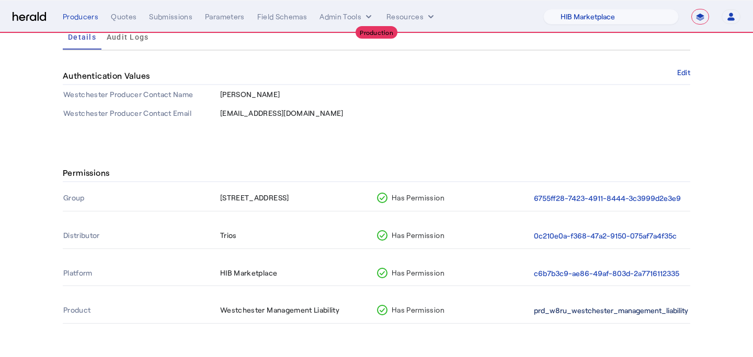
click at [572, 315] on button "prd_w8ru_westchester_management_liability" at bounding box center [611, 311] width 154 height 12
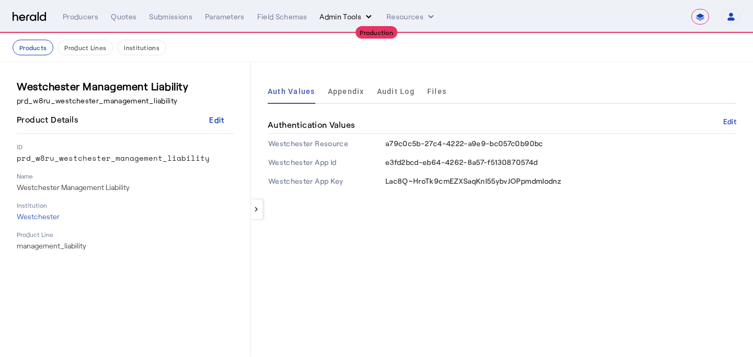
click at [363, 16] on icon "internal dropdown menu" at bounding box center [368, 16] width 10 height 10
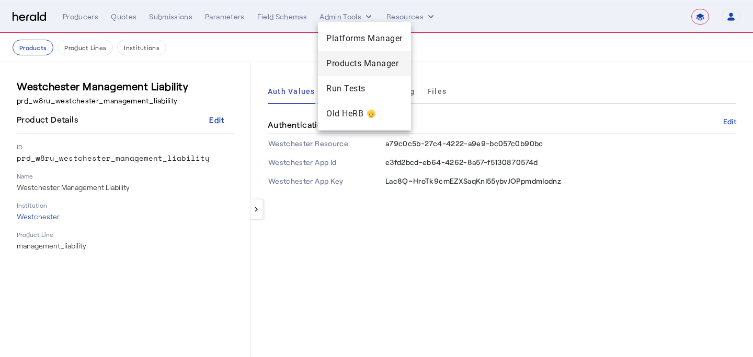
click at [367, 66] on span "Products Manager" at bounding box center [364, 63] width 76 height 13
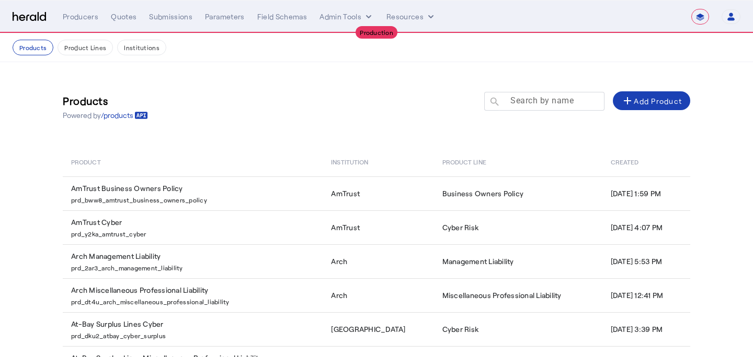
click at [553, 97] on mat-label "Search by name" at bounding box center [541, 101] width 63 height 10
click at [553, 97] on input "Search by name" at bounding box center [549, 101] width 94 height 13
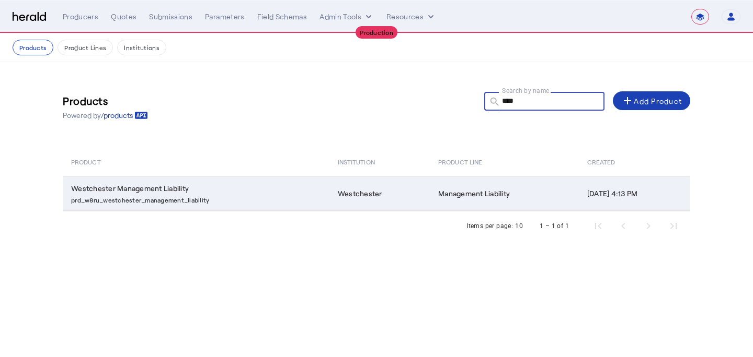
type input "****"
click at [430, 197] on td "Management Liability" at bounding box center [504, 194] width 149 height 34
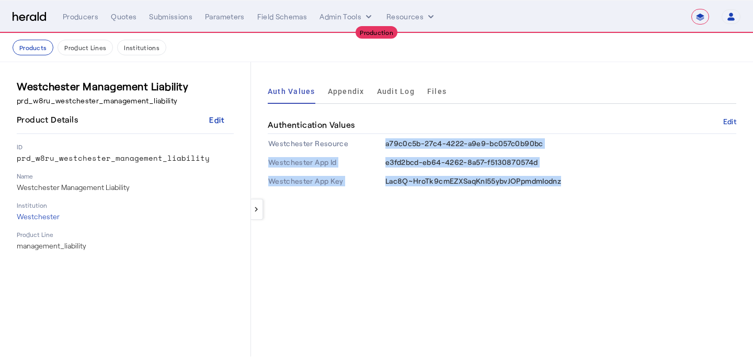
drag, startPoint x: 384, startPoint y: 142, endPoint x: 408, endPoint y: 188, distance: 51.4
click at [408, 188] on tbody "Westchester Resource a79c0c5b-27c4-4222-a9e9-bc057c0b90bc Westchester App Id e3…" at bounding box center [502, 162] width 468 height 56
click at [408, 188] on td "Lac8Q~HroTk9cmEZXSaqKnI55ybvJOPpmdmIodnz" at bounding box center [560, 181] width 351 height 19
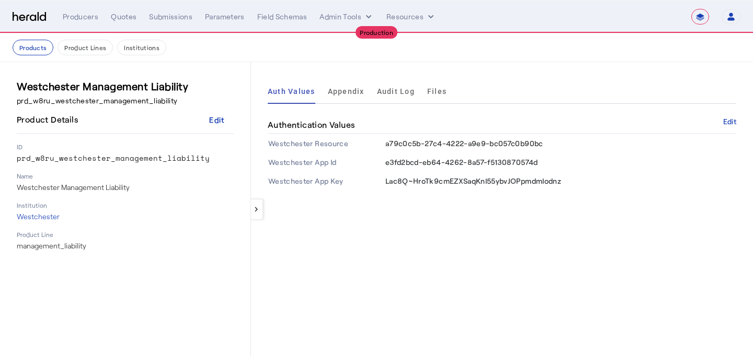
click at [88, 31] on nav "**********" at bounding box center [376, 17] width 753 height 32
click at [86, 18] on div "Producers" at bounding box center [81, 16] width 36 height 10
select select "pfm_a9p2_hib_marketplace"
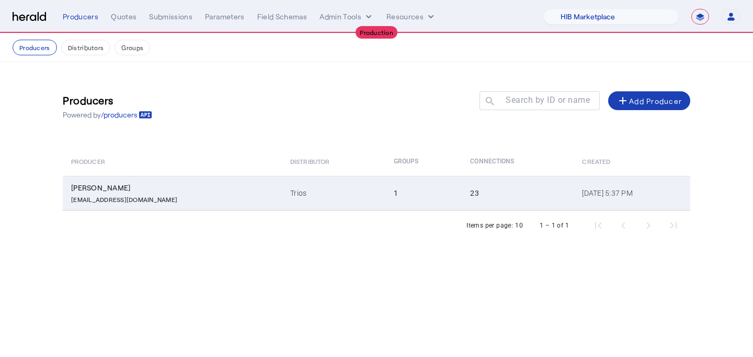
click at [461, 195] on td "23" at bounding box center [517, 193] width 112 height 34
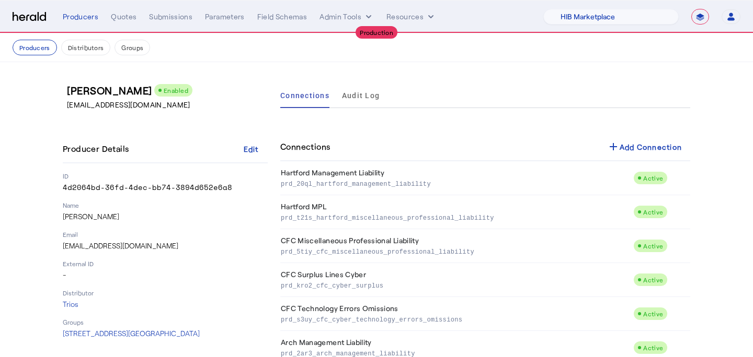
scroll to position [606, 0]
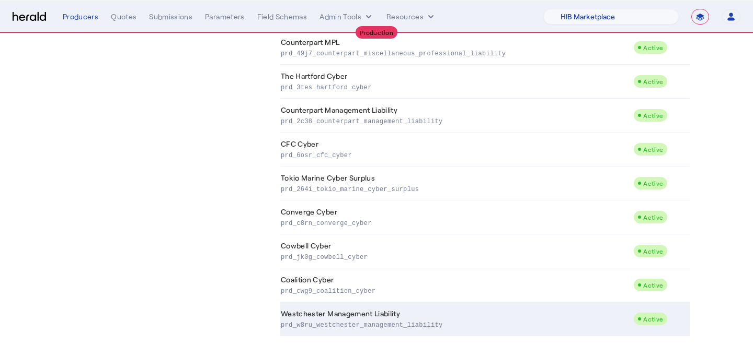
click at [399, 316] on td "Westchester Management Liability prd_w8ru_westchester_management_liability" at bounding box center [456, 320] width 353 height 34
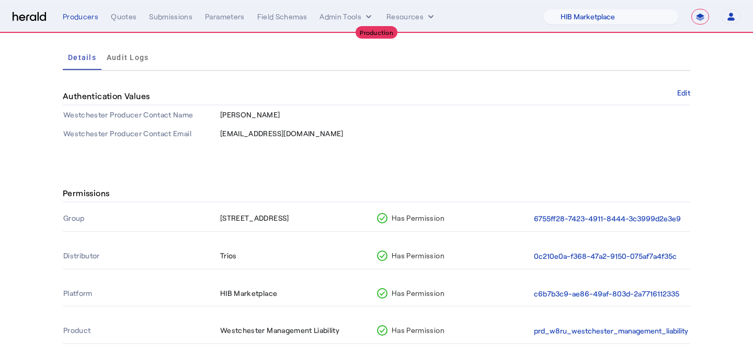
scroll to position [121, 0]
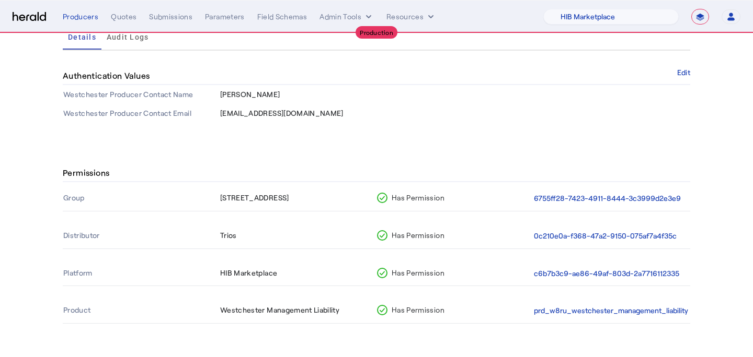
click at [530, 202] on th "Has Permission" at bounding box center [454, 199] width 157 height 25
click at [538, 199] on button "6755ff28-7423-4911-8444-3c3999d2e3e9" at bounding box center [607, 199] width 147 height 12
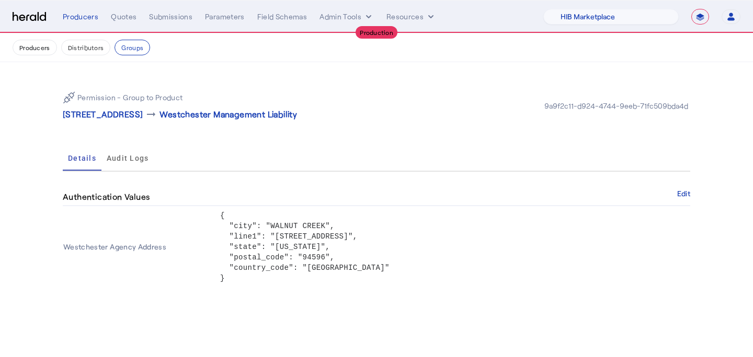
click at [80, 51] on button "Distributors" at bounding box center [86, 48] width 50 height 16
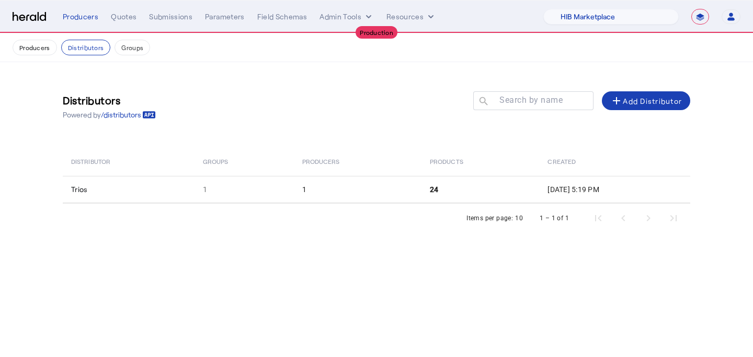
click at [379, 209] on div "Items per page: 10 1 – 1 of 1" at bounding box center [376, 218] width 627 height 29
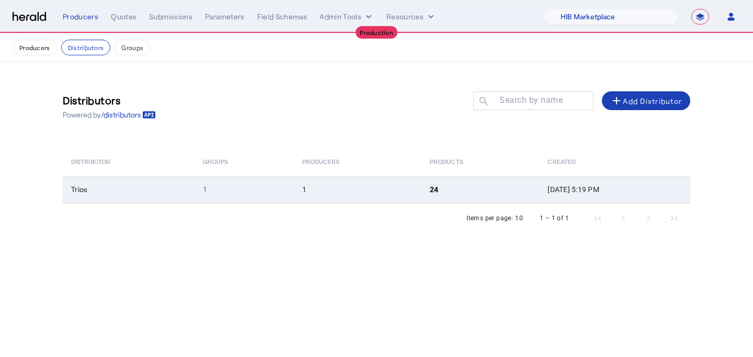
click at [421, 191] on td "24" at bounding box center [480, 189] width 118 height 27
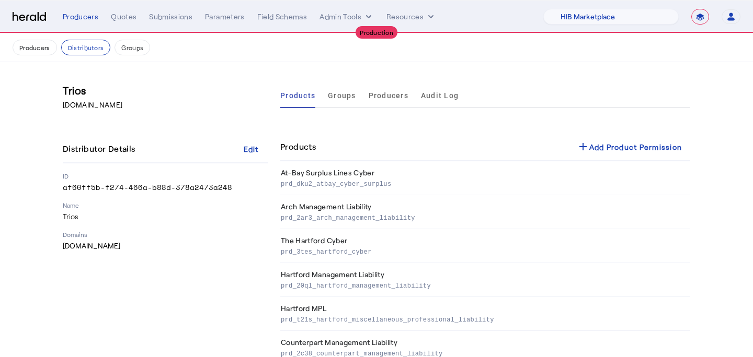
scroll to position [640, 0]
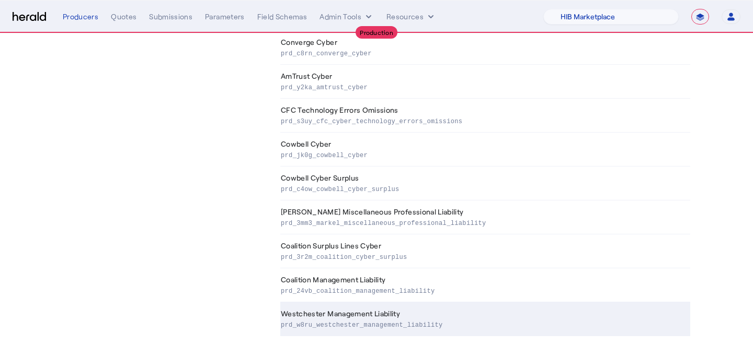
click at [372, 321] on p "prd_w8ru_westchester_management_liability" at bounding box center [483, 324] width 405 height 10
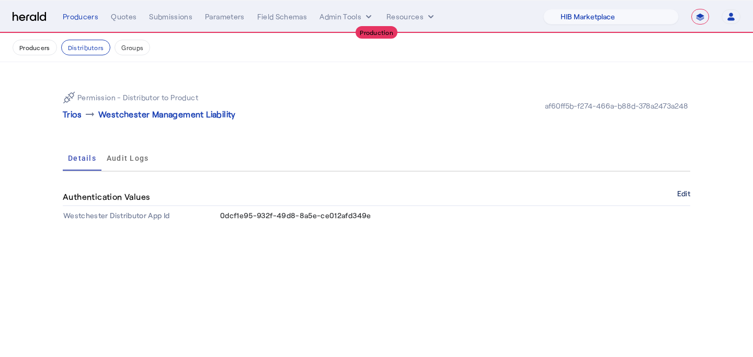
click at [682, 195] on button "Edit" at bounding box center [683, 194] width 13 height 6
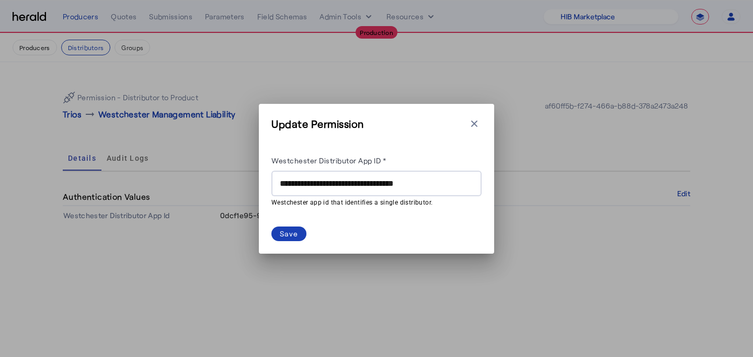
click at [377, 185] on input "**********" at bounding box center [376, 184] width 193 height 13
paste input "text"
type input "**********"
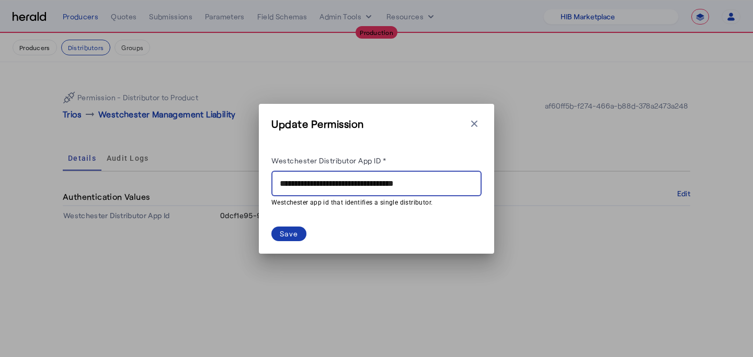
click at [286, 229] on div "Save" at bounding box center [289, 233] width 18 height 11
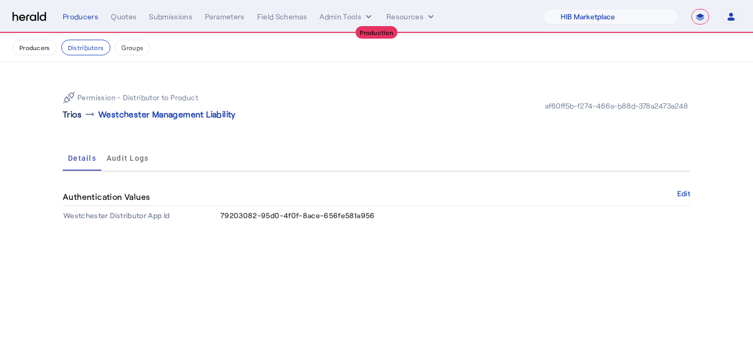
click at [63, 113] on p "Trios" at bounding box center [72, 114] width 19 height 13
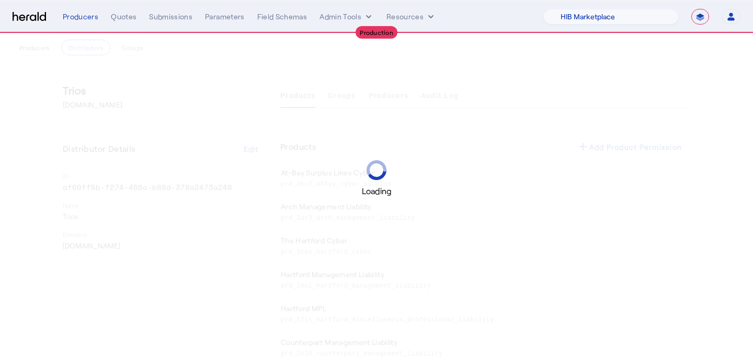
click at [44, 49] on div "Loading" at bounding box center [376, 178] width 753 height 357
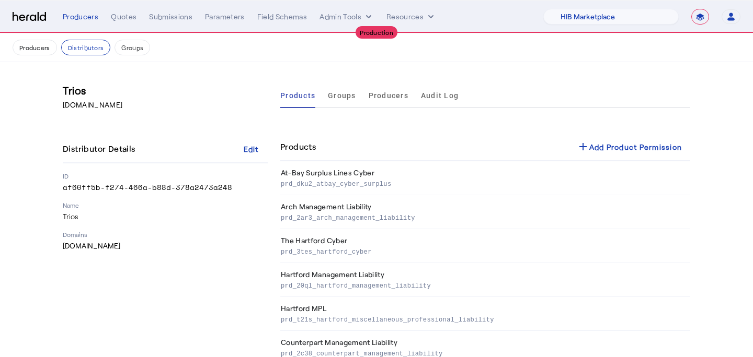
click at [44, 49] on button "Producers" at bounding box center [35, 48] width 44 height 16
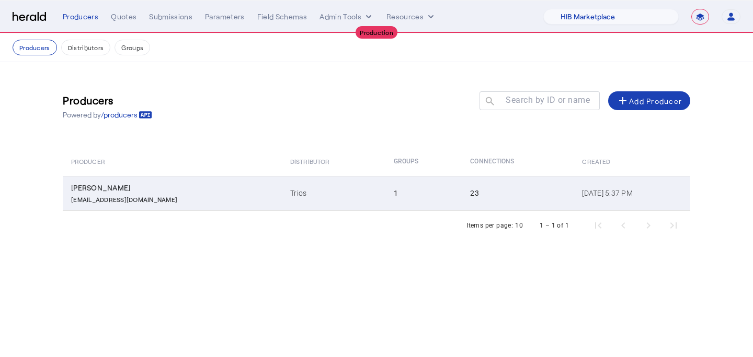
click at [305, 192] on td "Trios" at bounding box center [333, 193] width 103 height 34
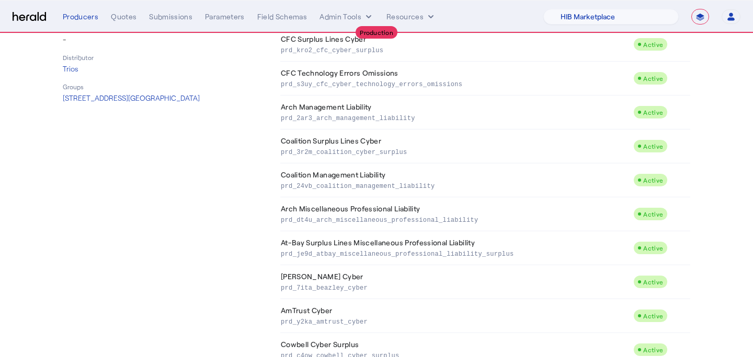
scroll to position [606, 0]
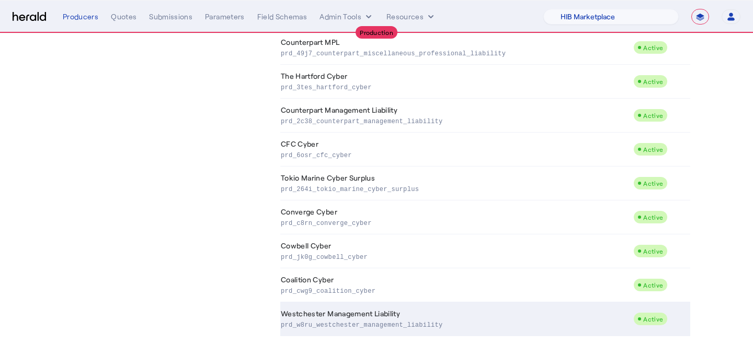
click at [365, 331] on td "Westchester Management Liability prd_w8ru_westchester_management_liability" at bounding box center [456, 320] width 353 height 34
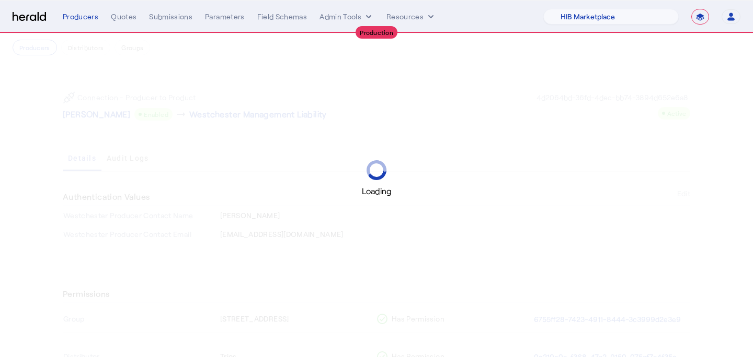
scroll to position [121, 0]
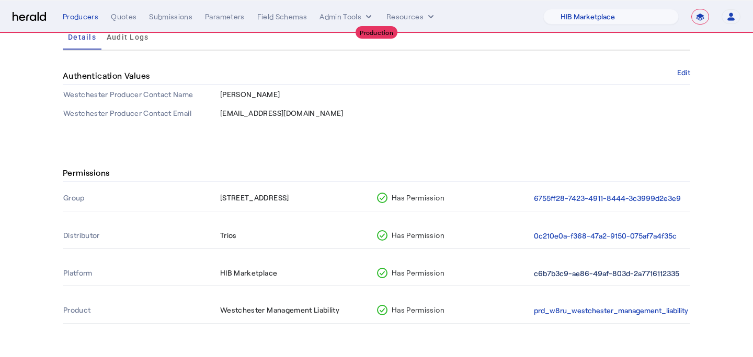
click at [583, 270] on button "c6b7b3c9-ae86-49af-803d-2a7716112335" at bounding box center [606, 274] width 145 height 12
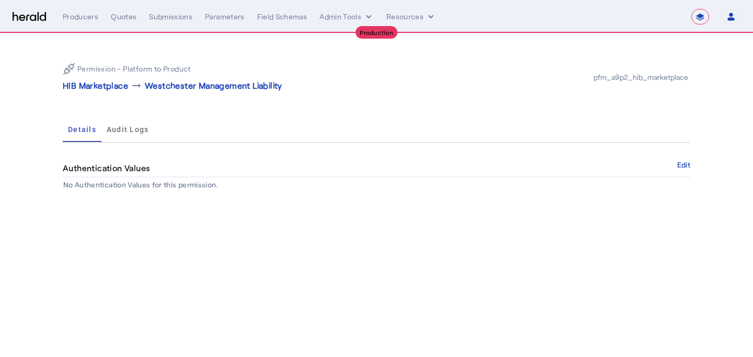
select select "pfm_a9p2_hib_marketplace"
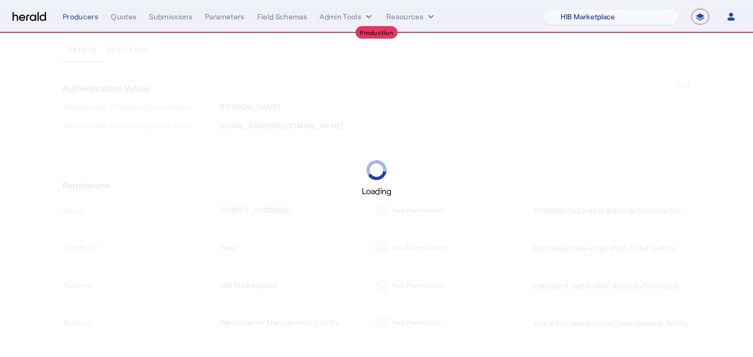
scroll to position [121, 0]
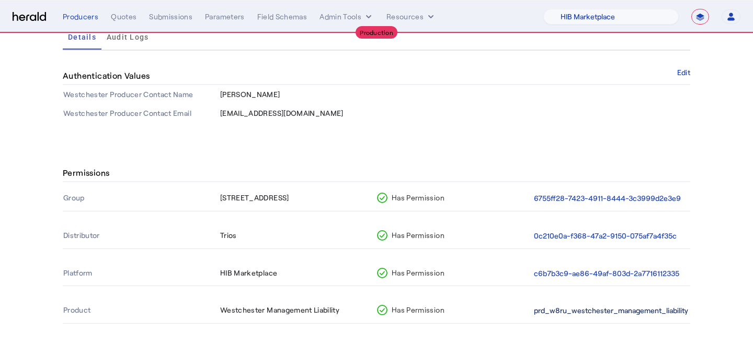
click at [609, 313] on button "prd_w8ru_westchester_management_liability" at bounding box center [611, 311] width 154 height 12
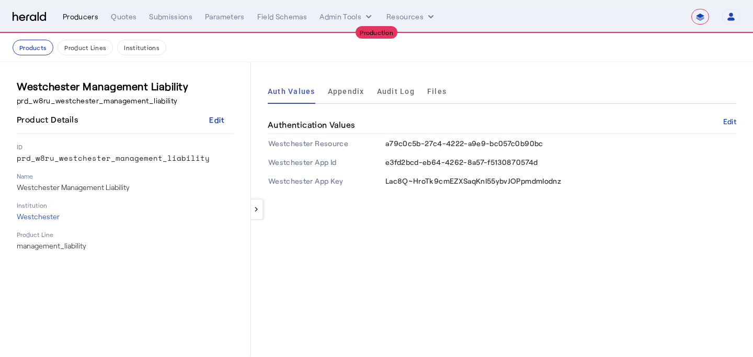
click at [88, 17] on div "Producers" at bounding box center [81, 16] width 36 height 10
select select "pfm_a9p2_hib_marketplace"
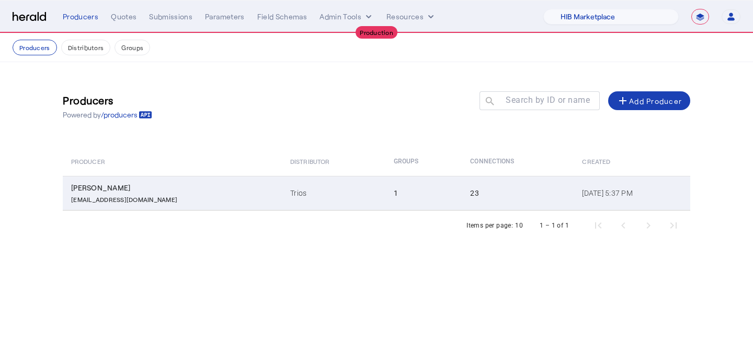
click at [388, 203] on td "1" at bounding box center [423, 193] width 77 height 34
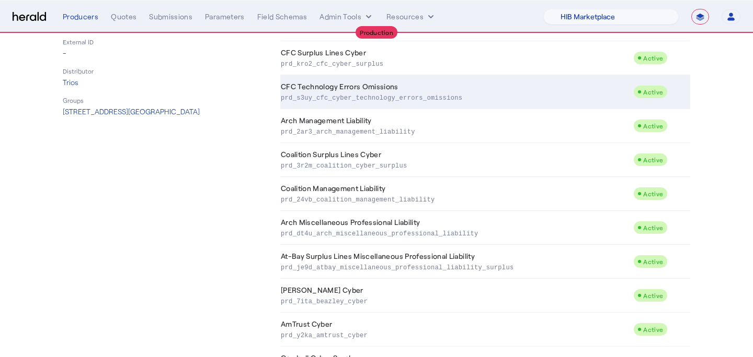
scroll to position [606, 0]
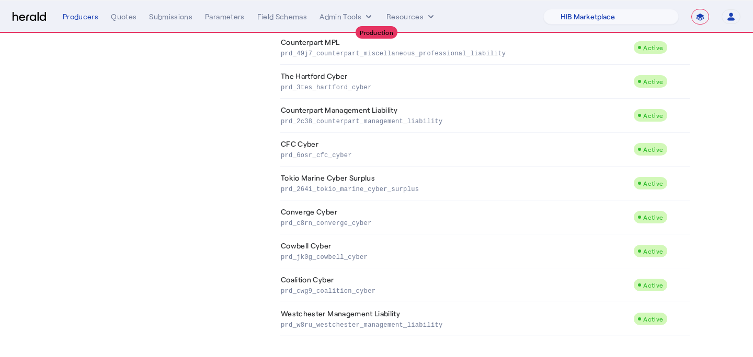
click at [383, 300] on td "Coalition Cyber prd_cwg9_coalition_cyber" at bounding box center [456, 286] width 353 height 34
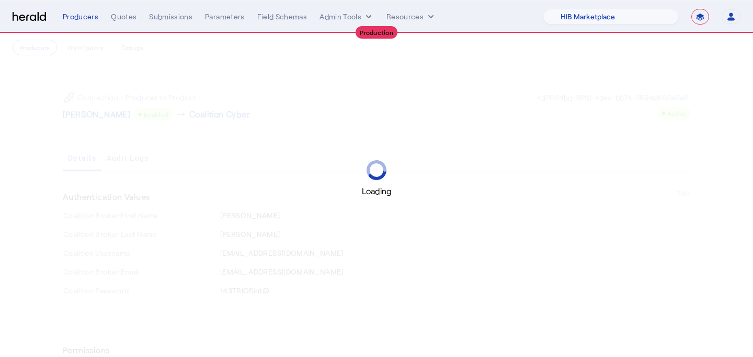
click at [81, 8] on nav "**********" at bounding box center [376, 17] width 753 height 32
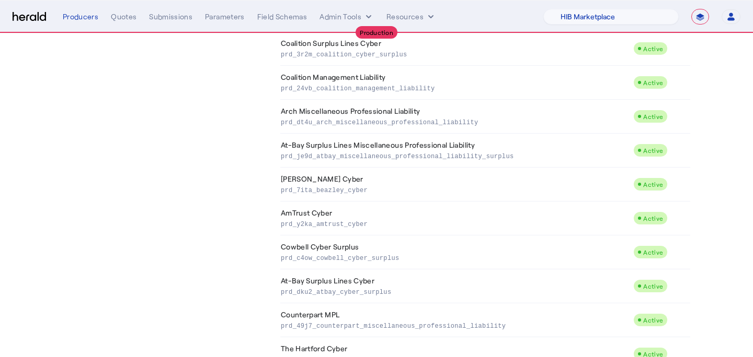
scroll to position [606, 0]
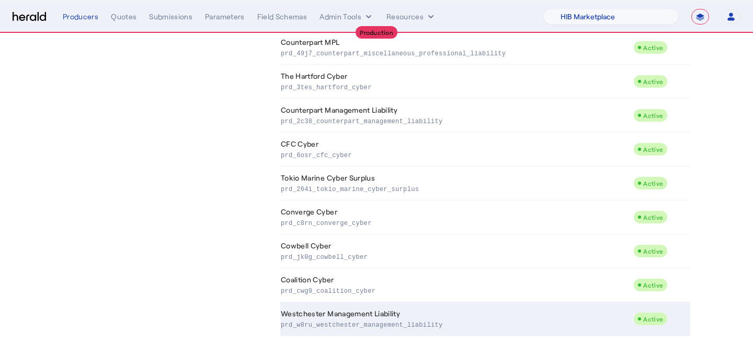
click at [389, 308] on td "Westchester Management Liability prd_w8ru_westchester_management_liability" at bounding box center [456, 320] width 353 height 34
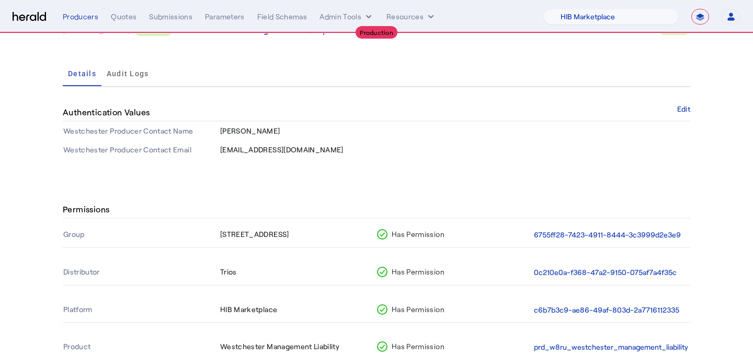
scroll to position [121, 0]
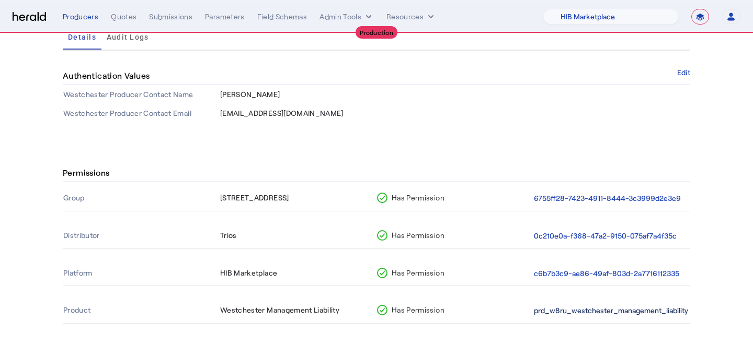
click at [602, 310] on button "prd_w8ru_westchester_management_liability" at bounding box center [611, 311] width 154 height 12
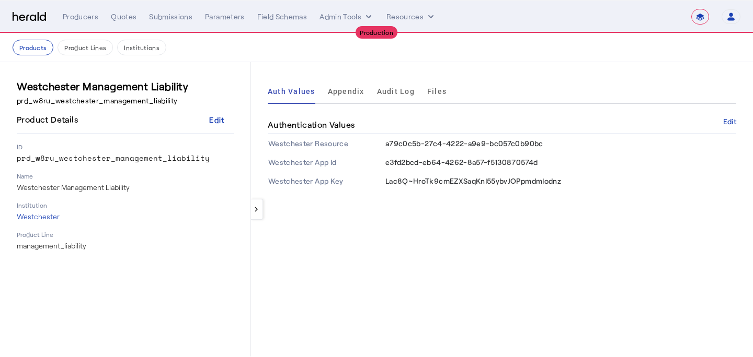
click at [388, 174] on td "Lac8Q~HroTk9cmEZXSaqKnI55ybvJOPpmdmIodnz" at bounding box center [560, 181] width 351 height 19
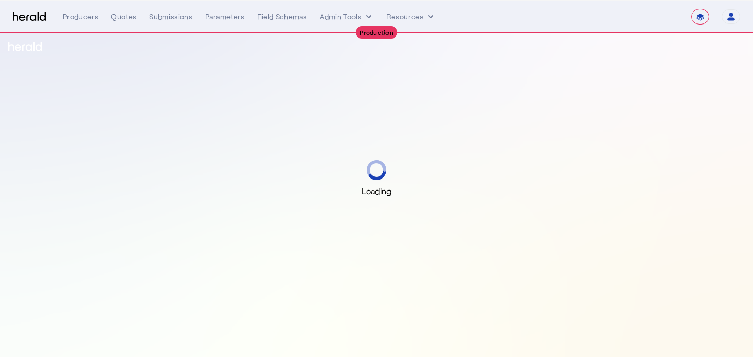
select select "**********"
